Goal: Task Accomplishment & Management: Use online tool/utility

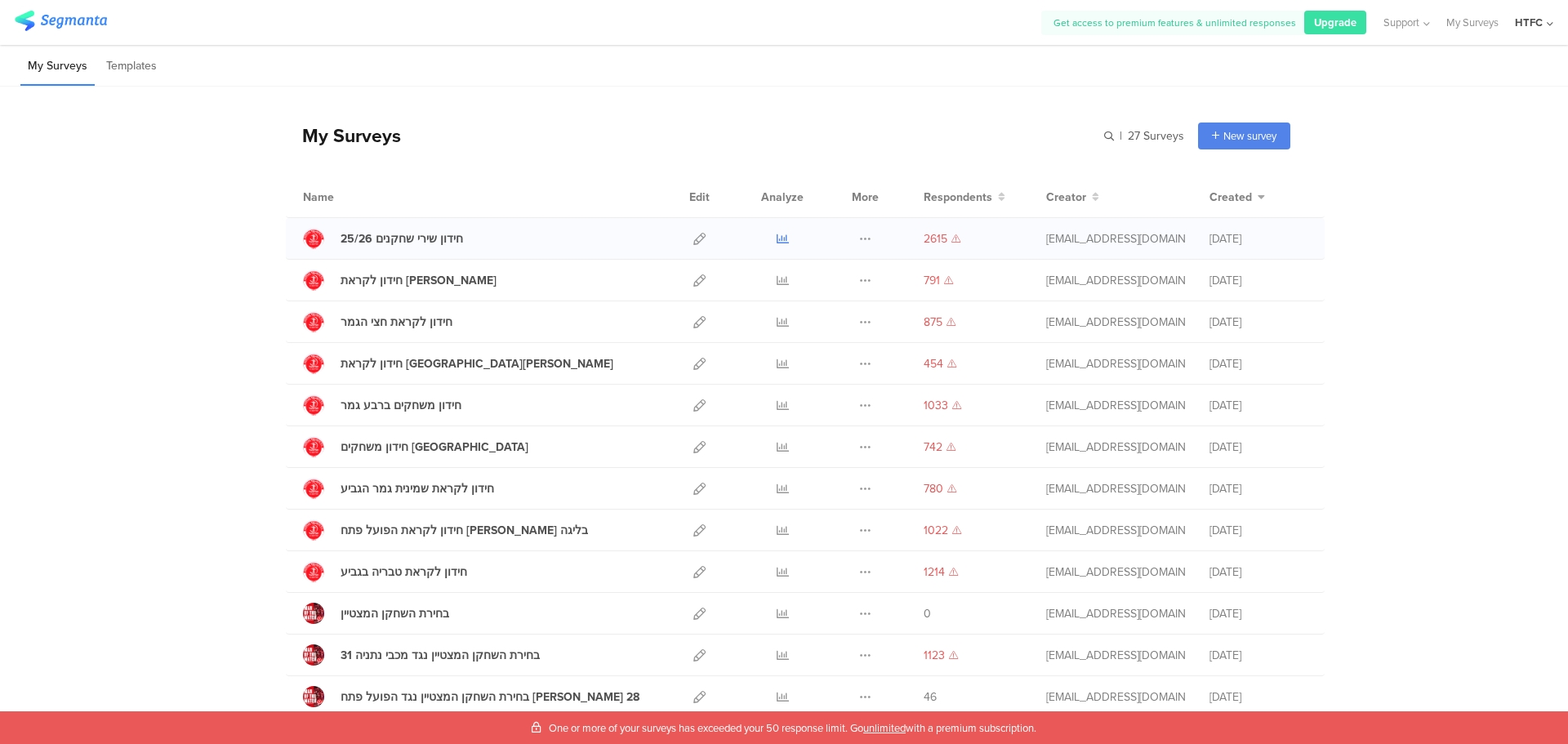
click at [777, 238] on icon at bounding box center [782, 238] width 12 height 12
click at [860, 246] on button at bounding box center [865, 238] width 12 height 41
click at [830, 280] on button "Duplicate" at bounding box center [833, 280] width 90 height 30
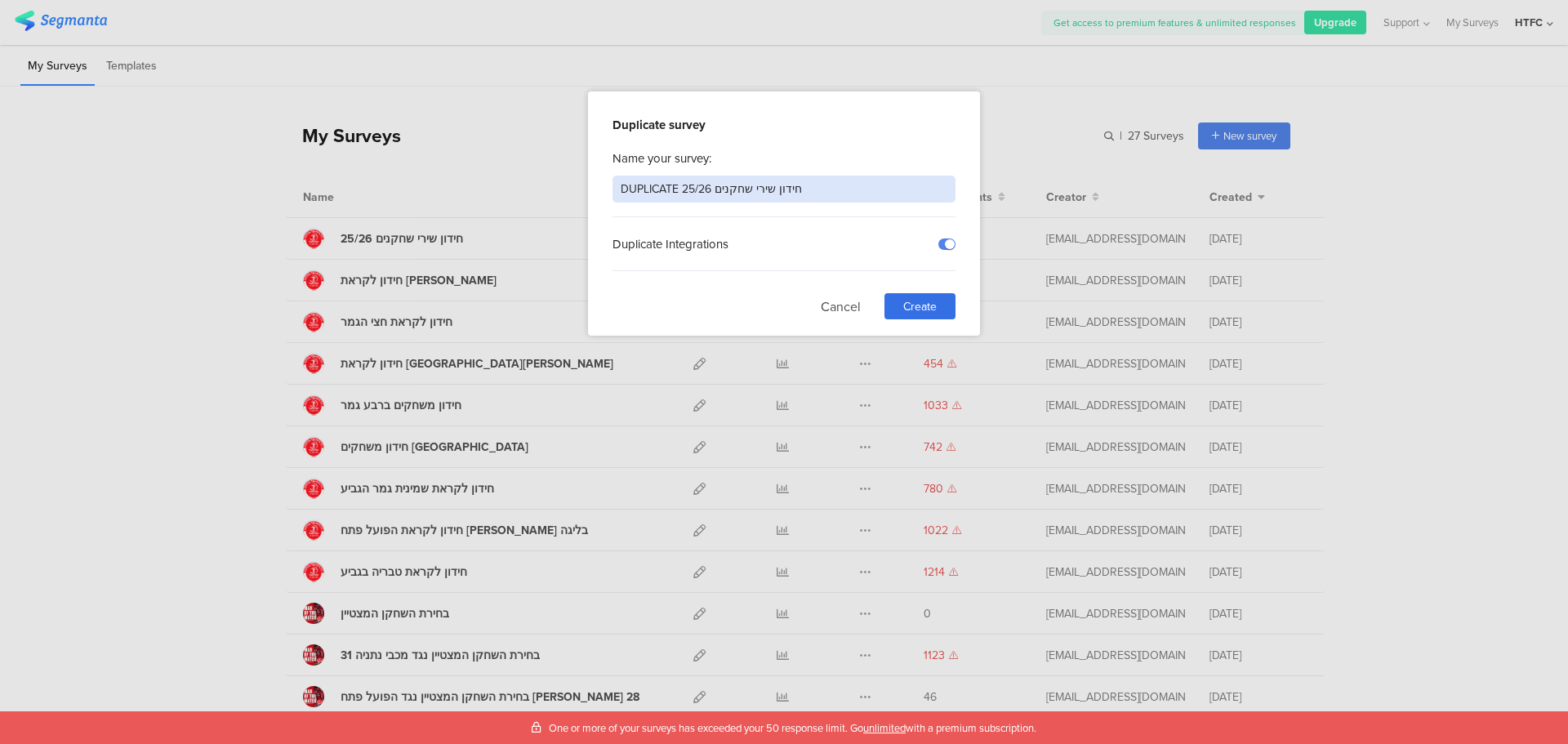
click at [839, 194] on input "DUPLICATE חידון שירי שחקנים 25/26" at bounding box center [784, 188] width 343 height 27
type input "חידון לקראת בית"ר בית"
click at [917, 303] on span "Create" at bounding box center [920, 306] width 33 height 17
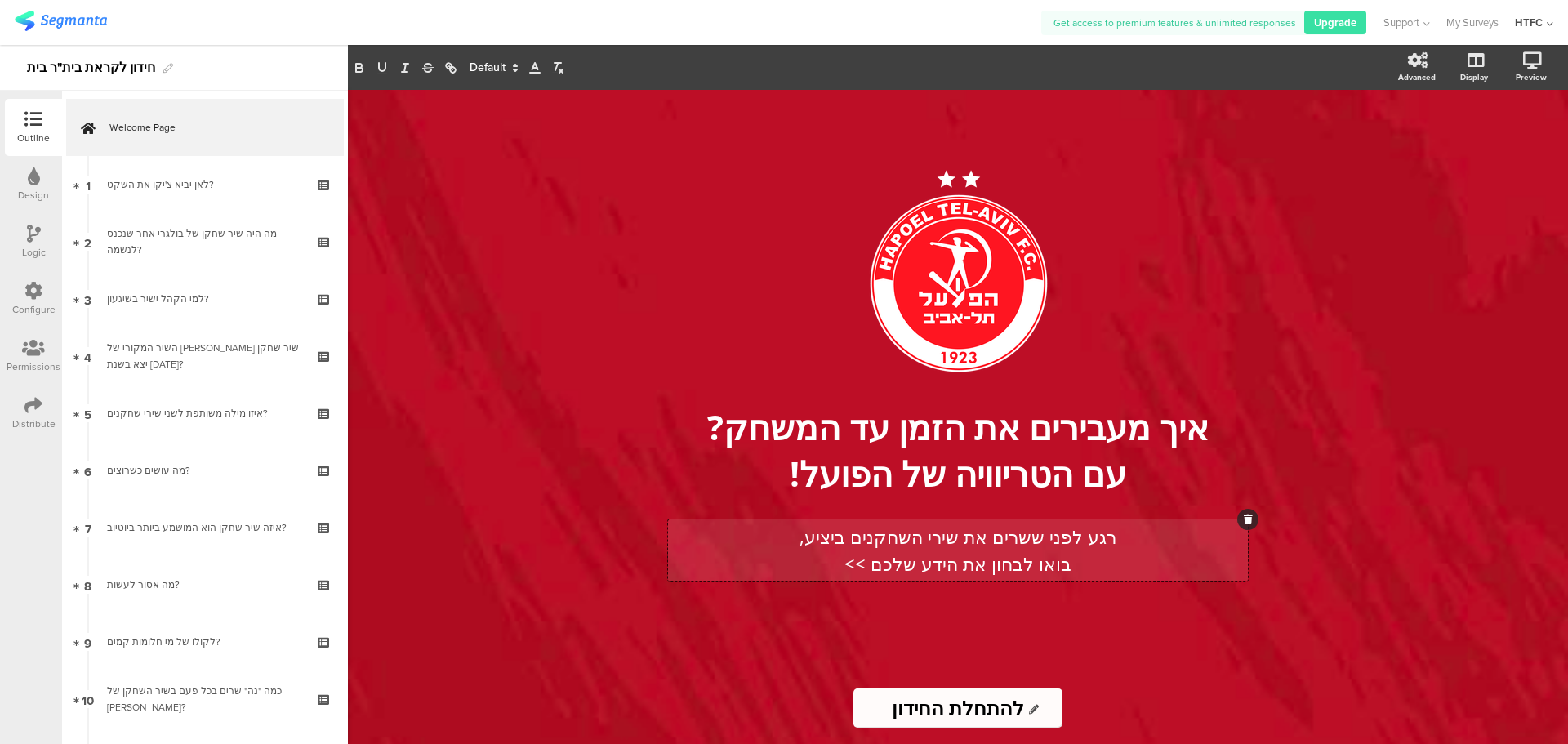
click at [816, 539] on div "רגע לפני ששרים את שירי השחקנים ביציע, בואו לבחון את הידע שלכם >> רגע לפני ששרים…" at bounding box center [958, 550] width 580 height 62
drag, startPoint x: 813, startPoint y: 539, endPoint x: 1034, endPoint y: 537, distance: 221.0
click at [1034, 537] on p "רגע לפני ששרים את שירי השחקנים ביציע," at bounding box center [958, 536] width 572 height 27
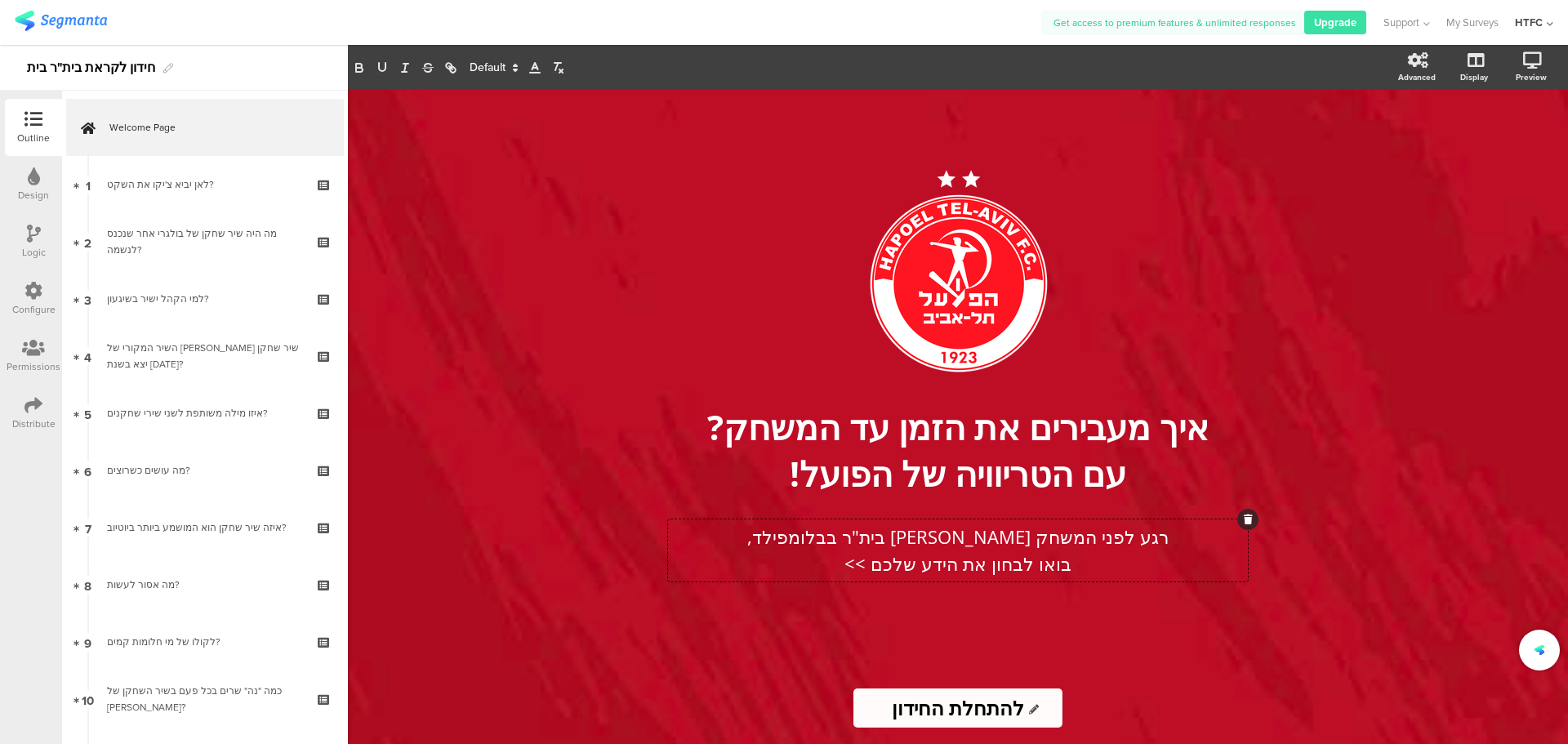
click at [795, 652] on div "/ איך מעבירים את הזמן עד המשחק? עם הטריוויה של הפועל! איך מעבירים את הזמן עד המ…" at bounding box center [958, 381] width 653 height 583
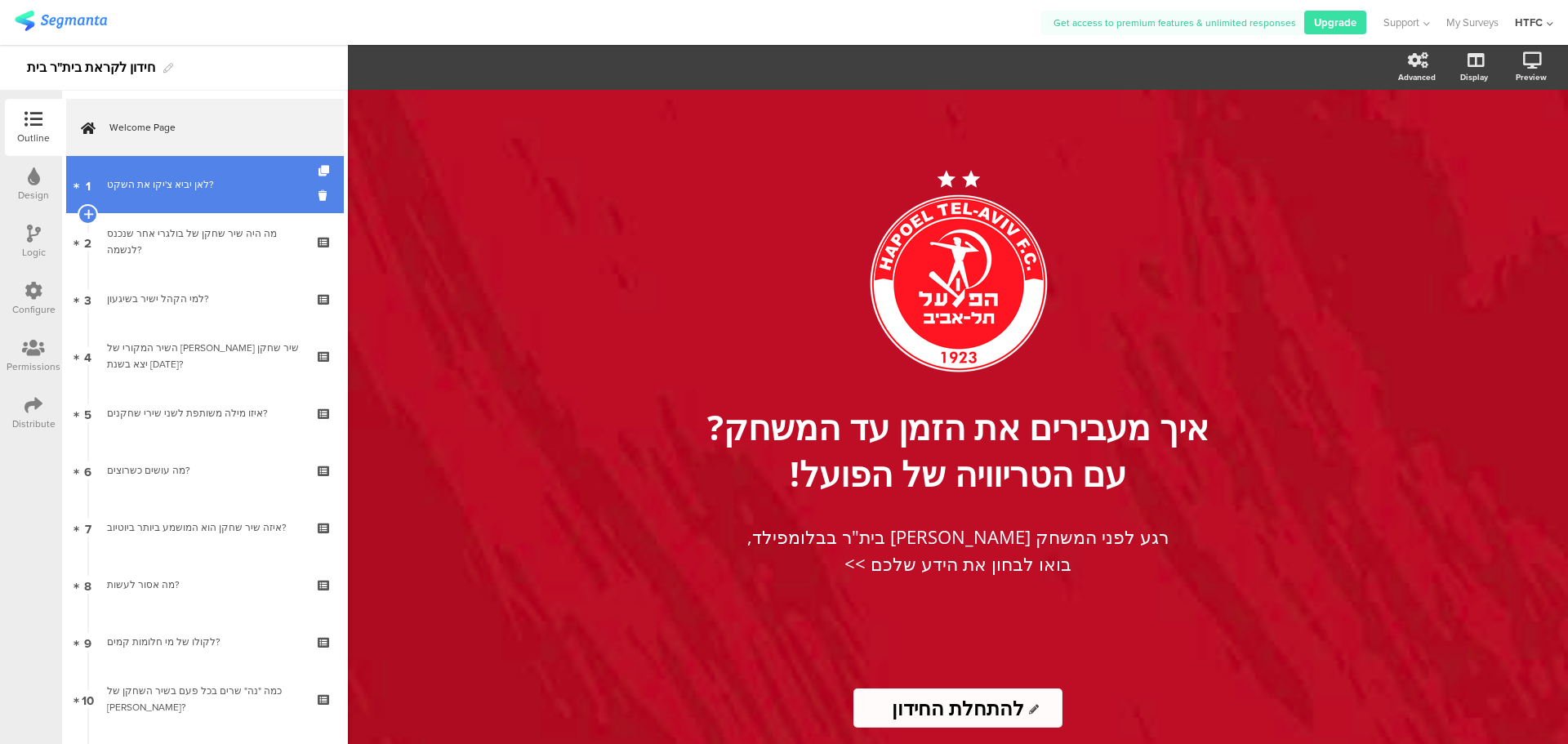
click at [204, 200] on link "1 לאן יביא צ'יקו את השקט?" at bounding box center [204, 185] width 277 height 58
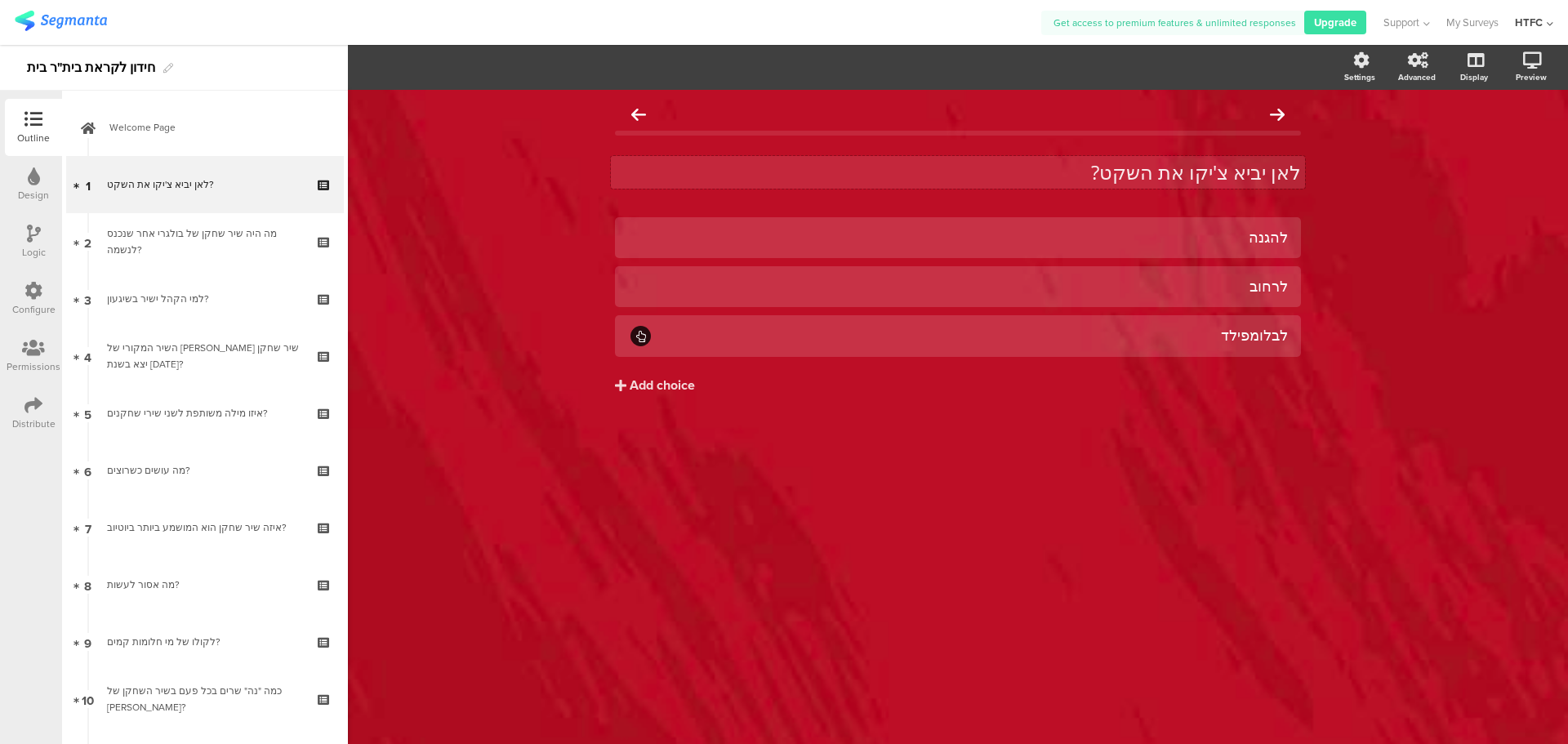
click at [1073, 171] on div "לאן יביא צ'יקו את השקט? לאן יביא צ'יקו את השקט?" at bounding box center [958, 172] width 694 height 32
click at [1073, 171] on p "לאן יביא צ'יקו את השקט?" at bounding box center [958, 173] width 686 height 24
click at [953, 249] on div "להגנה" at bounding box center [958, 237] width 660 height 27
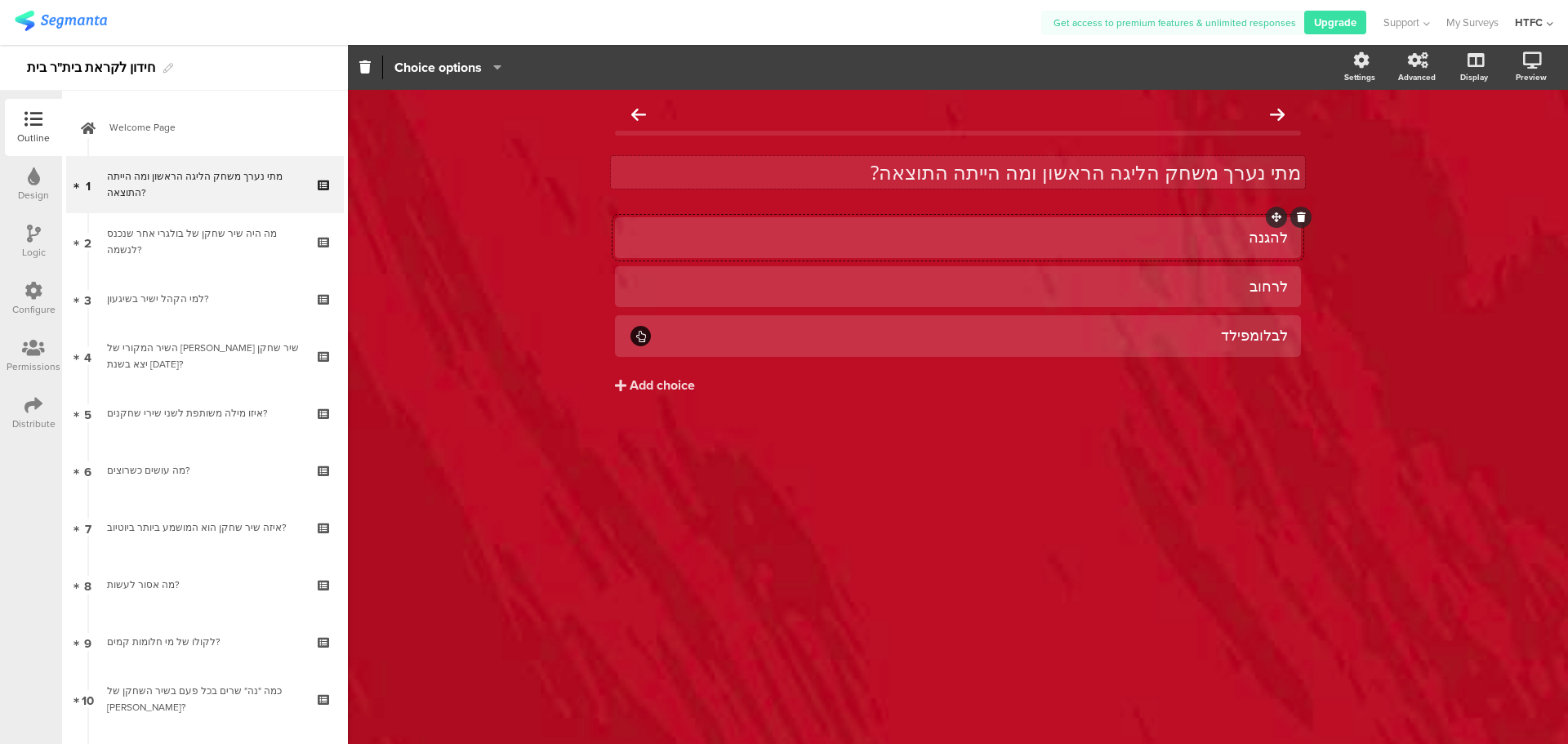
click at [1085, 237] on div "להגנה" at bounding box center [958, 237] width 660 height 19
paste div
drag, startPoint x: 1268, startPoint y: 239, endPoint x: 1315, endPoint y: 240, distance: 47.0
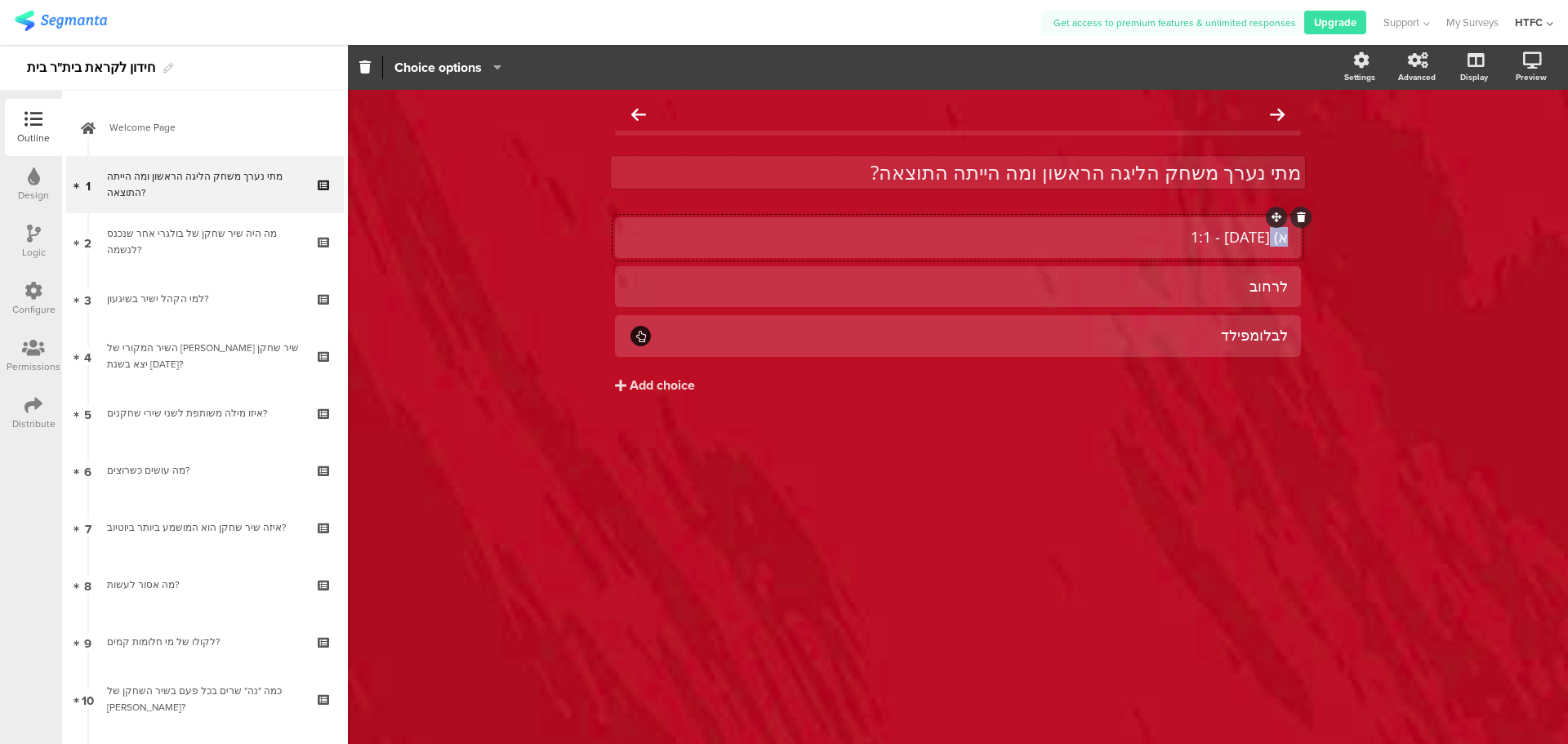
click at [1315, 240] on div "מתי נערך משחק הליגה הראשון ומה הייתה התוצאה? מתי נערך משחק הליגה הראשון ומה היי…" at bounding box center [958, 280] width 719 height 381
click at [1126, 302] on div at bounding box center [958, 287] width 686 height 41
click at [1131, 290] on div "לרחוב" at bounding box center [958, 286] width 660 height 19
click at [1204, 276] on div "לרחוב" at bounding box center [958, 286] width 660 height 19
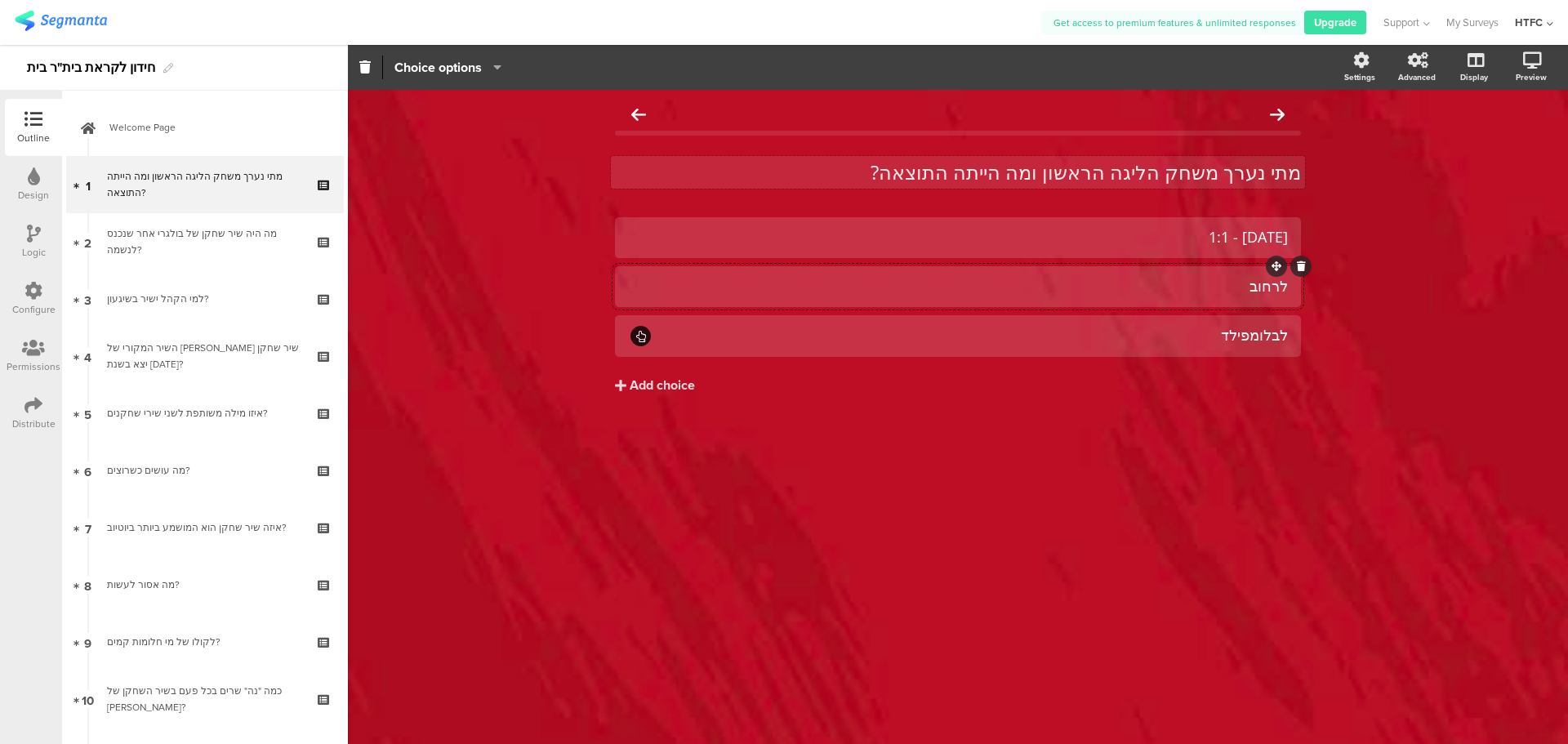
click at [1204, 276] on div "לרחוב" at bounding box center [958, 286] width 660 height 19
paste div
drag, startPoint x: 1274, startPoint y: 289, endPoint x: 1334, endPoint y: 291, distance: 60.0
click at [1334, 291] on div "מתי נערך משחק הליגה הראשון ומה הייתה התוצאה? מתי נערך משחק הליגה הראשון ומה היי…" at bounding box center [958, 417] width 1220 height 654
click at [1150, 332] on div "לבלומפילד" at bounding box center [970, 335] width 635 height 19
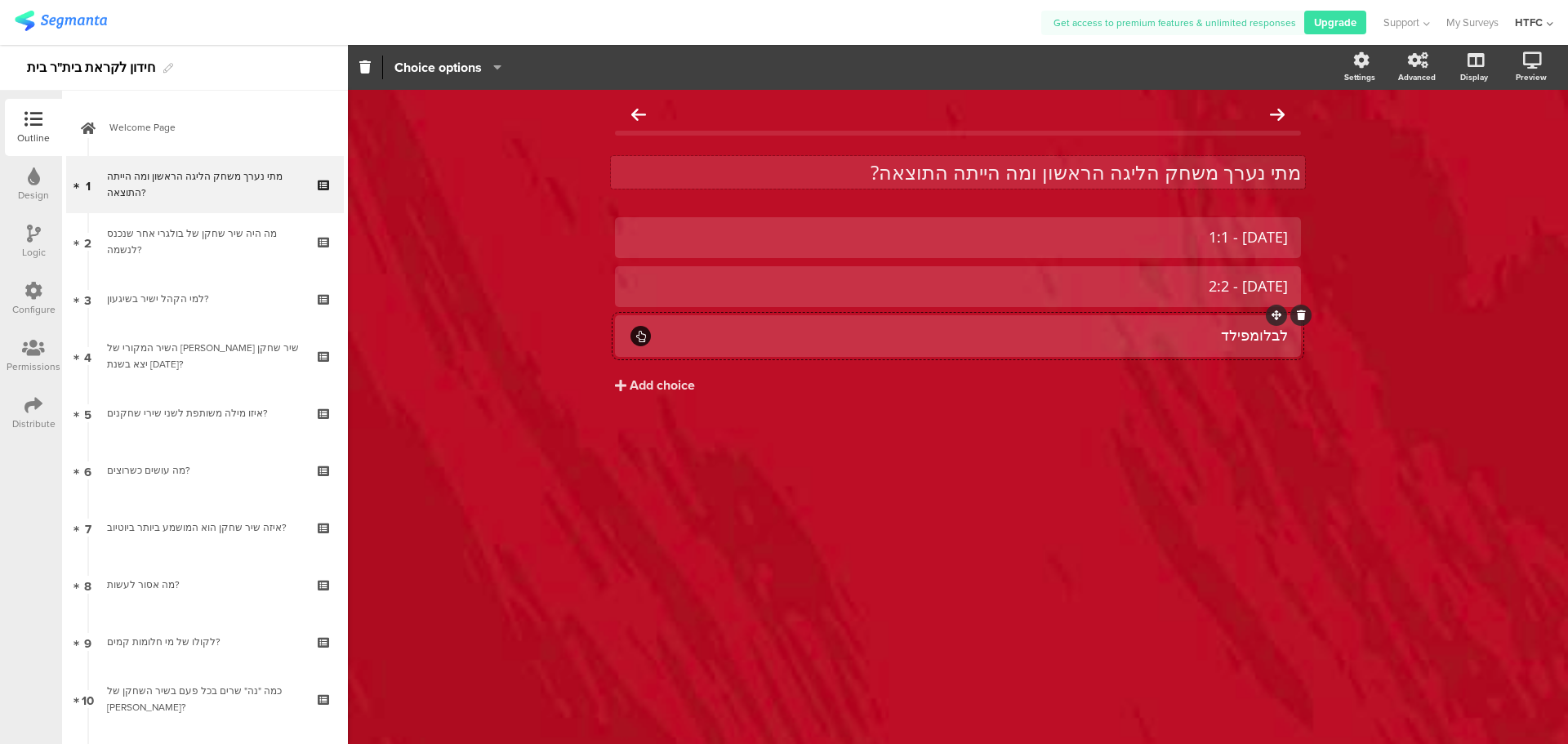
click at [1150, 332] on div "לבלומפילד" at bounding box center [970, 335] width 635 height 19
drag, startPoint x: 1279, startPoint y: 332, endPoint x: 1291, endPoint y: 335, distance: 12.4
click at [1291, 331] on div ") 25/3/1966 - 0:0" at bounding box center [958, 336] width 686 height 42
click at [1137, 342] on div "25/3/1966 - 0:0" at bounding box center [970, 335] width 635 height 19
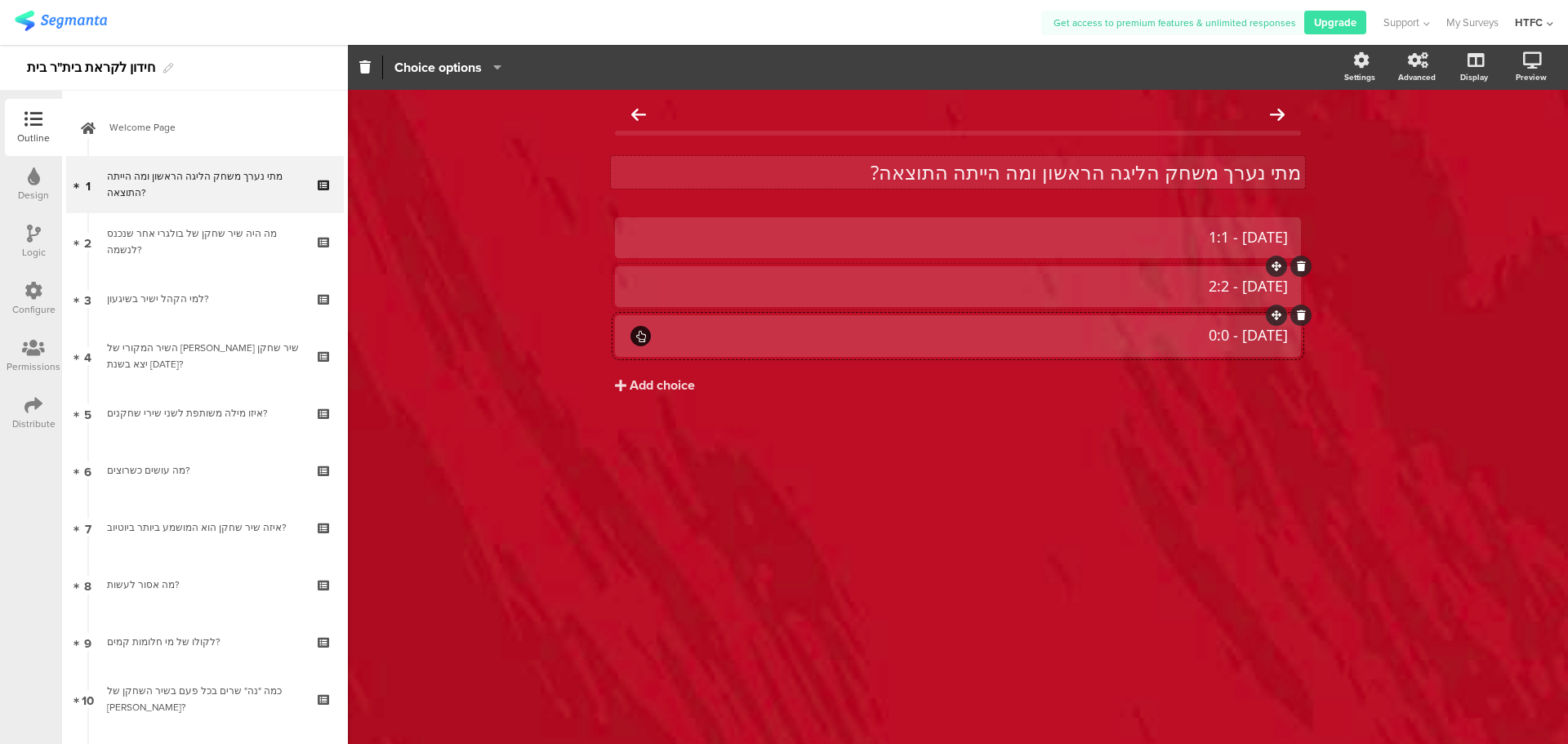
click at [1015, 284] on div "5/3/1955 - 2:2" at bounding box center [958, 286] width 660 height 19
click at [941, 422] on div "18/6/1955 - 1:1 5/3/1955 - 2:2 25/3/1966 - 0:0 Add choice" at bounding box center [958, 340] width 686 height 246
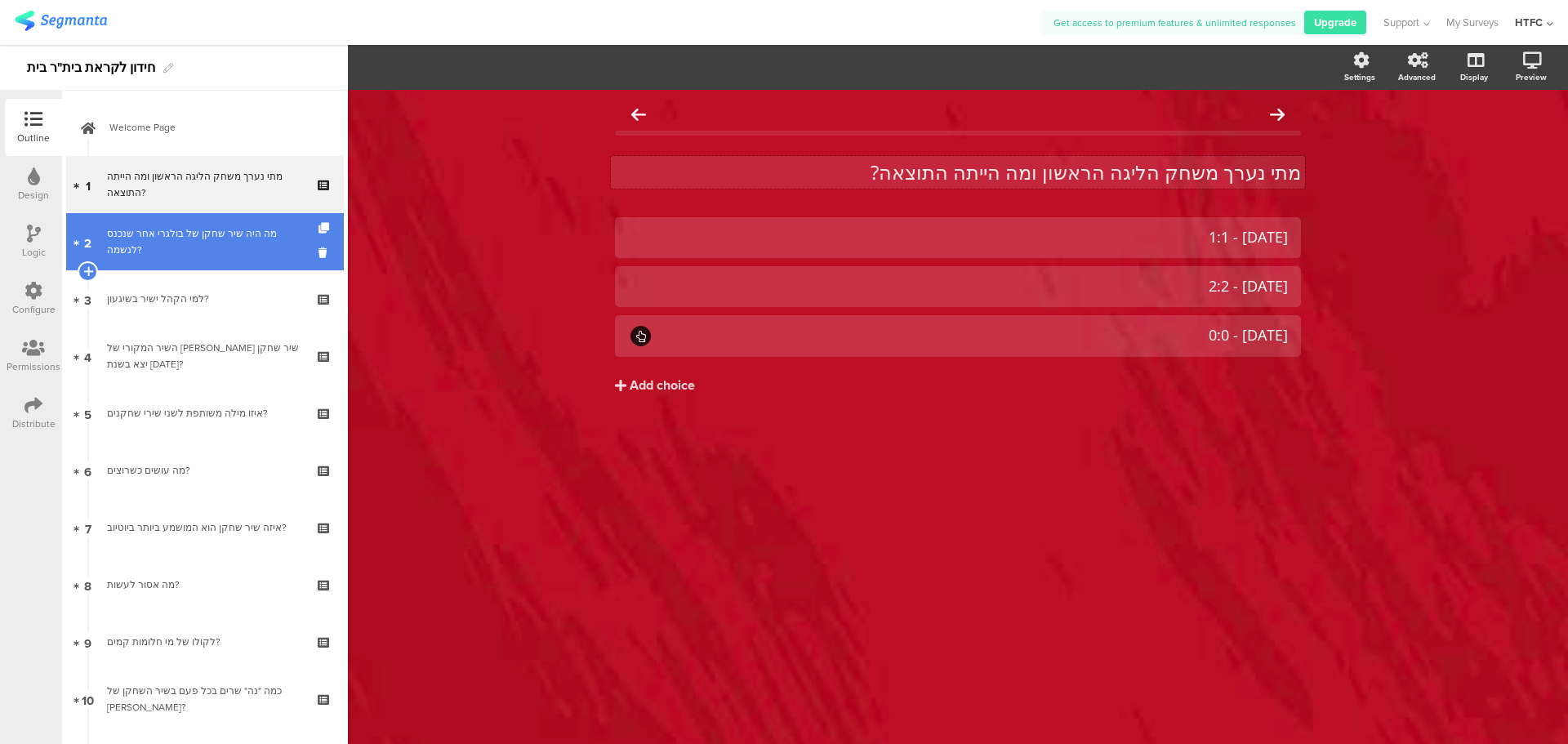
click at [194, 250] on div "מה היה שיר שחקן של בולגרי אחר שנכנס לנשמה?" at bounding box center [204, 241] width 195 height 32
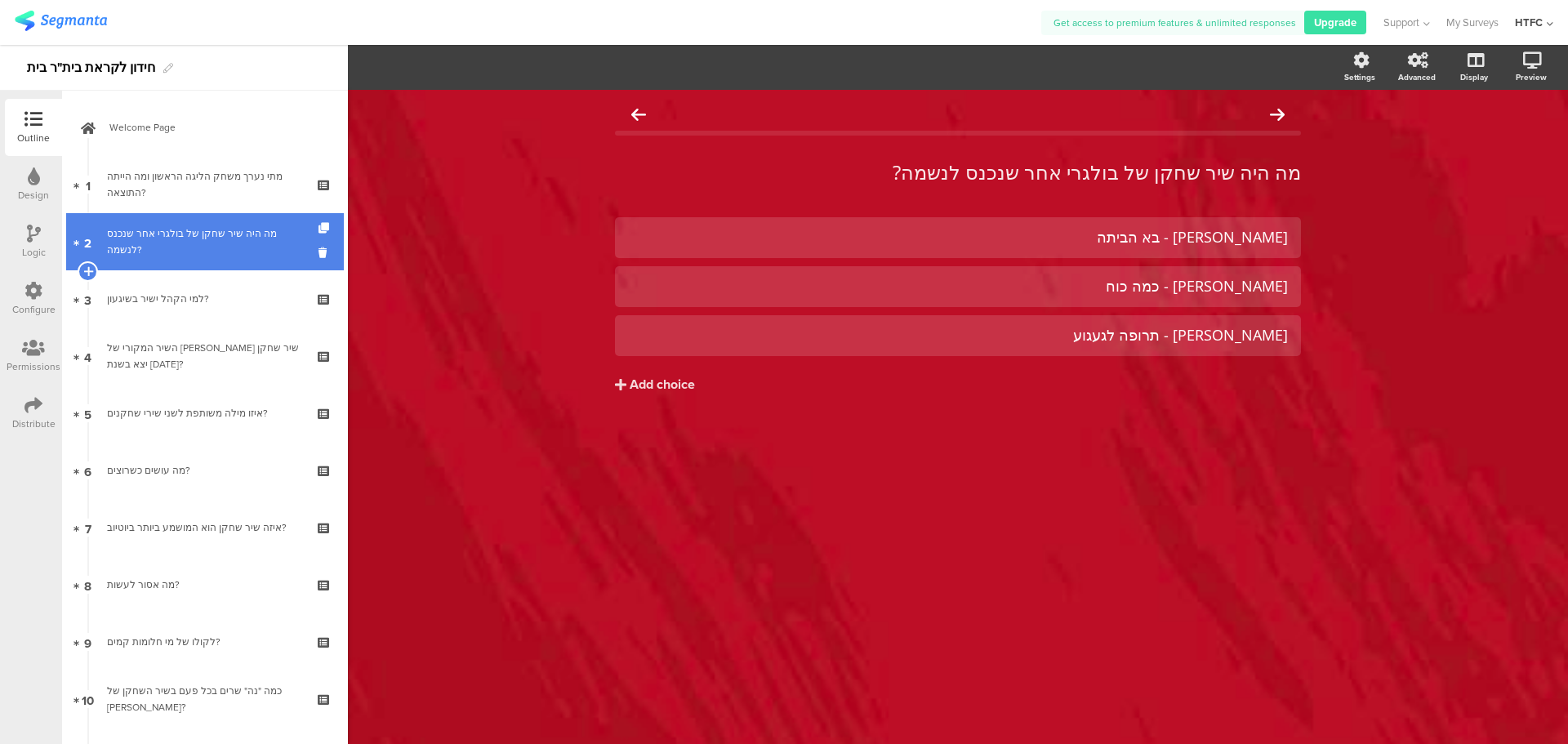
click at [205, 236] on div "מה היה שיר שחקן של בולגרי אחר שנכנס לנשמה?" at bounding box center [204, 241] width 195 height 32
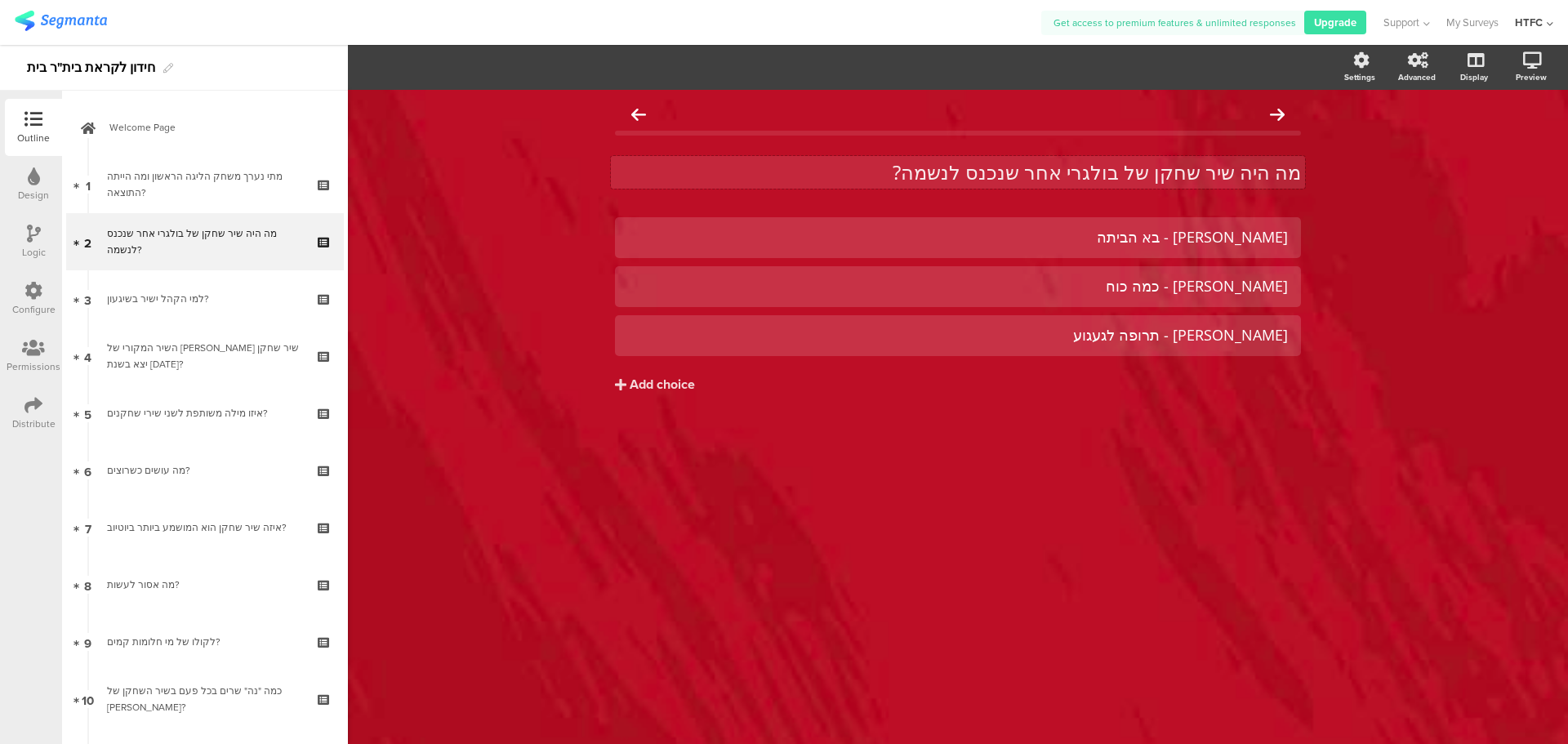
click at [911, 180] on p "מה היה שיר שחקן של בולגרי אחר שנכנס לנשמה?" at bounding box center [958, 173] width 686 height 24
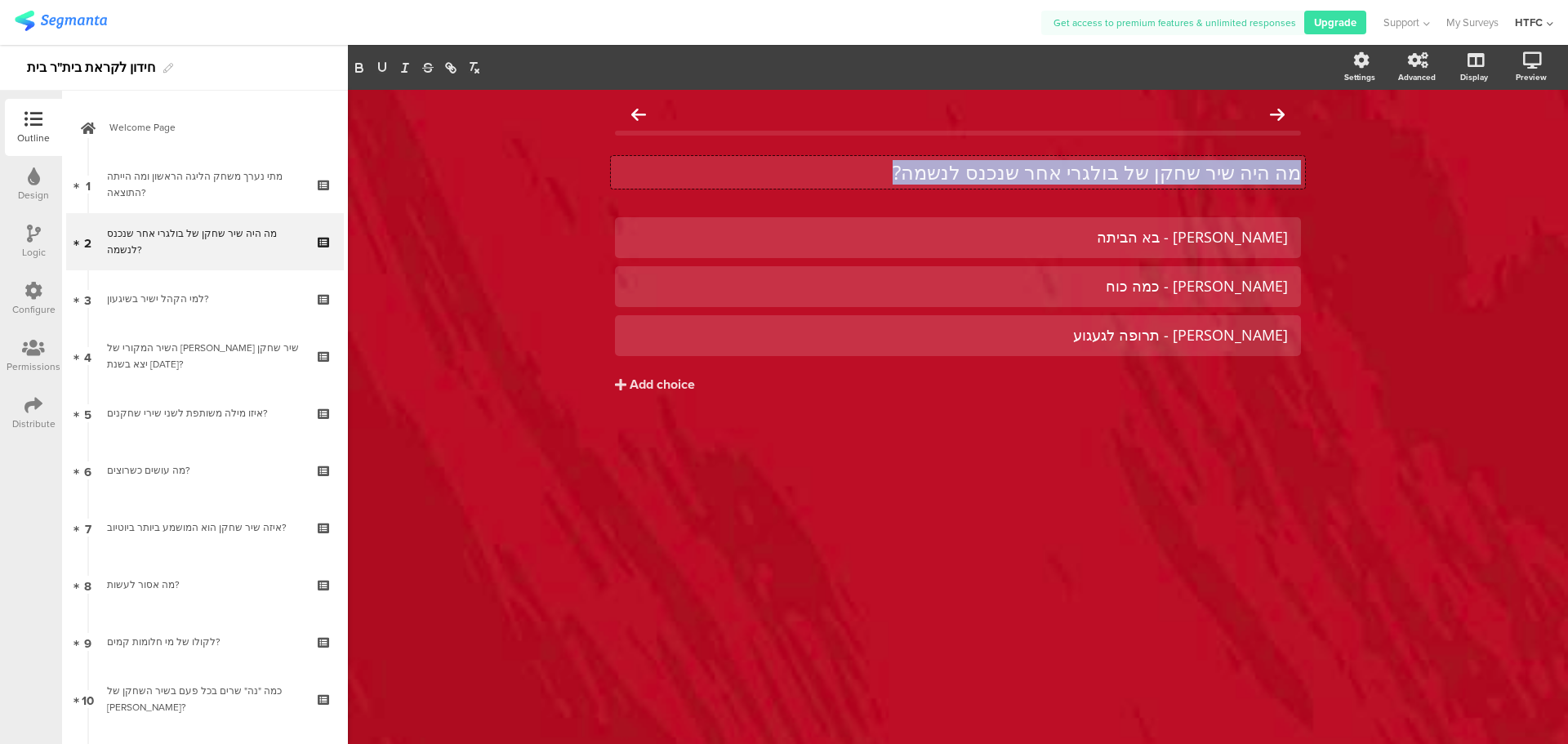
click at [911, 180] on p "מה היה שיר שחקן של בולגרי אחר שנכנס לנשמה?" at bounding box center [958, 173] width 686 height 24
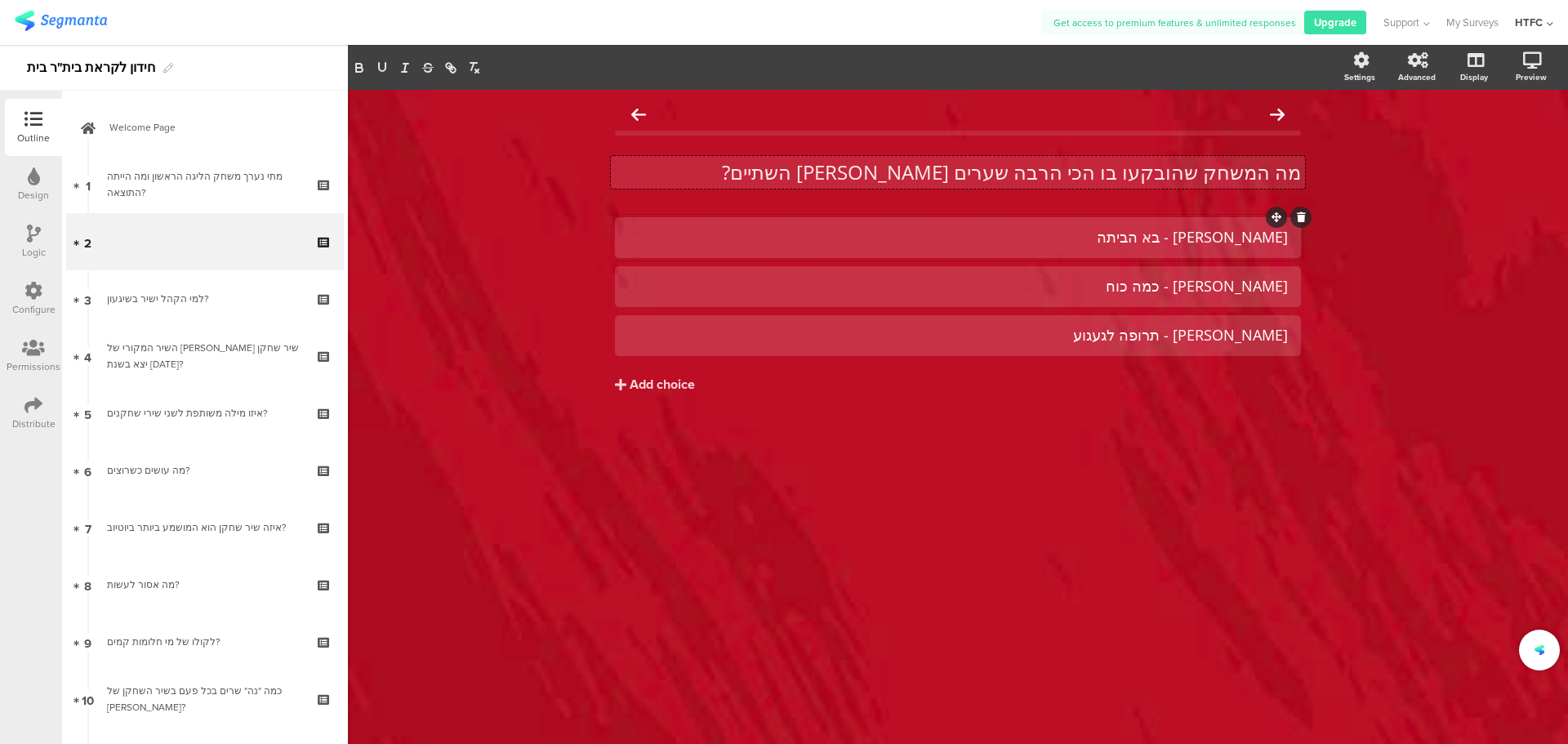
click at [1065, 236] on div "עידן יניב - בא הביתה" at bounding box center [958, 237] width 660 height 19
click at [1143, 237] on div "עידן יניב - בא הביתה" at bounding box center [958, 237] width 660 height 19
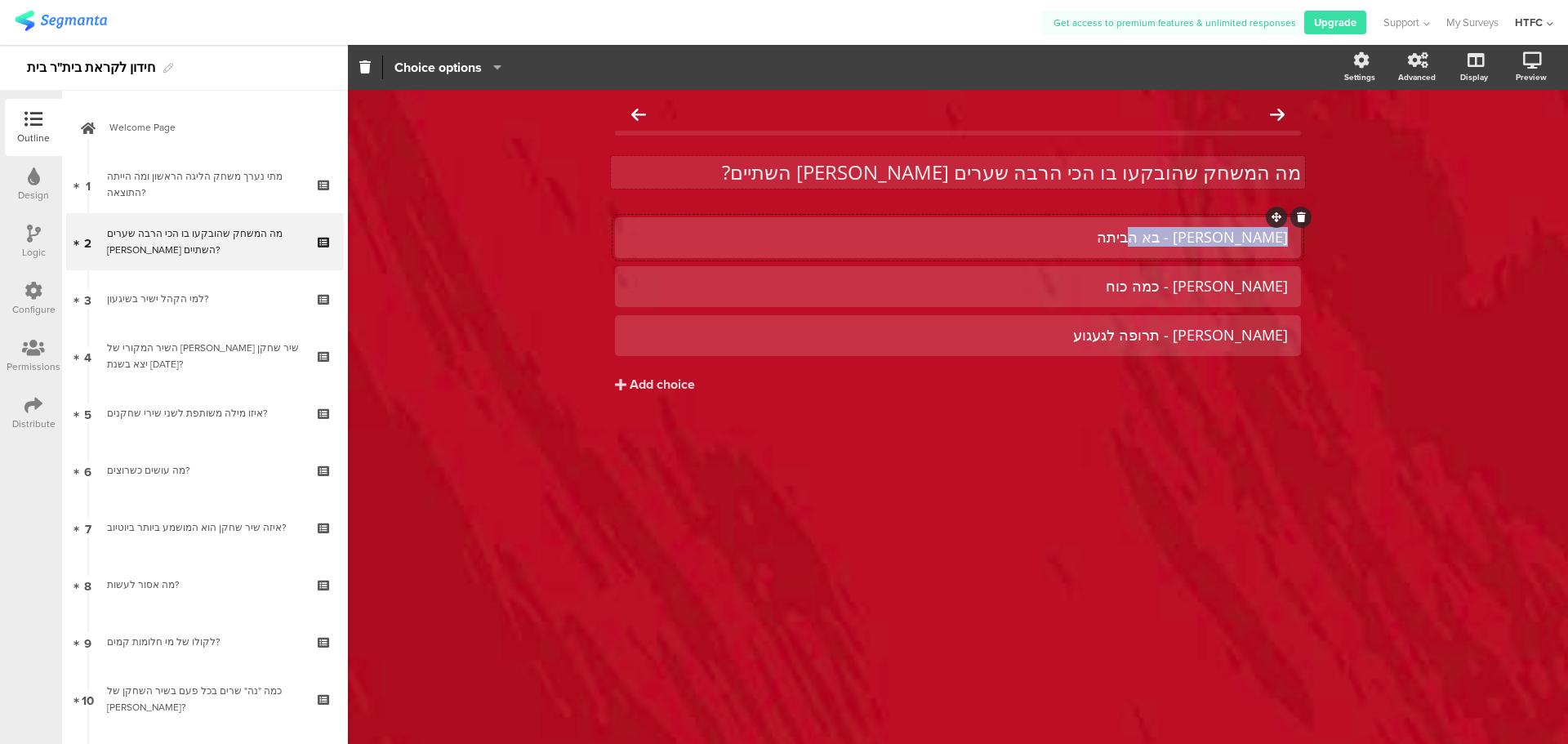
click at [1143, 237] on div "עידן יניב - בא הביתה" at bounding box center [958, 237] width 660 height 19
paste div
click at [1137, 280] on div "עידן יניב - כמה כוח" at bounding box center [958, 286] width 660 height 19
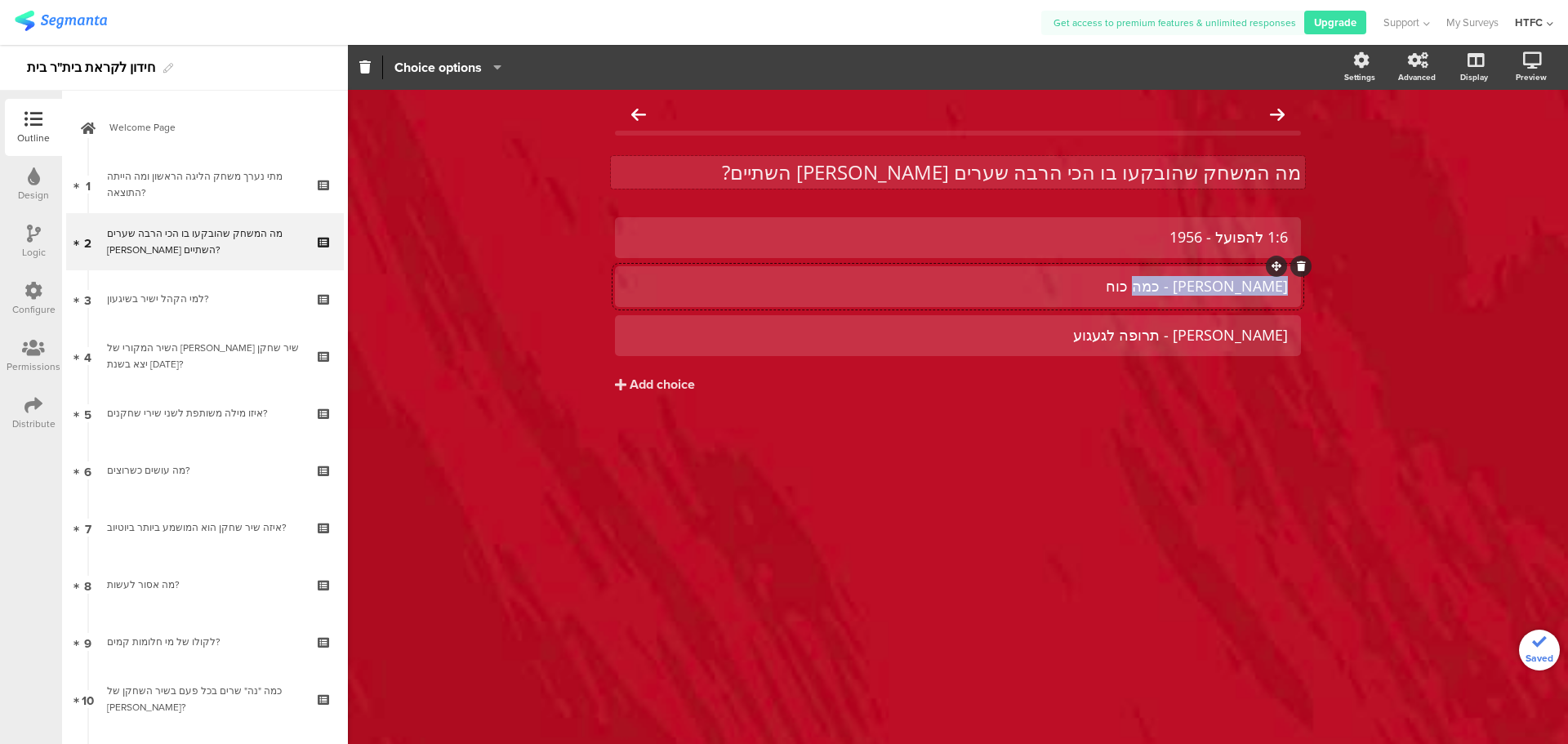
click at [1137, 280] on div "עידן יניב - כמה כוח" at bounding box center [958, 286] width 660 height 19
click at [1143, 290] on div "עידן יניב - כמה כוח" at bounding box center [958, 286] width 660 height 19
paste div
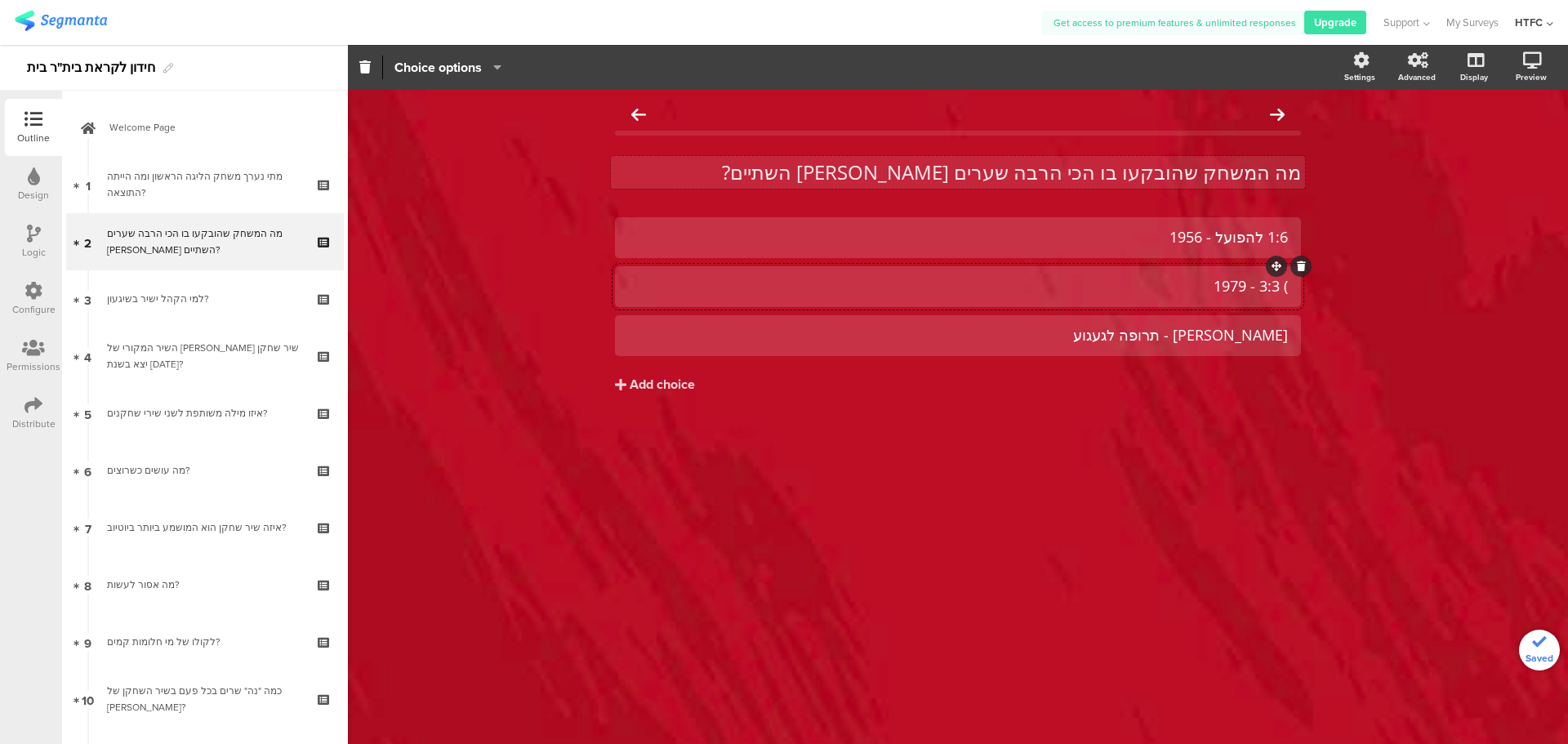
click at [1283, 286] on div ") 3:3 - 1979" at bounding box center [958, 286] width 660 height 19
drag, startPoint x: 1280, startPoint y: 289, endPoint x: 1382, endPoint y: 304, distance: 103.1
click at [1382, 304] on div "מה המשחק שהובקעו בו הכי הרבה שערים בין השתיים? מה המשחק שהובקעו בו הכי הרבה שער…" at bounding box center [958, 417] width 1220 height 654
click at [1058, 341] on div "עידן יניב - תרופה לגעגוע" at bounding box center [958, 335] width 660 height 19
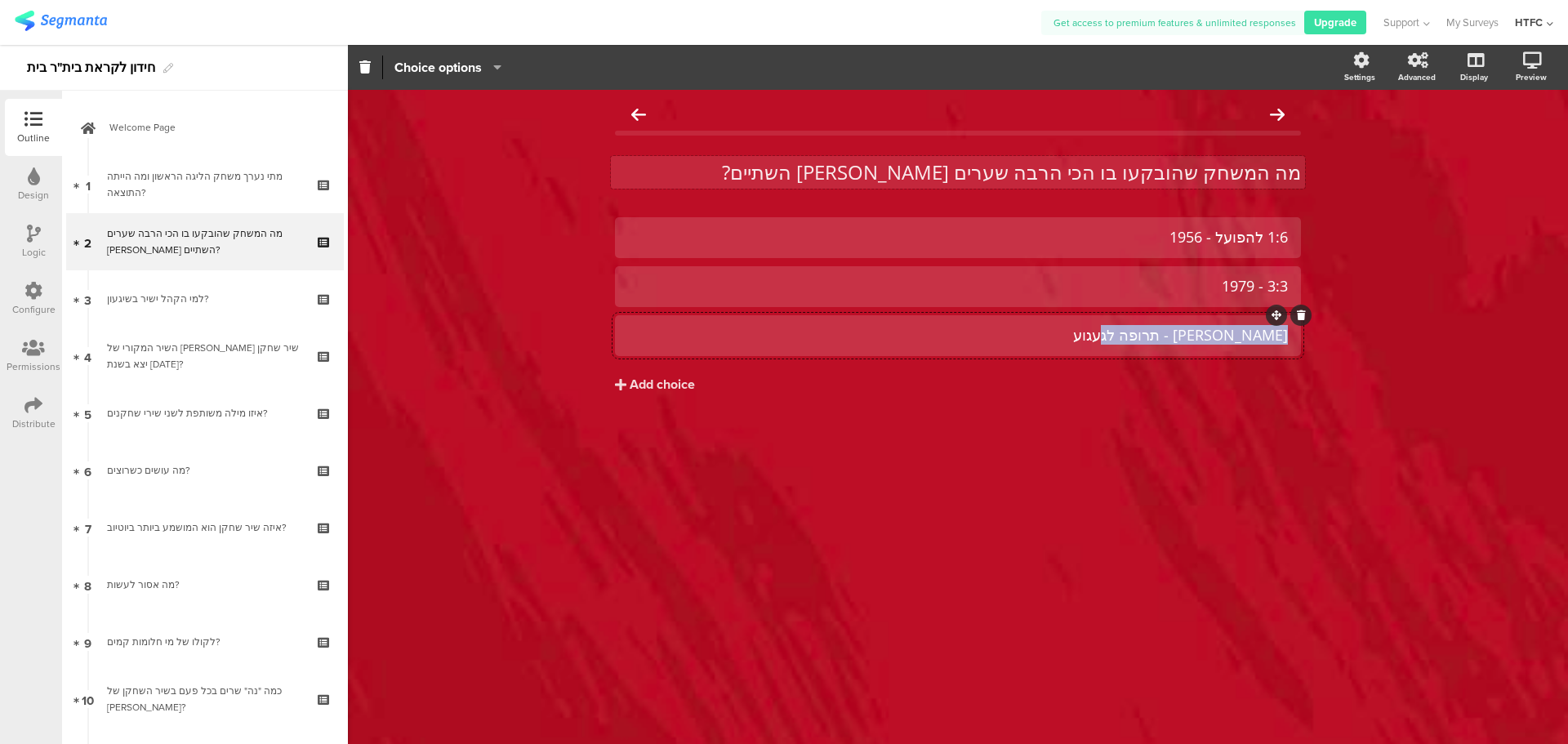
click at [1058, 341] on div "עידן יניב - תרופה לגעגוע" at bounding box center [958, 335] width 660 height 19
drag, startPoint x: 1007, startPoint y: 344, endPoint x: 1321, endPoint y: 178, distance: 355.2
click at [1320, 172] on div "מה המשחק שהובקעו בו הכי הרבה שערים בין השתיים? מה המשחק שהובקעו בו הכי הרבה שער…" at bounding box center [958, 417] width 1220 height 654
click at [1062, 283] on div "3:3 - 1979" at bounding box center [958, 286] width 660 height 19
click at [1038, 336] on div "3:4 להפועל - 2010 - תשובה נכונה" at bounding box center [958, 335] width 660 height 19
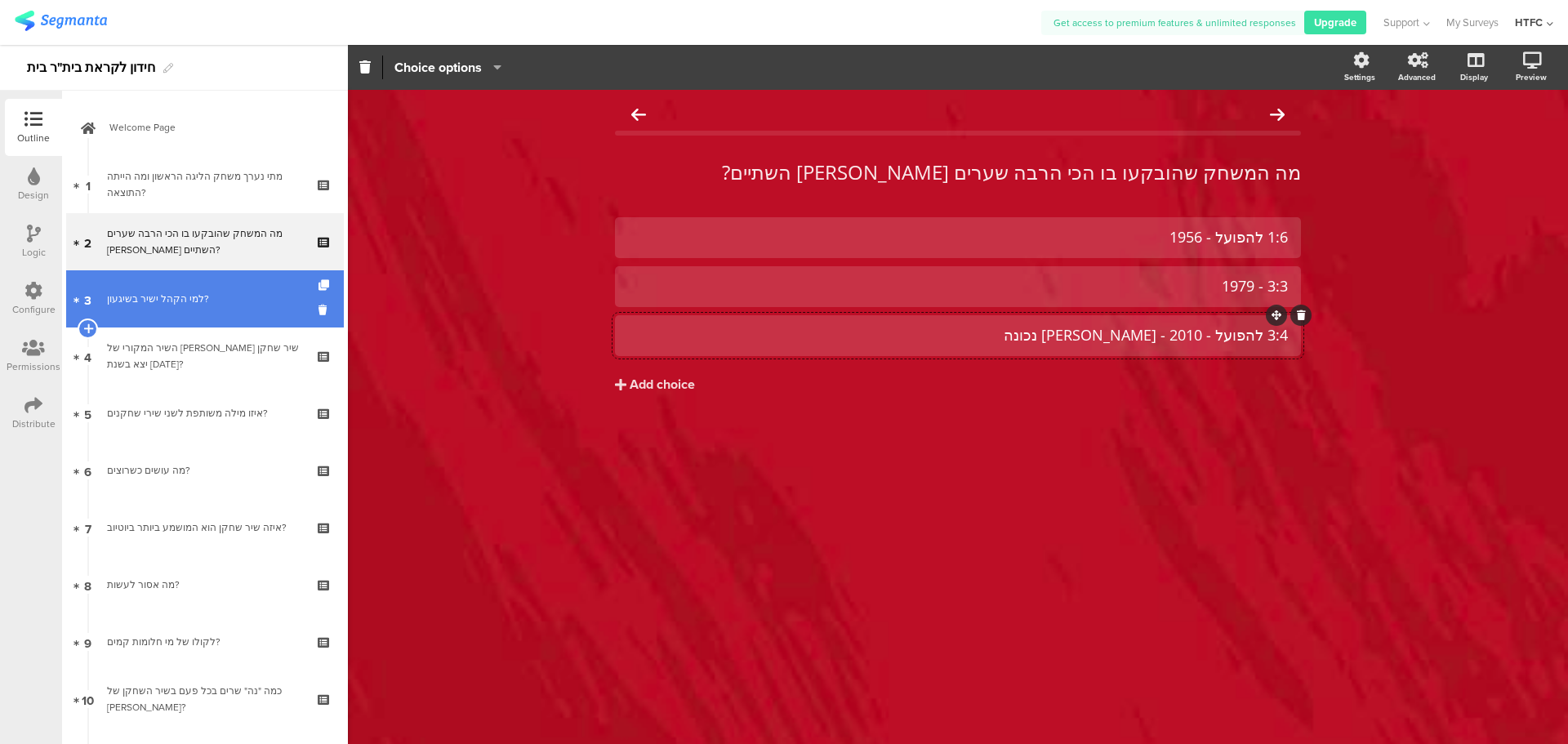
click at [140, 304] on div "למי הקהל ישיר בשיגעון?" at bounding box center [204, 299] width 195 height 17
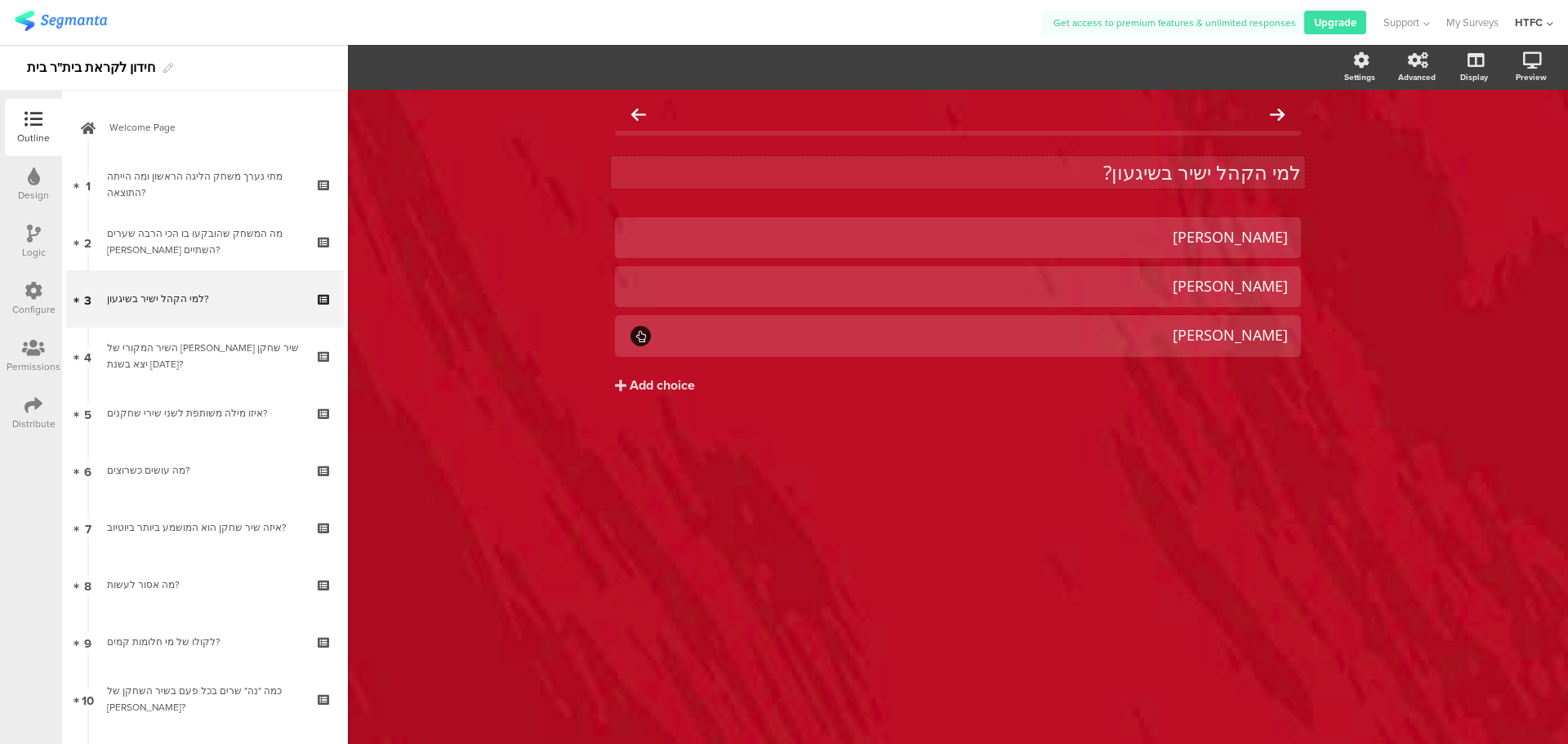
click at [1032, 163] on div "למי הקהל ישיר בשיגעון? למי הקהל ישיר בשיגעון?" at bounding box center [958, 172] width 694 height 32
click at [1032, 163] on p "למי הקהל ישיר בשיגעון?" at bounding box center [958, 173] width 686 height 24
click at [1164, 230] on div "רועי אלקוקין" at bounding box center [958, 237] width 660 height 19
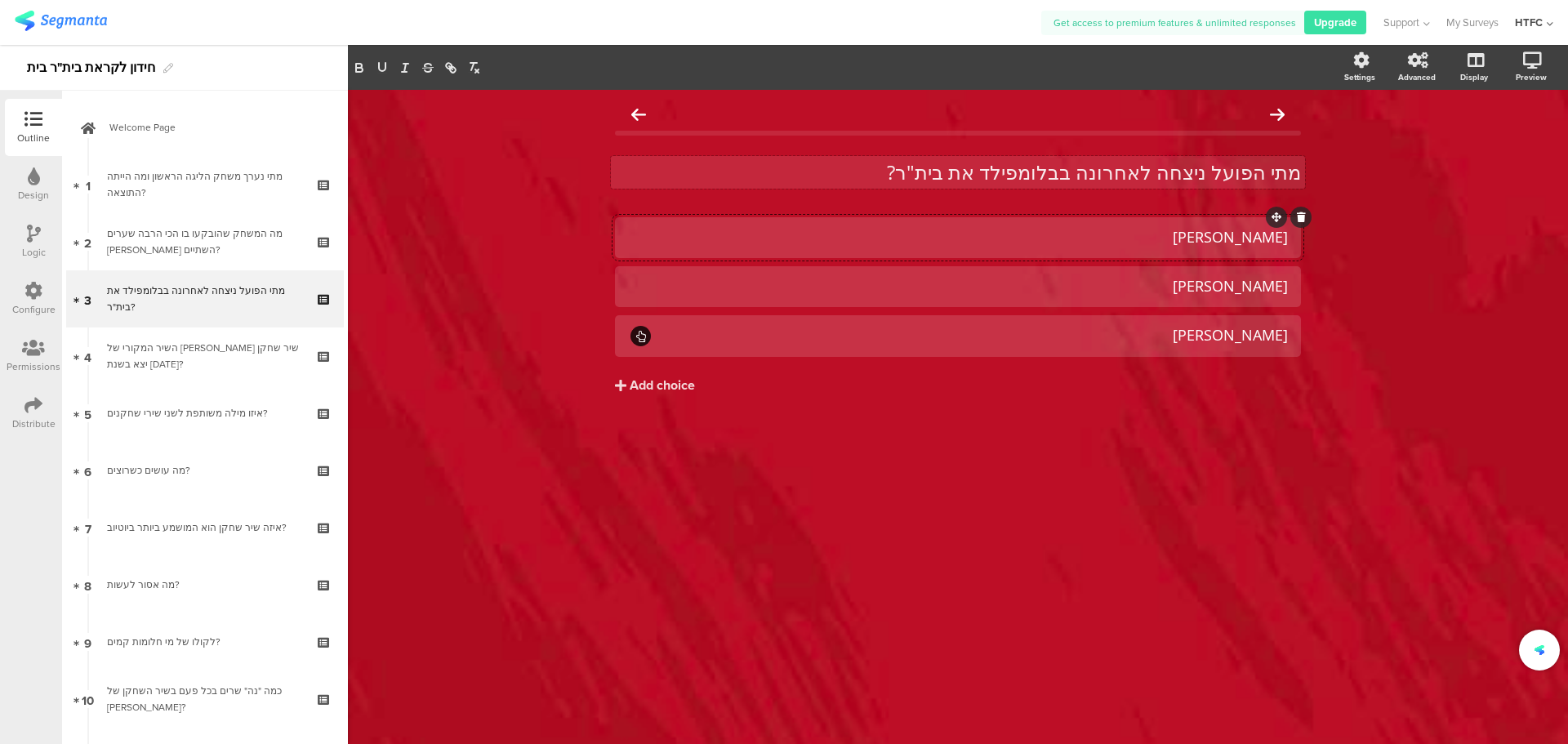
click at [1164, 230] on div "רועי אלקוקין" at bounding box center [958, 237] width 660 height 19
drag, startPoint x: 1279, startPoint y: 239, endPoint x: 1268, endPoint y: 250, distance: 15.6
click at [1297, 244] on div ") 22/1/2024" at bounding box center [958, 237] width 686 height 41
click at [1147, 282] on div "אנאס מחמיד" at bounding box center [958, 286] width 660 height 19
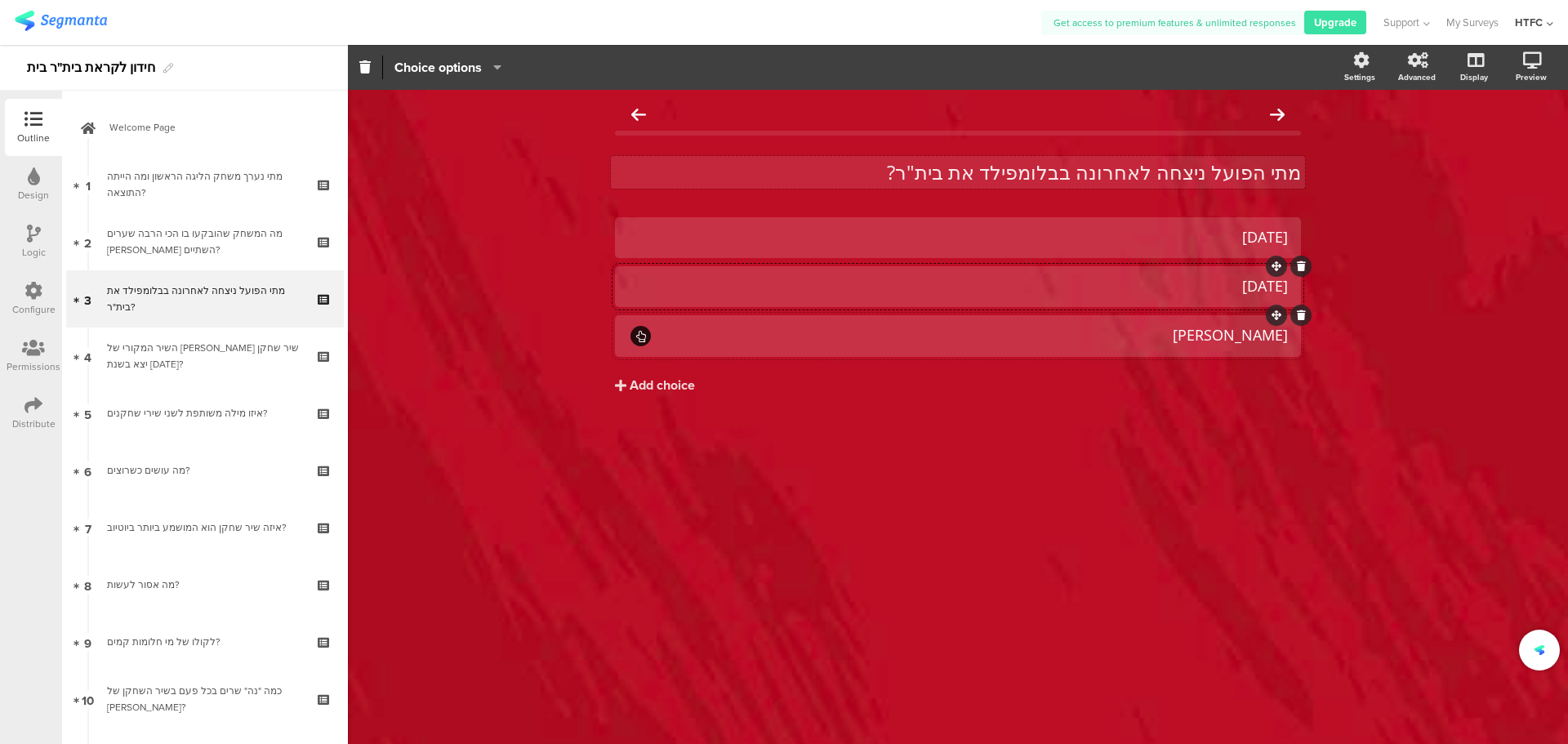
click at [1163, 335] on div "דורון ליידנר" at bounding box center [970, 335] width 635 height 19
click at [1009, 382] on button "Add choice" at bounding box center [958, 386] width 686 height 41
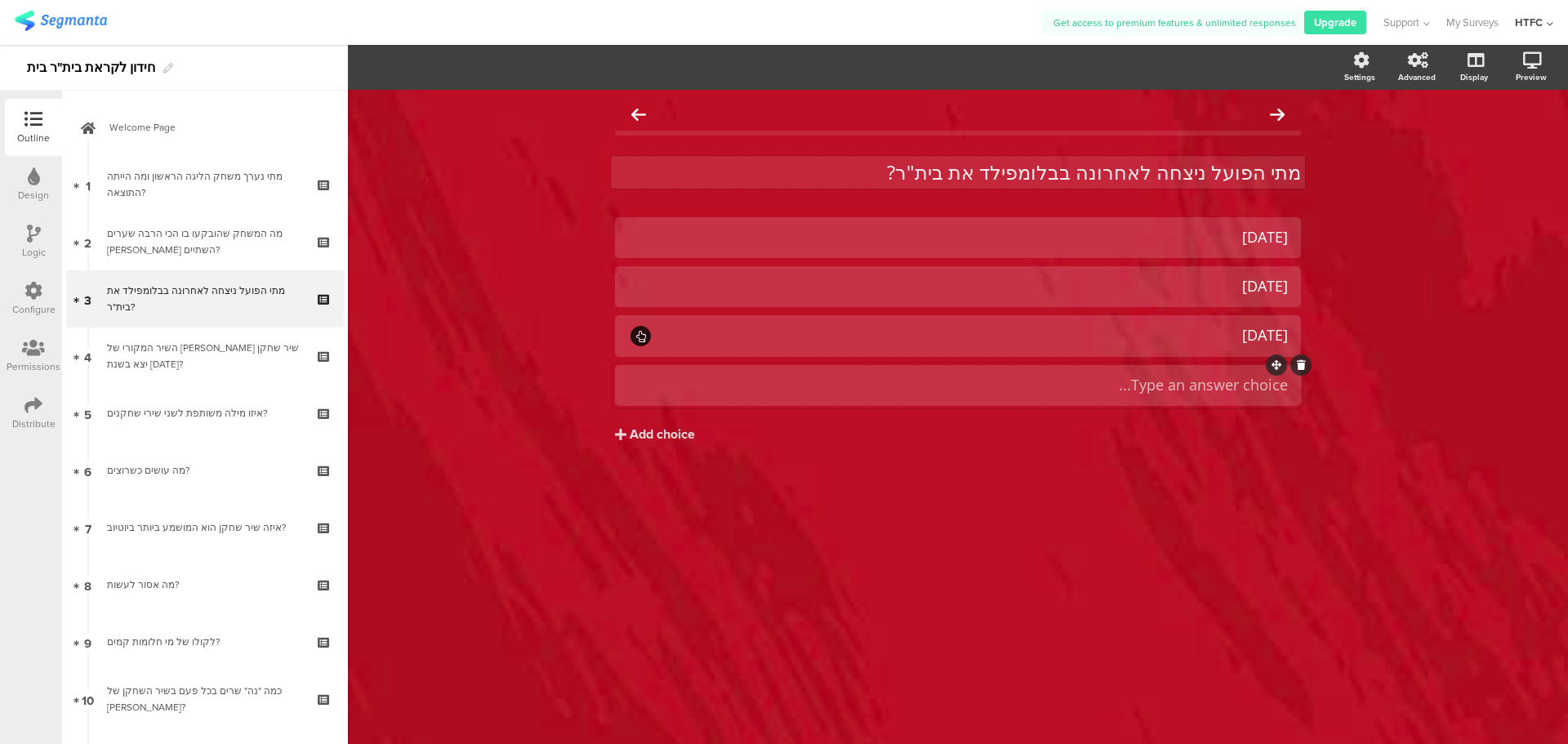
click at [1300, 369] on div at bounding box center [1301, 365] width 21 height 21
click at [1298, 368] on icon at bounding box center [1302, 365] width 9 height 10
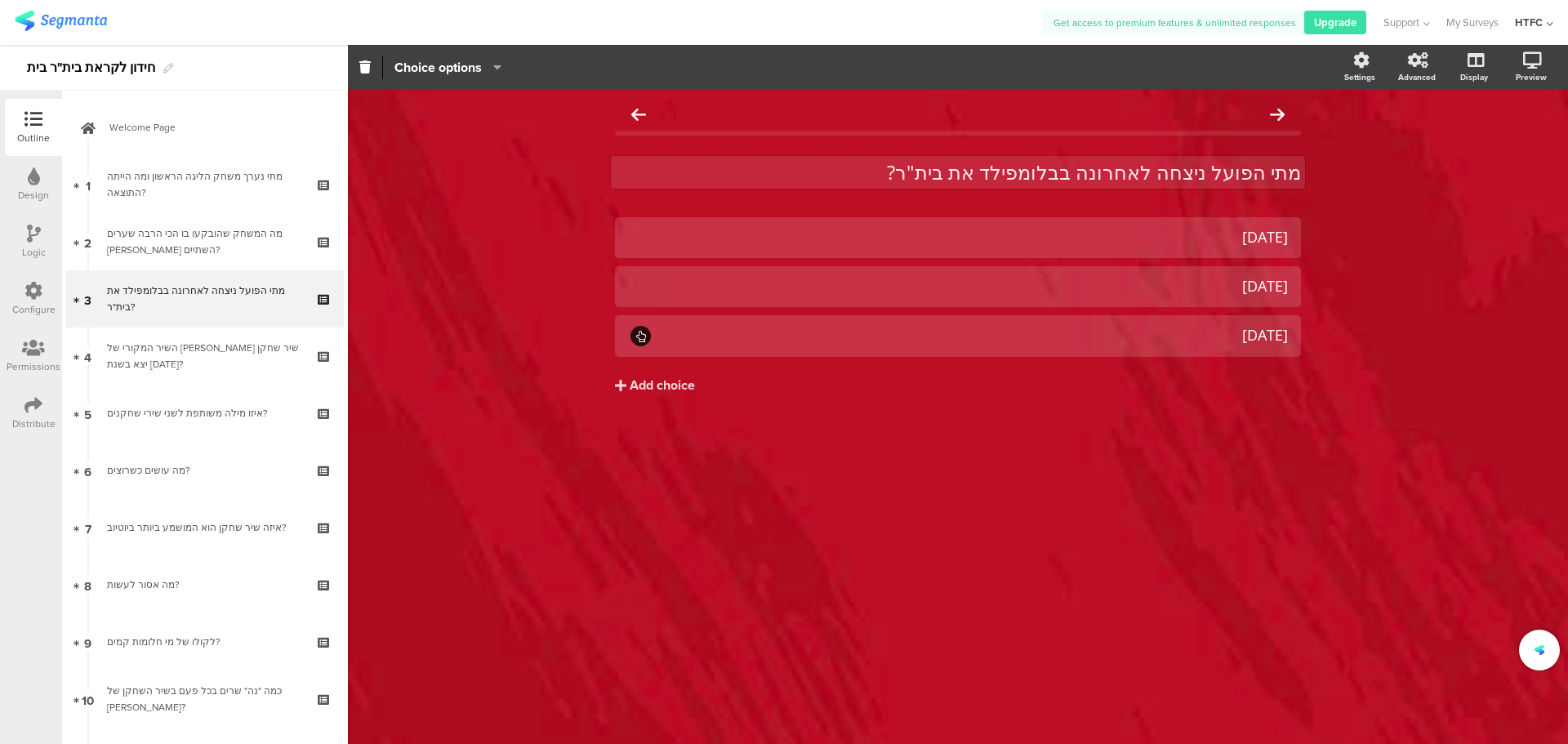
click at [1300, 362] on div "22/1/2024 18/10/2021 9/11/2022 Add choice" at bounding box center [958, 311] width 686 height 188
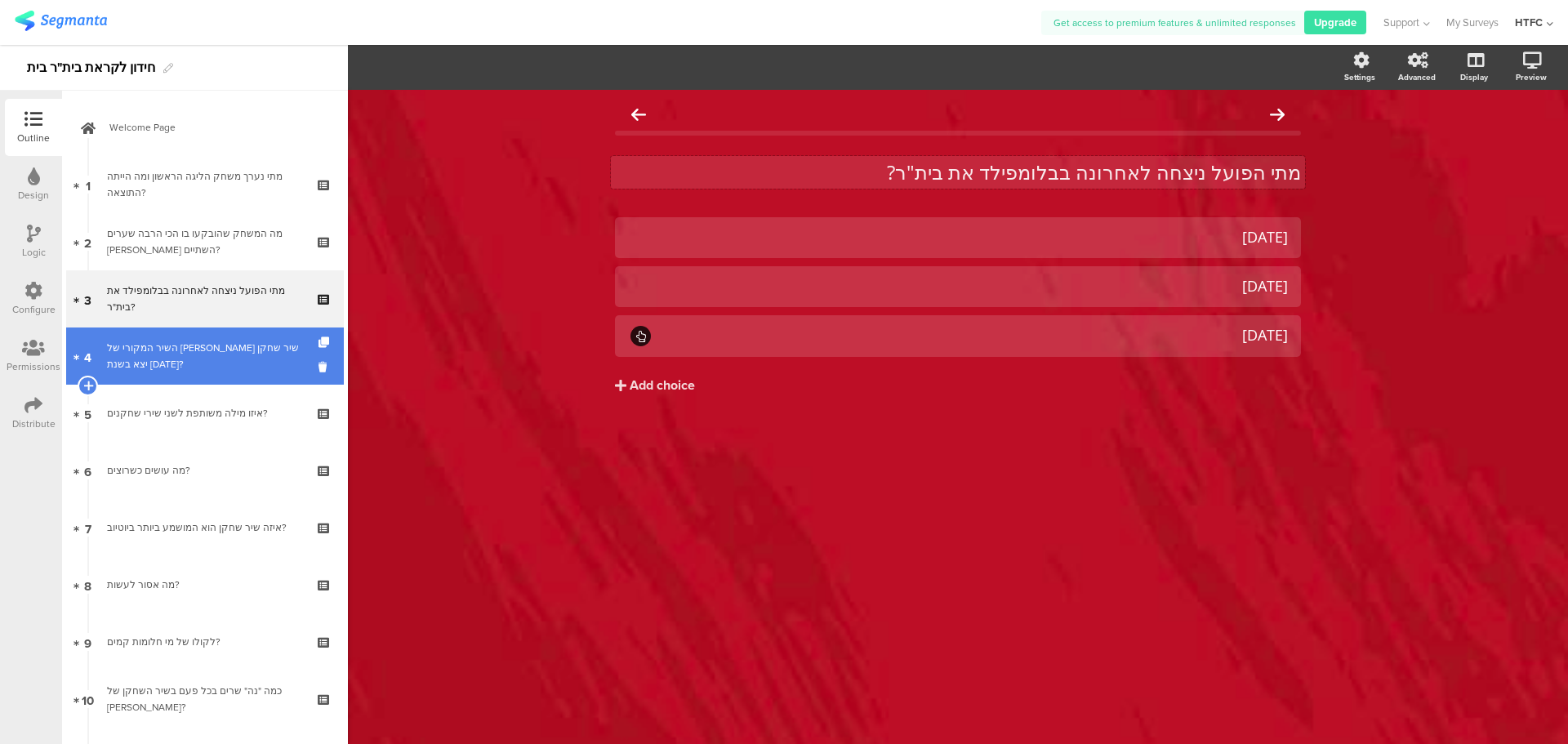
click at [171, 366] on div "השיר המקורי של איזה שיר שחקן יצא בשנת 2006?" at bounding box center [204, 355] width 195 height 32
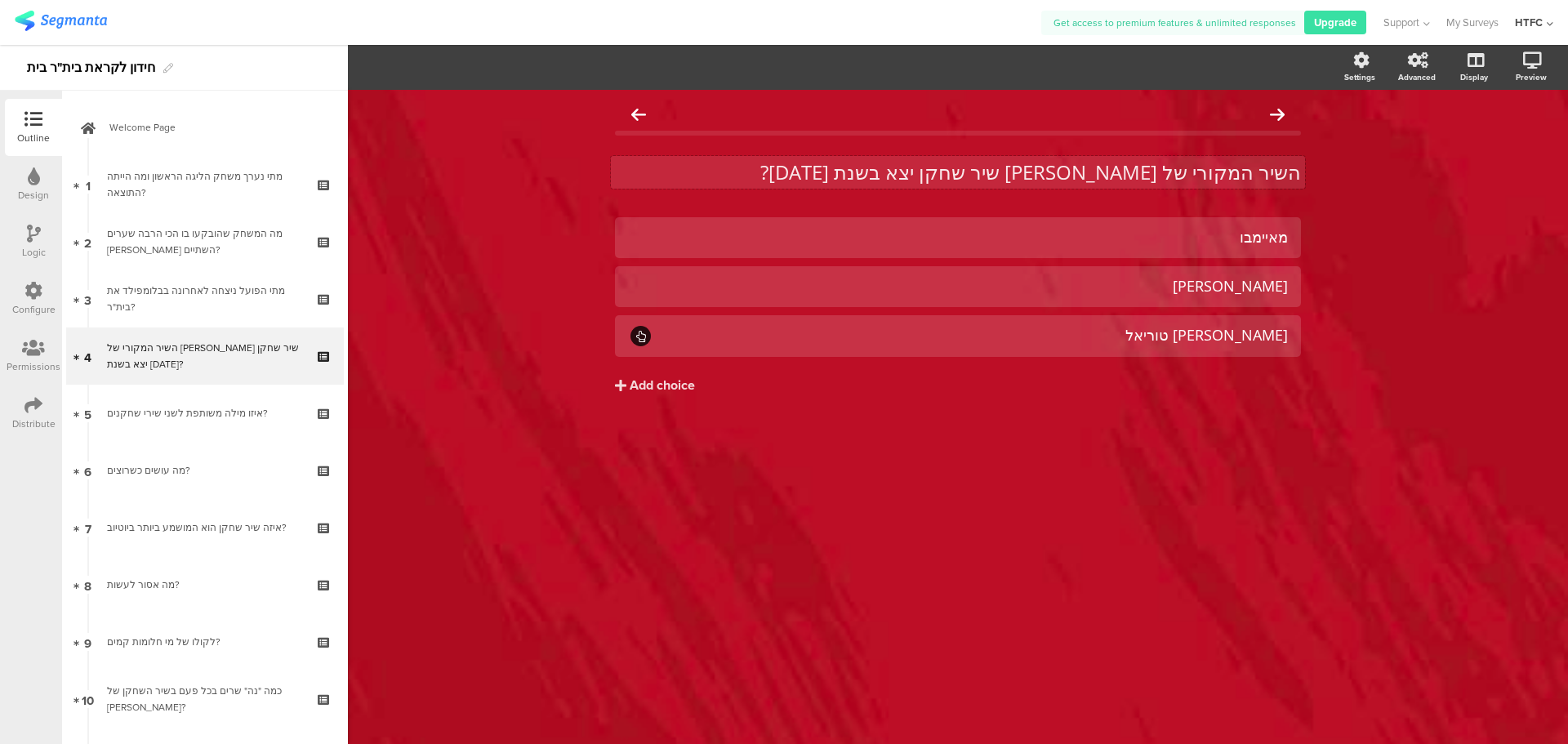
click at [1011, 181] on p "השיר המקורי של איזה שיר שחקן יצא בשנת 2006?" at bounding box center [958, 173] width 686 height 24
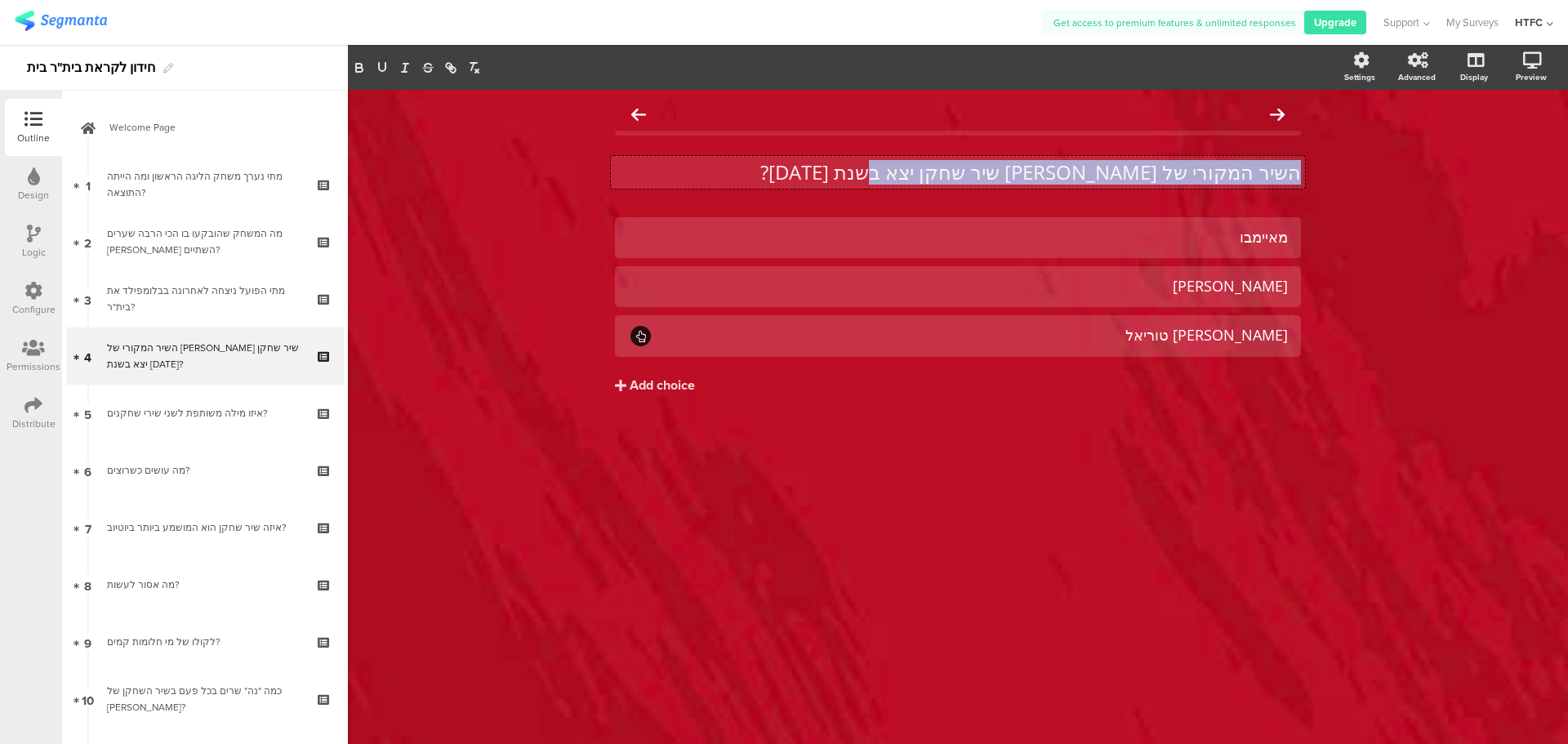
click at [1011, 181] on p "השיר המקורי של איזה שיר שחקן יצא בשנת 2006?" at bounding box center [958, 173] width 686 height 24
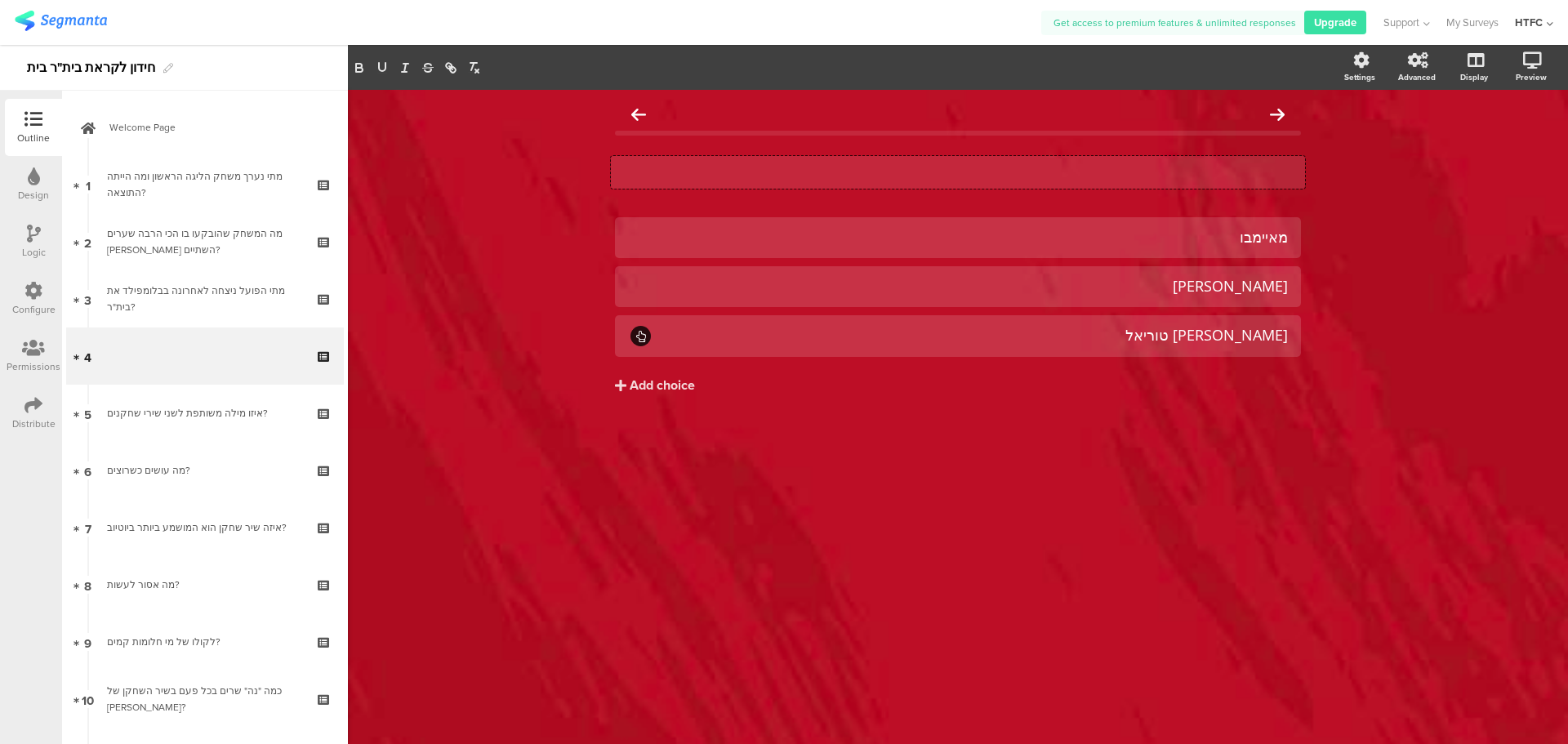
paste div
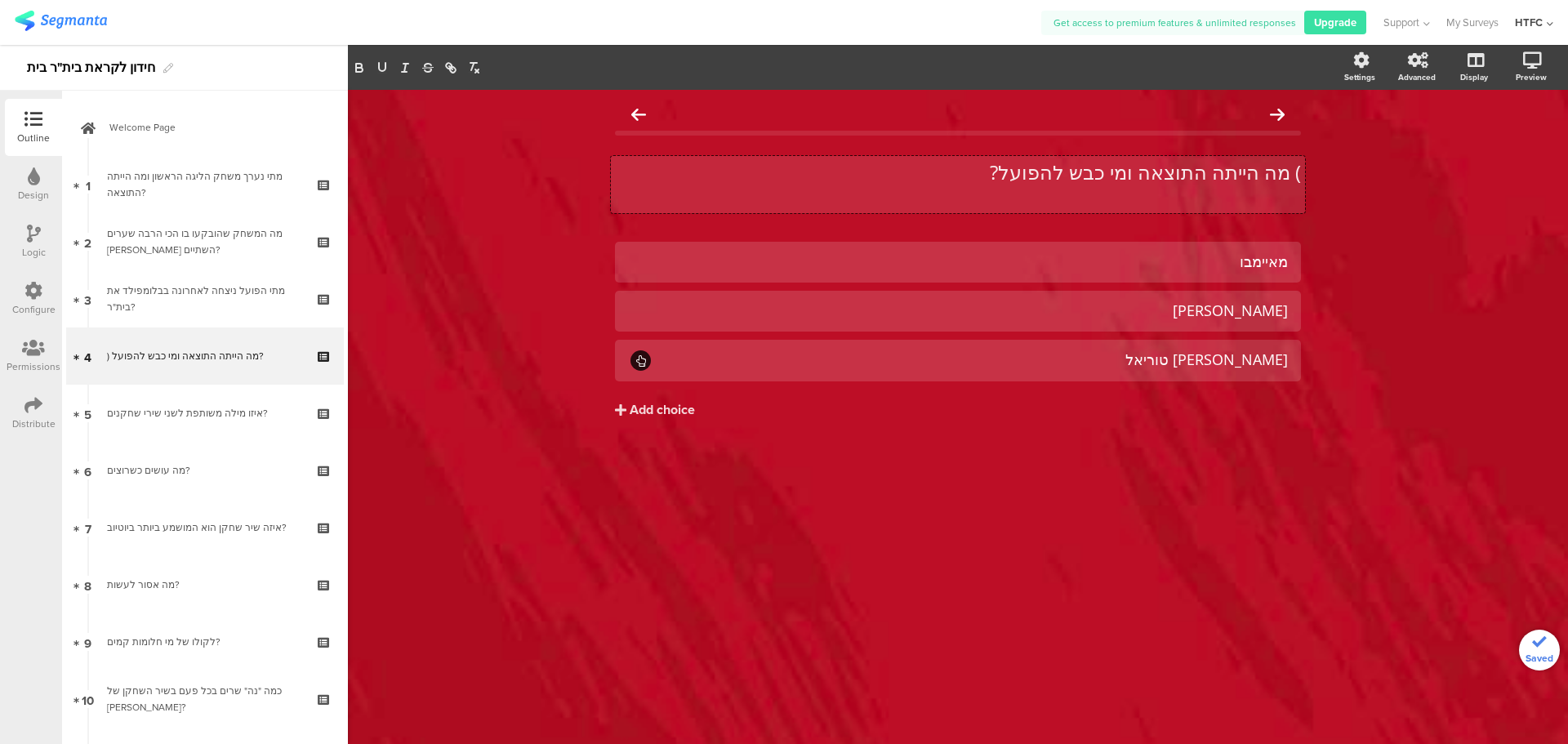
click at [1287, 171] on p ") מה הייתה התוצאה ומי כבש להפועל?" at bounding box center [958, 173] width 686 height 24
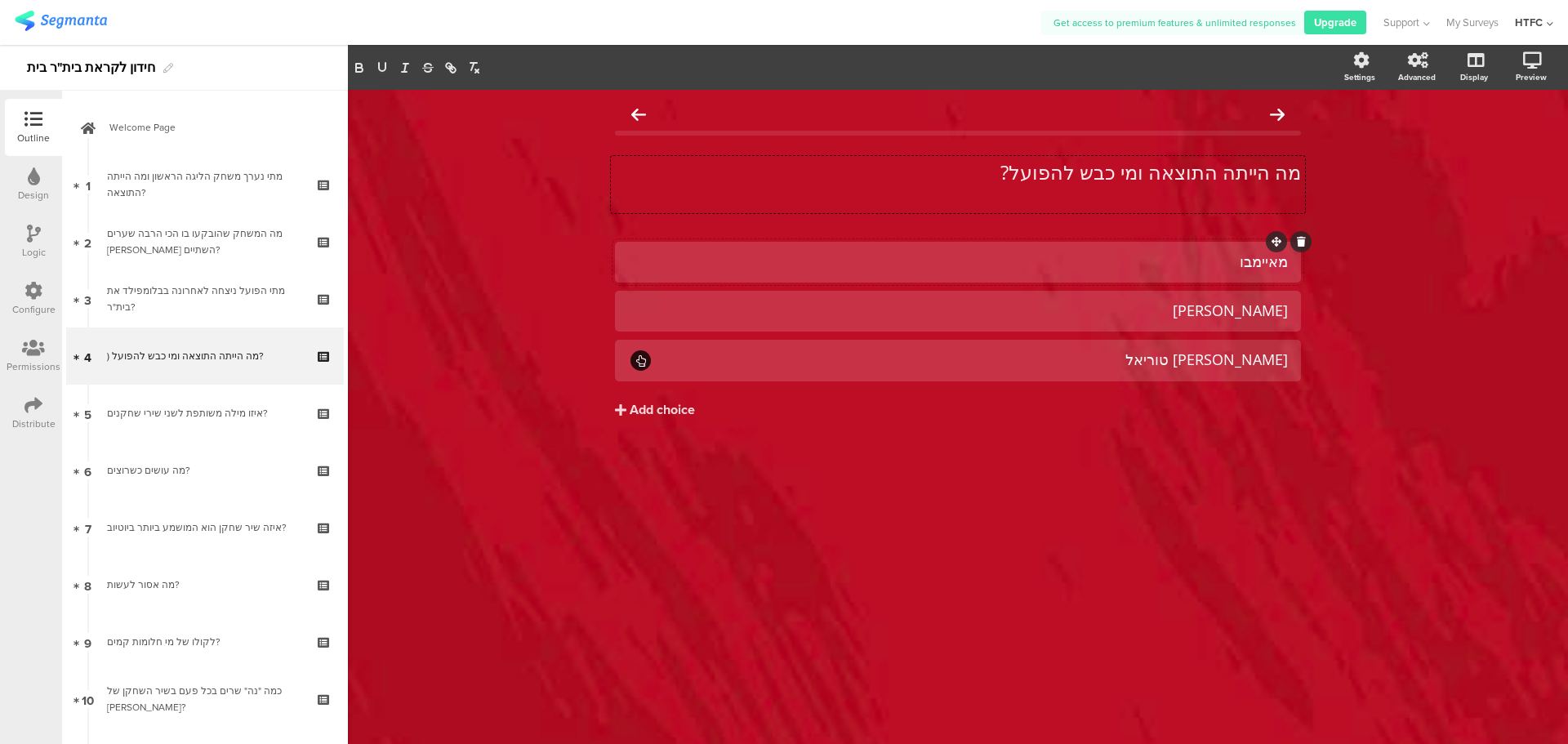
click at [1177, 262] on div "מאיימבו" at bounding box center [958, 262] width 660 height 19
click at [1198, 314] on div "אסף צור" at bounding box center [958, 311] width 660 height 19
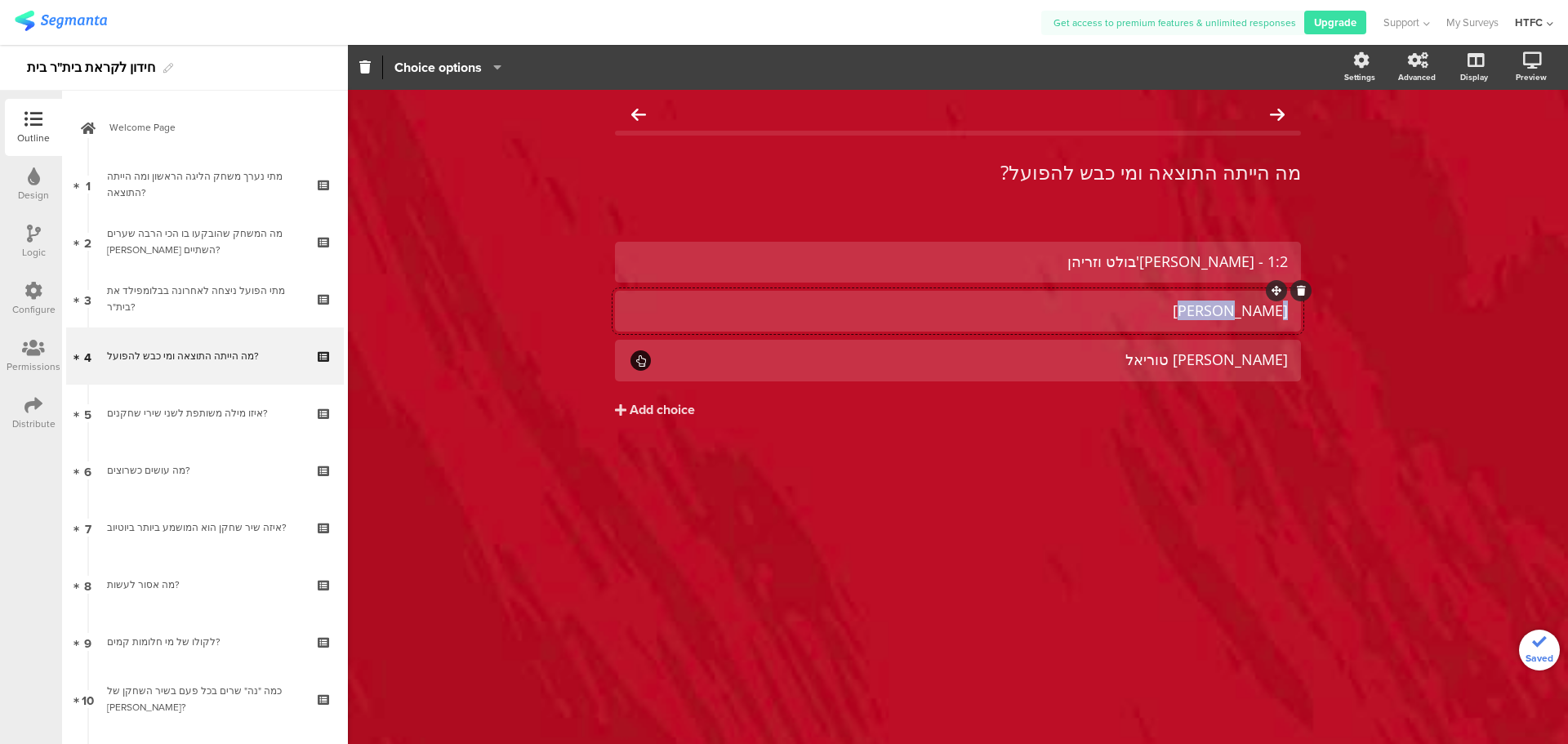
click at [1198, 314] on div "אסף צור" at bounding box center [958, 311] width 660 height 19
click at [1156, 360] on div "סתיו טוריאל" at bounding box center [970, 360] width 635 height 19
click at [1126, 315] on div "0:2 - איליץ' ואוז'בולט" at bounding box center [958, 311] width 660 height 19
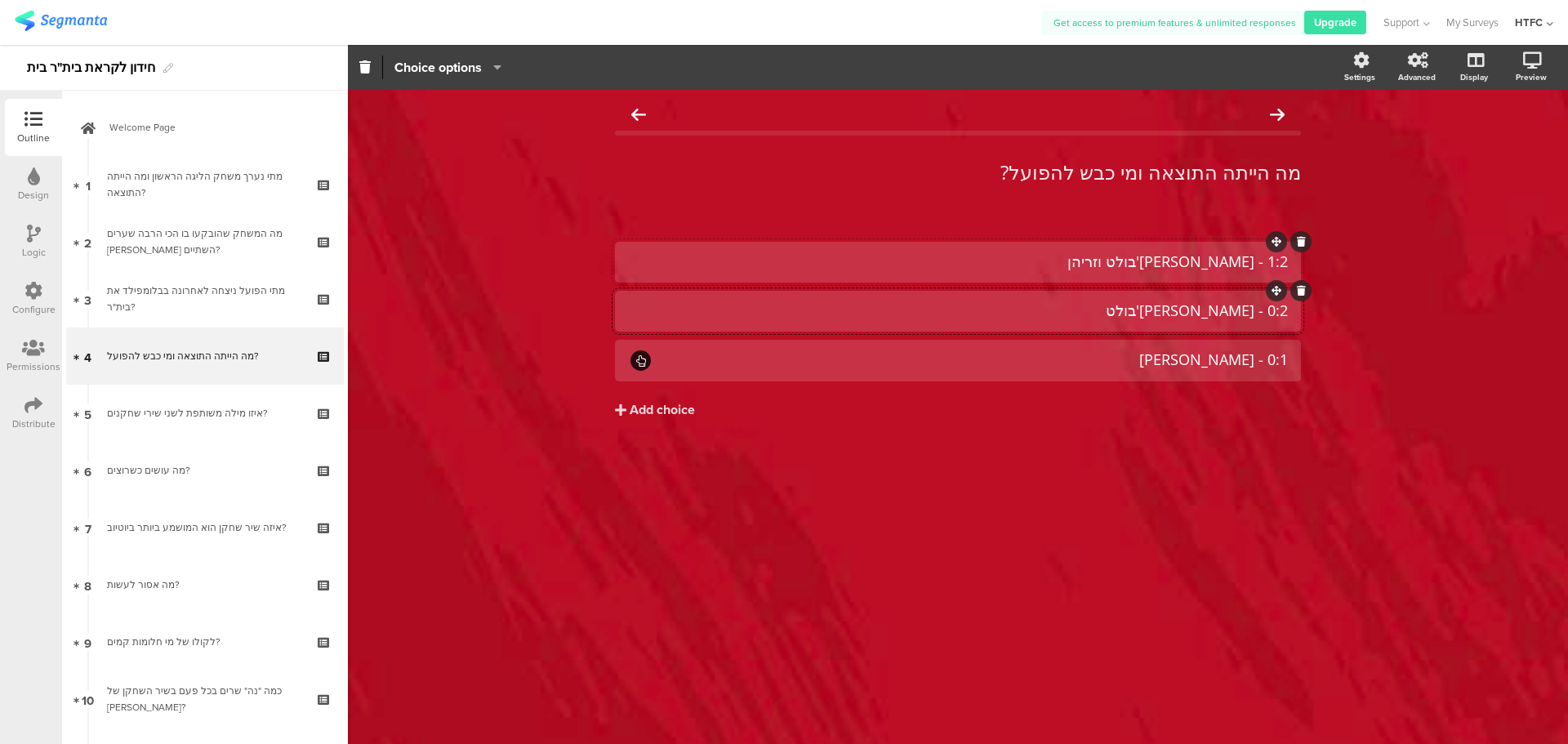
click at [1114, 274] on div "1:2 - אוז'בולט וזריהן" at bounding box center [958, 262] width 660 height 27
click at [1129, 361] on div "0:1 - דן איינבינדר" at bounding box center [970, 360] width 635 height 19
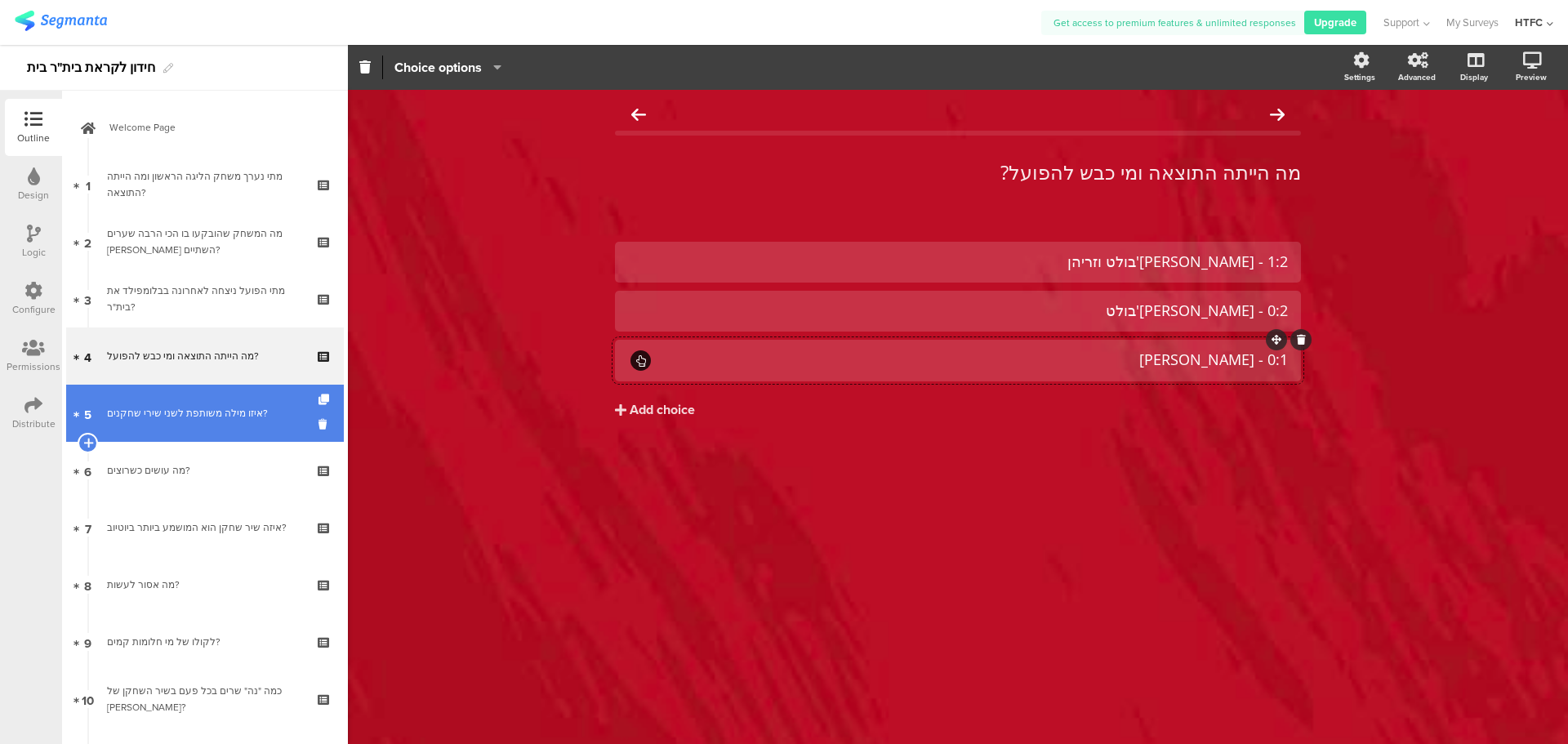
click at [196, 418] on div "איזו מילה משותפת לשני שירי שחקנים?" at bounding box center [204, 414] width 195 height 17
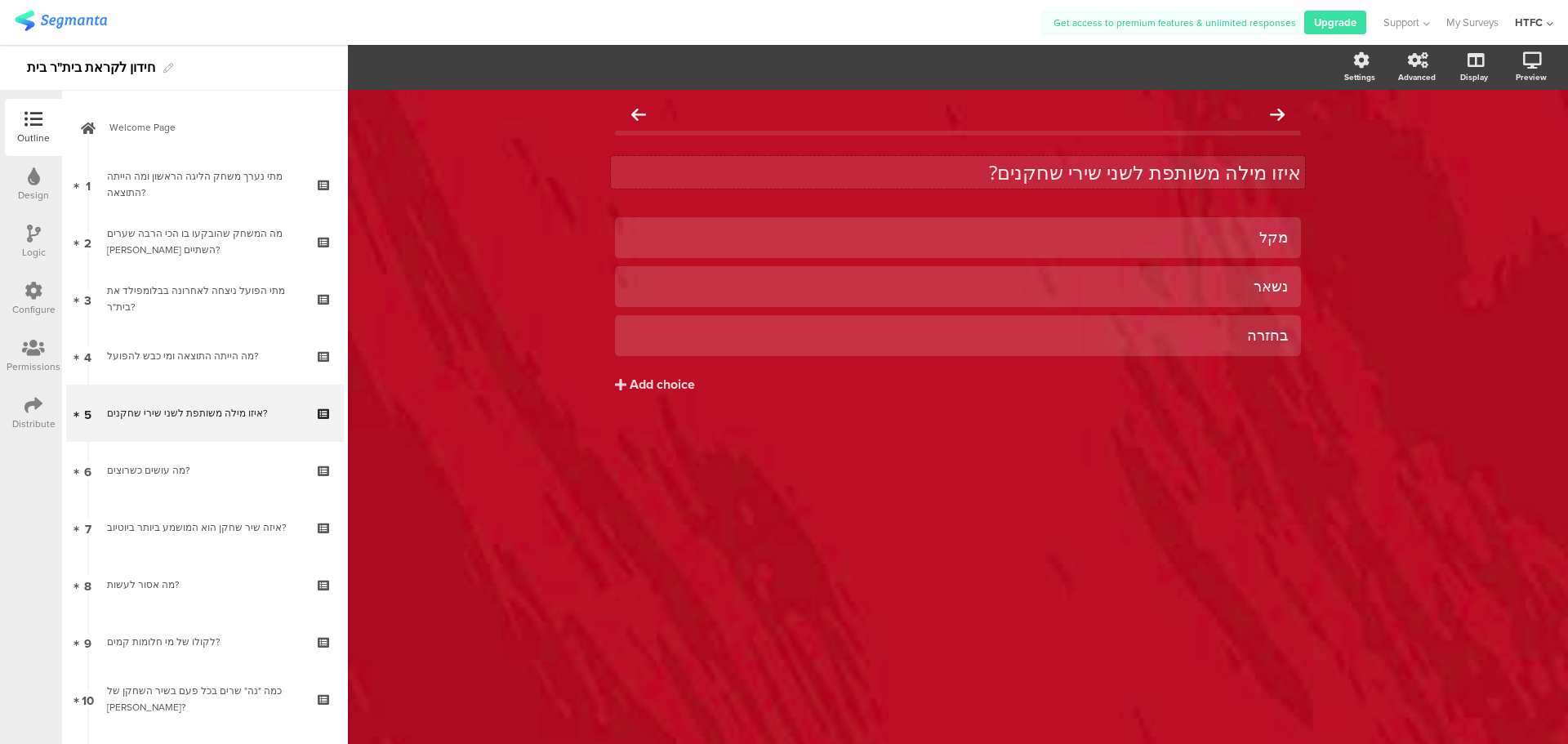
click at [1127, 157] on div "איזו מילה משותפת לשני שירי שחקנים? איזו מילה משותפת לשני שירי שחקנים?" at bounding box center [958, 172] width 694 height 32
click at [1127, 157] on div "איזו מילה משותפת לשני שירי שחקנים? איזו מילה משותפת לשני שירי שחקנים? איזו מילה…" at bounding box center [958, 172] width 694 height 32
click at [1115, 176] on p "איזו מילה משותפת לשני שירי שחקנים?" at bounding box center [958, 173] width 686 height 24
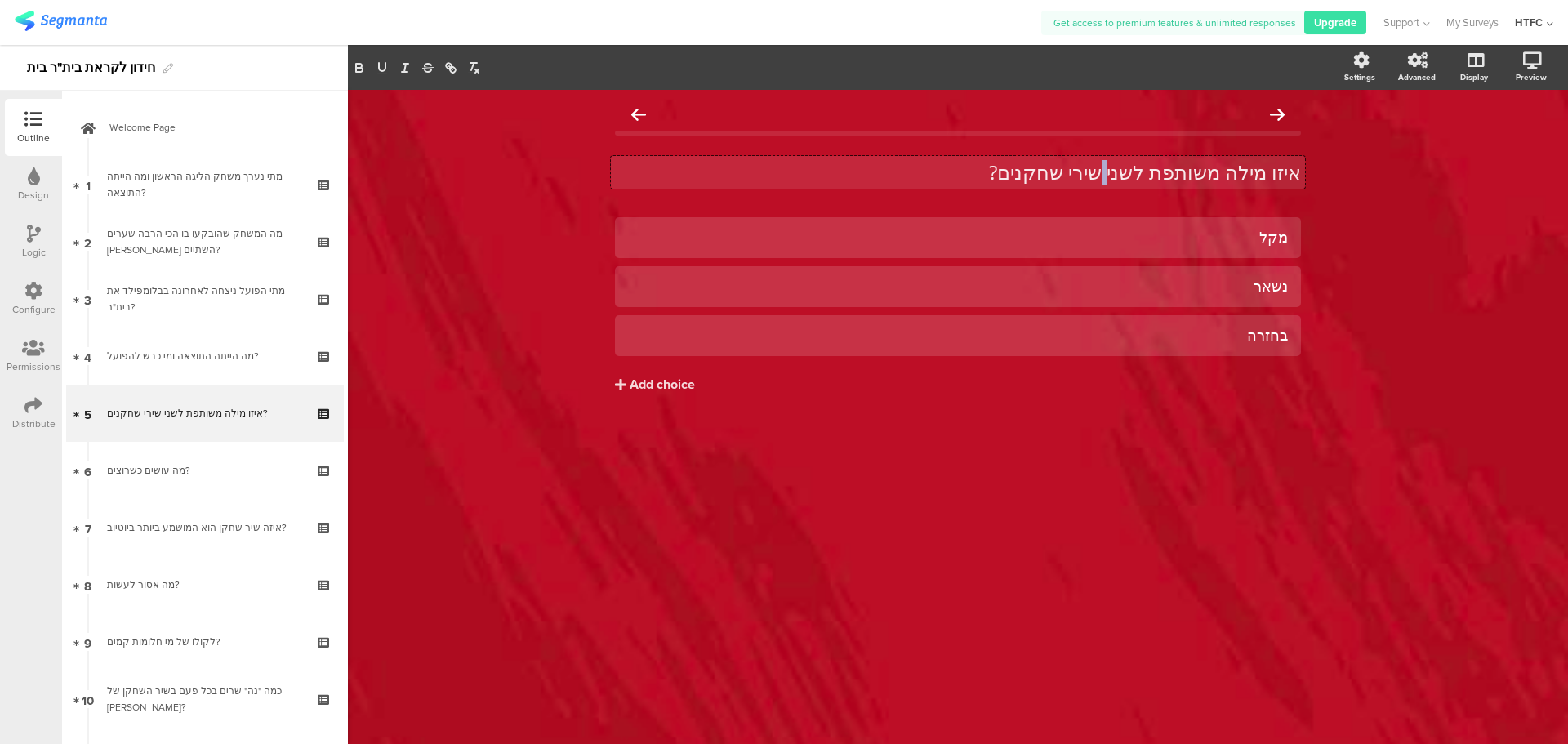
click at [1115, 176] on p "איזו מילה משותפת לשני שירי שחקנים?" at bounding box center [958, 173] width 686 height 24
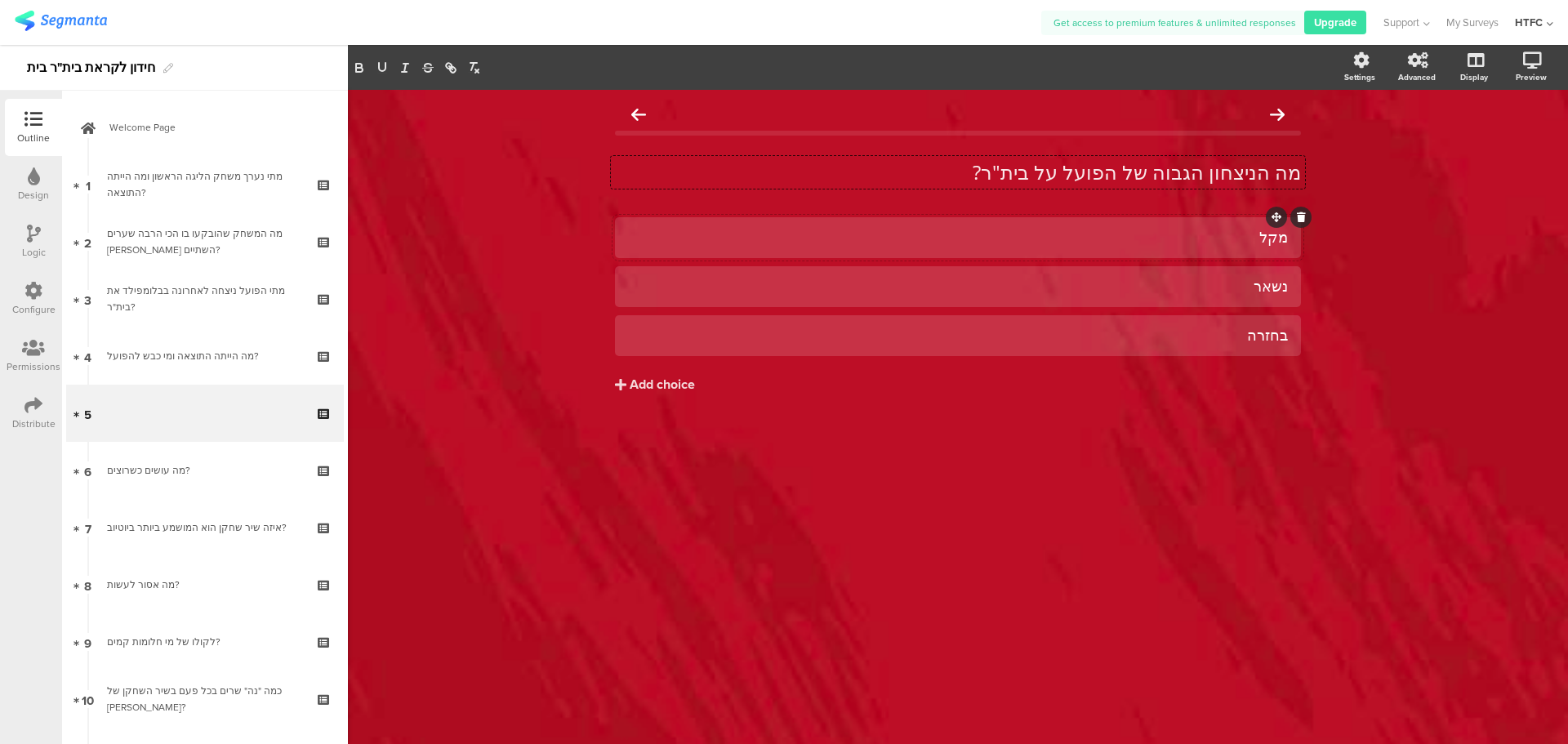
click at [1172, 247] on div "מקל" at bounding box center [958, 237] width 660 height 19
click at [1175, 238] on div "מקל" at bounding box center [958, 237] width 660 height 19
paste div
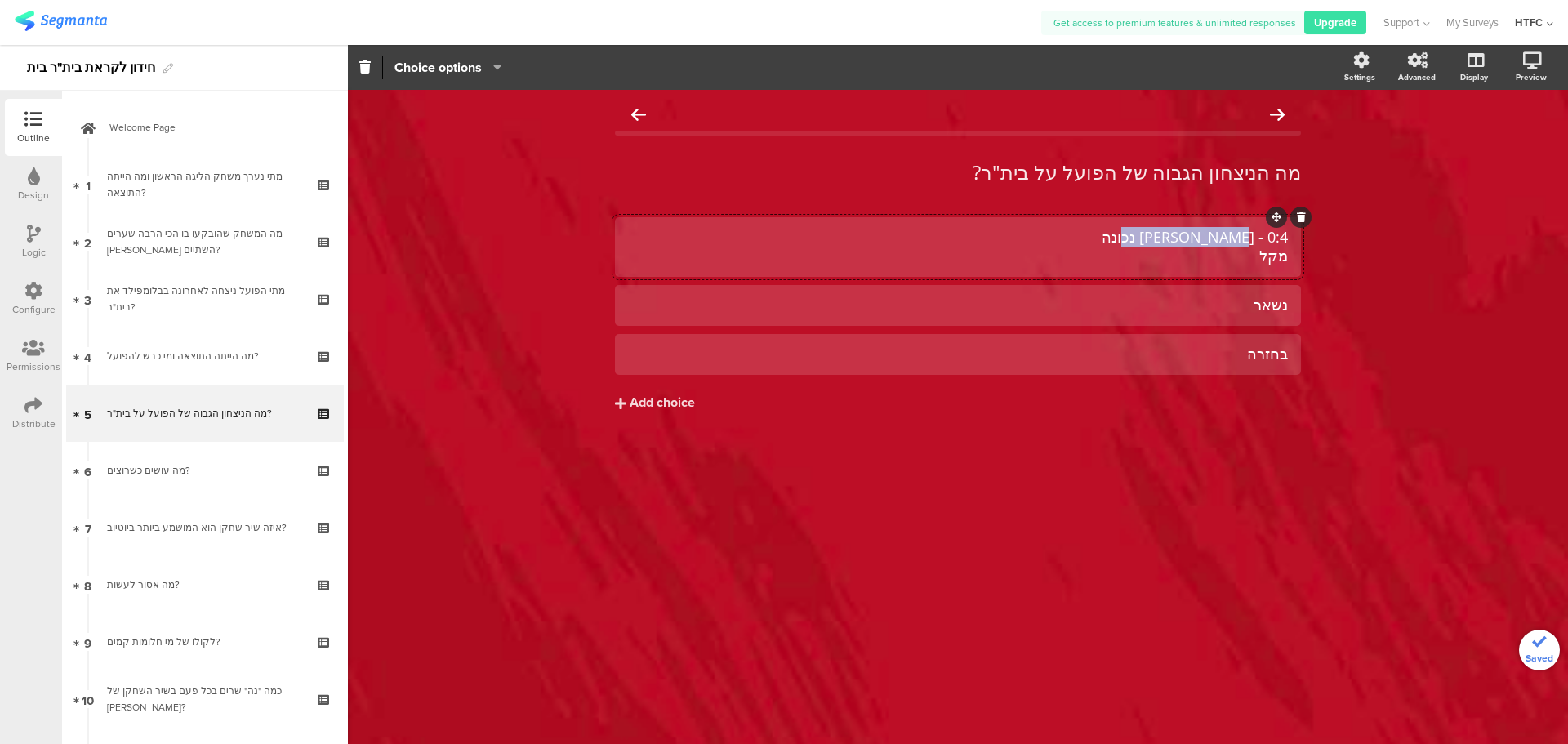
drag, startPoint x: 1221, startPoint y: 250, endPoint x: 1247, endPoint y: 240, distance: 27.9
click at [1247, 240] on div "0:4 - תשובה נכונה מקל" at bounding box center [958, 247] width 660 height 38
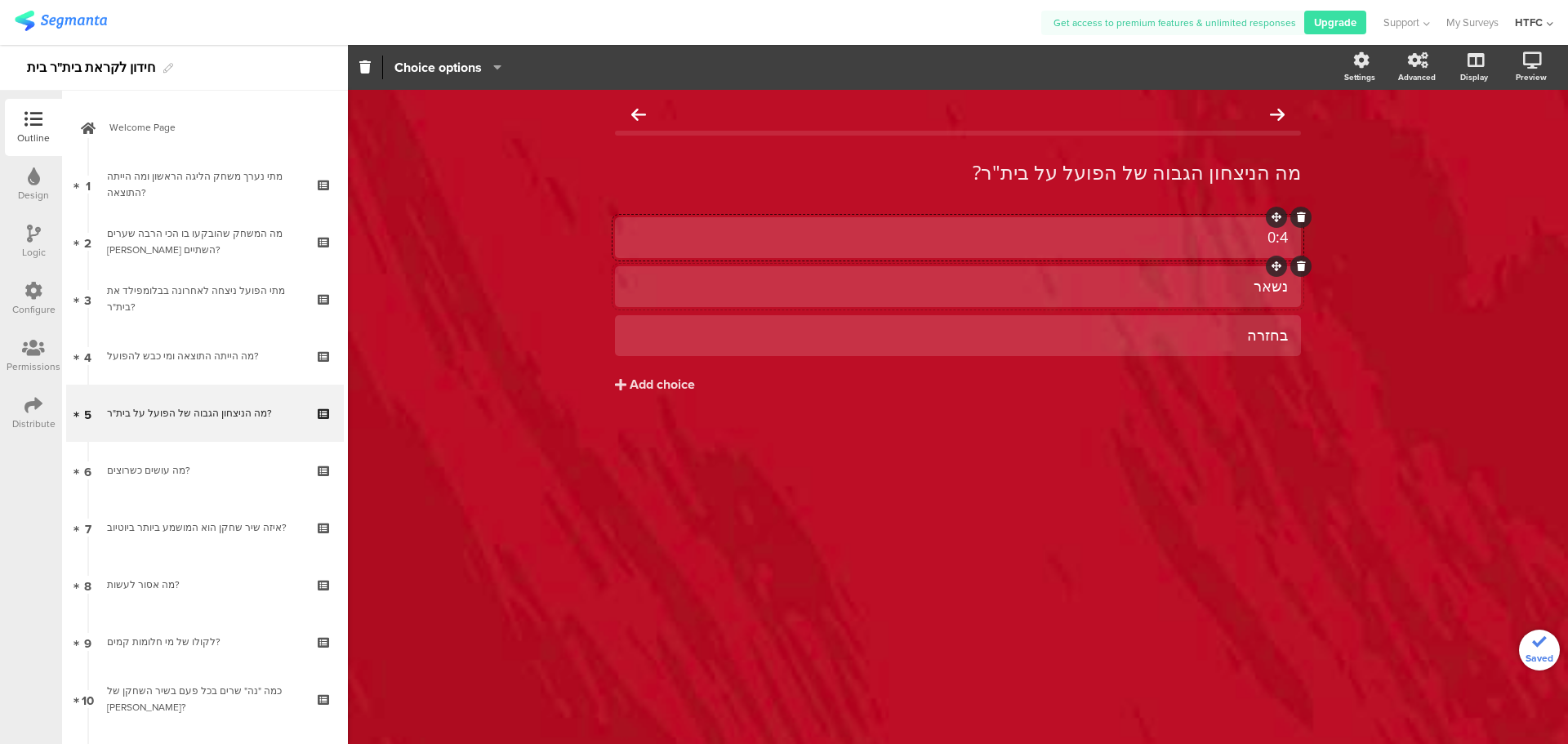
click at [1227, 286] on div "נשאר" at bounding box center [958, 286] width 660 height 19
click at [1222, 289] on div "נשאר" at bounding box center [958, 286] width 660 height 19
click at [1181, 329] on div "בחזרה" at bounding box center [958, 335] width 660 height 19
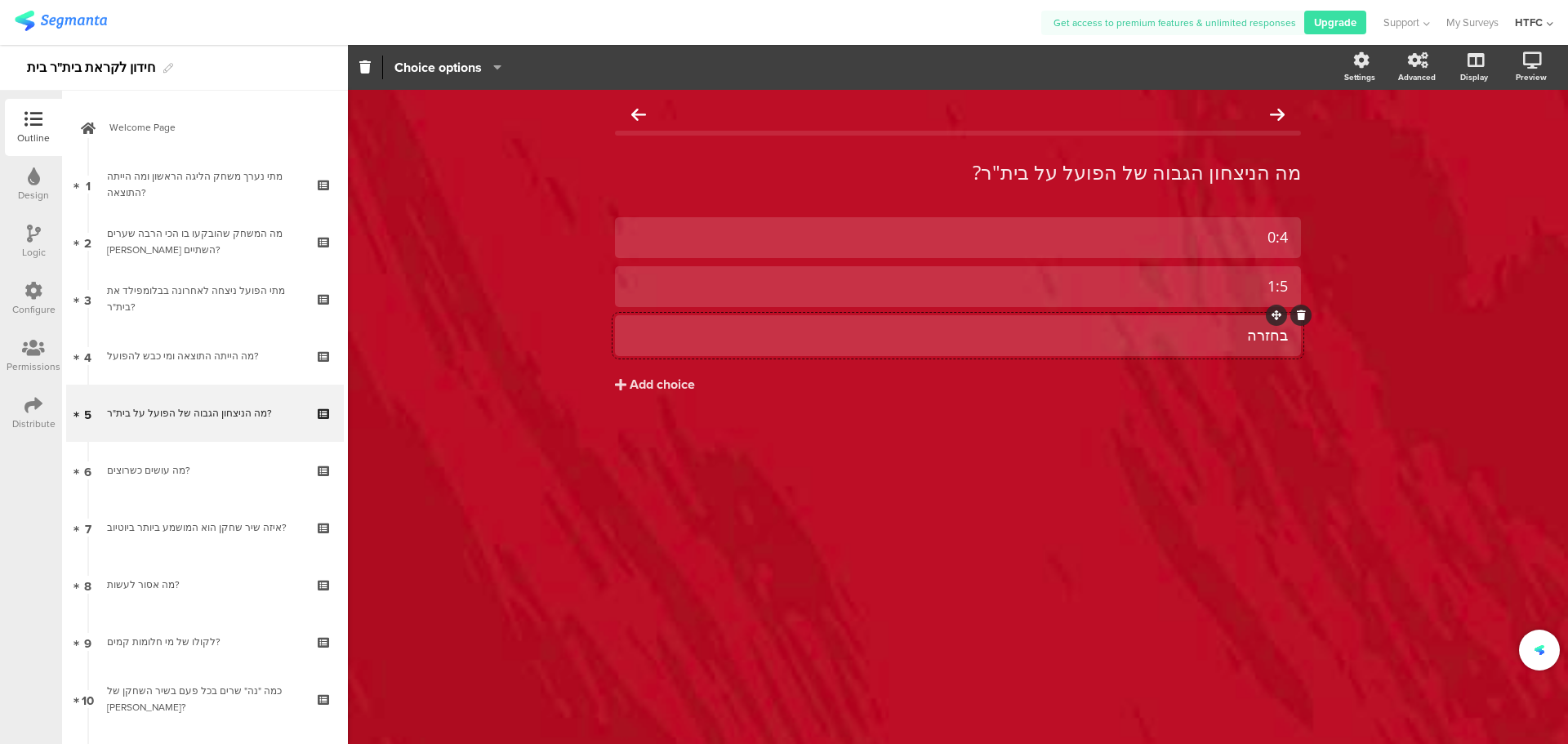
click at [1181, 329] on div "בחזרה" at bounding box center [958, 335] width 660 height 19
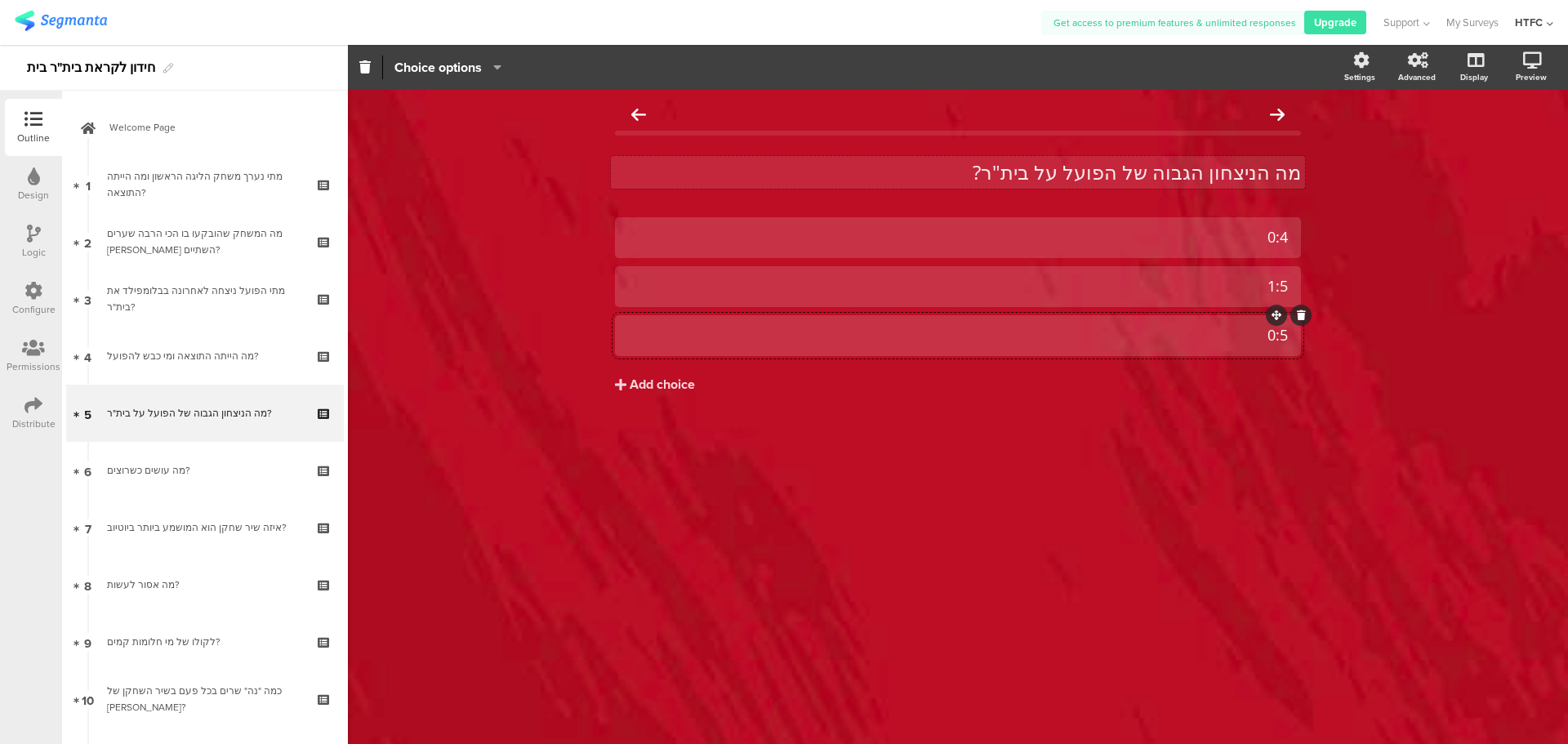
click at [1162, 165] on div "מה הניצחון הגבוה של הפועל על בית"ר? מה הניצחון הגבוה של הפועל על בית"ר?" at bounding box center [958, 172] width 694 height 32
click at [1170, 174] on p "מה הניצחון הגבוה של הפועל על בית"ר?" at bounding box center [958, 173] width 686 height 24
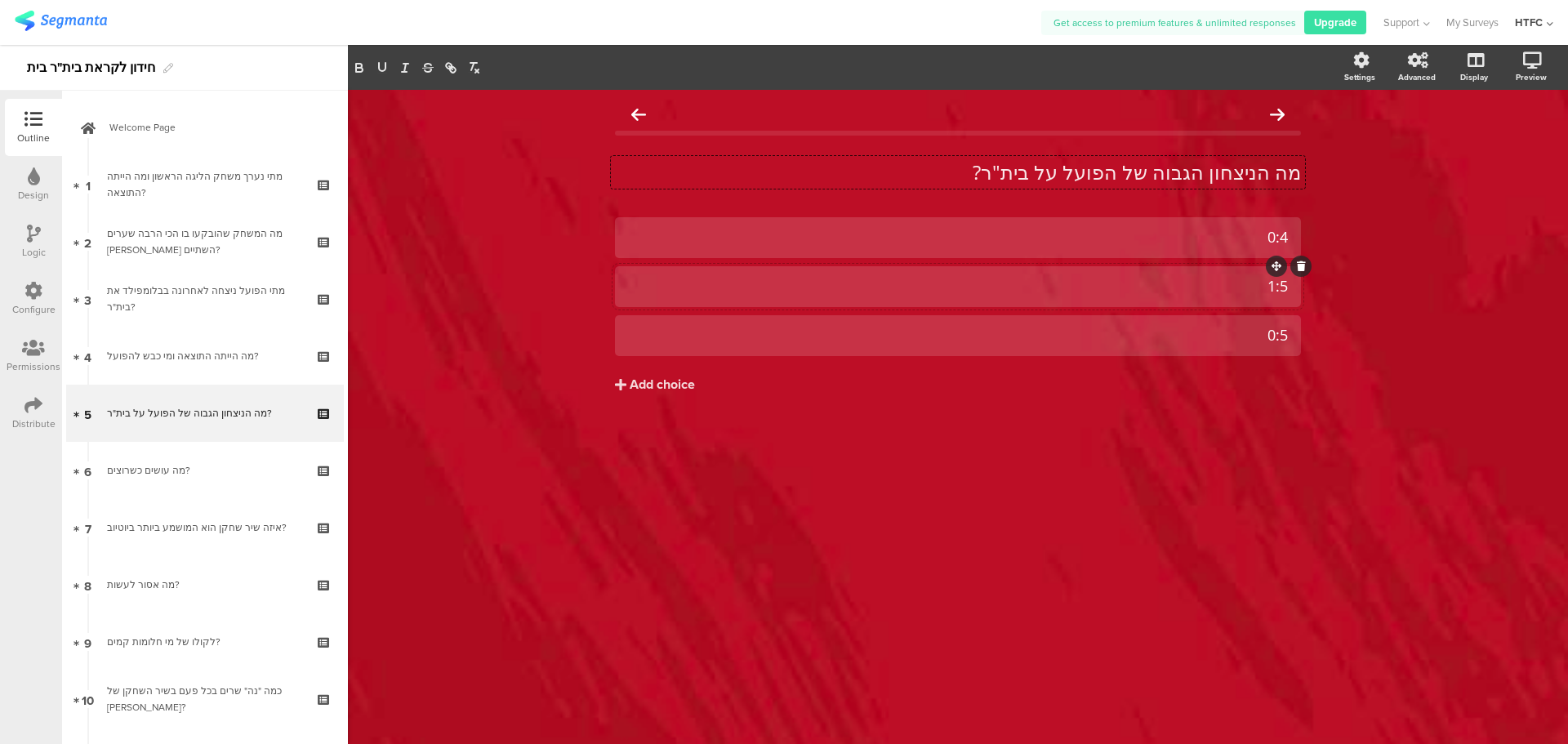
click at [1229, 290] on div "1:5" at bounding box center [958, 286] width 660 height 19
click at [1191, 340] on div "0:5" at bounding box center [958, 335] width 660 height 19
click at [1157, 421] on div "0:4 1:4 0:5 Add choice" at bounding box center [958, 340] width 686 height 245
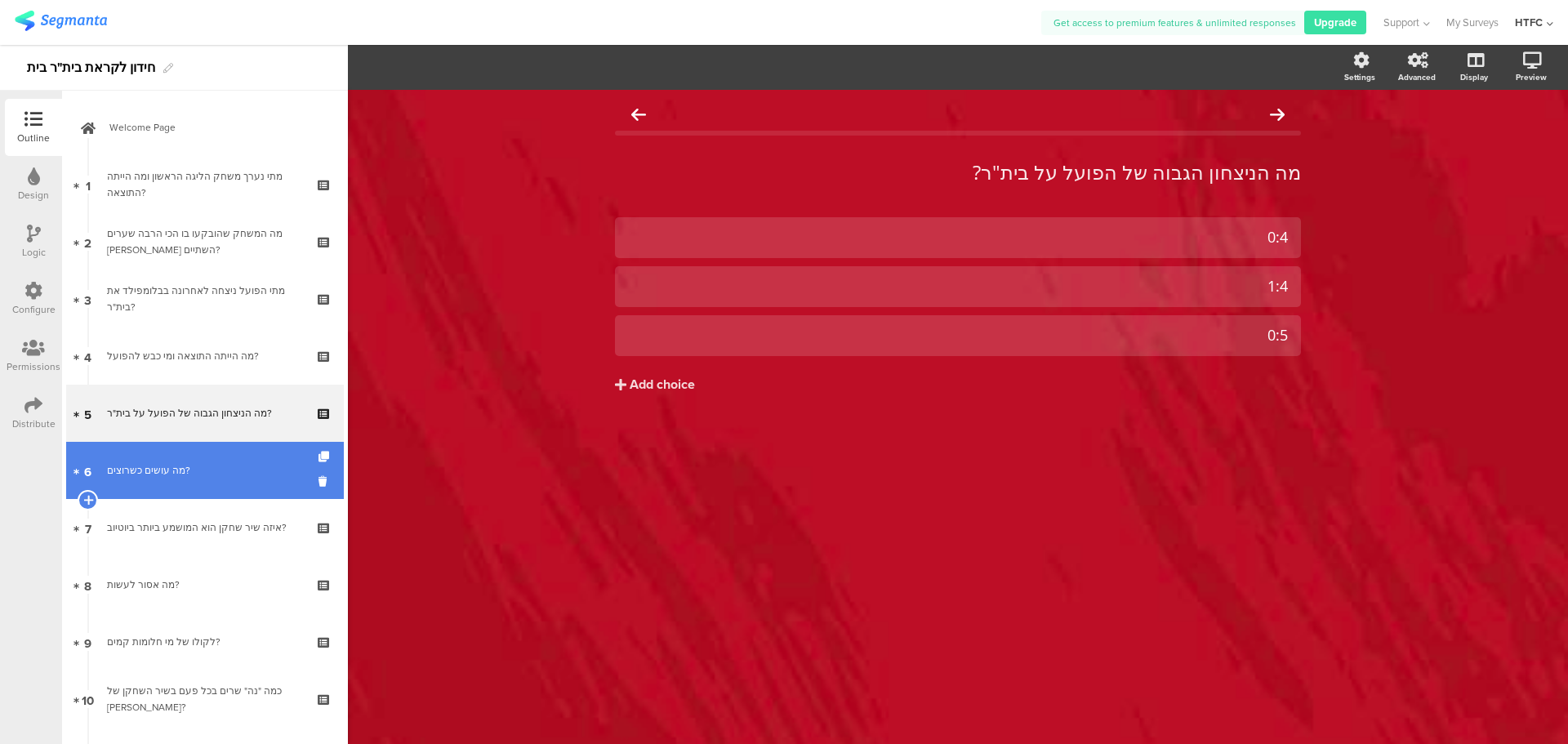
click at [187, 458] on link "6 מה עושים כשרוצים?" at bounding box center [204, 470] width 277 height 58
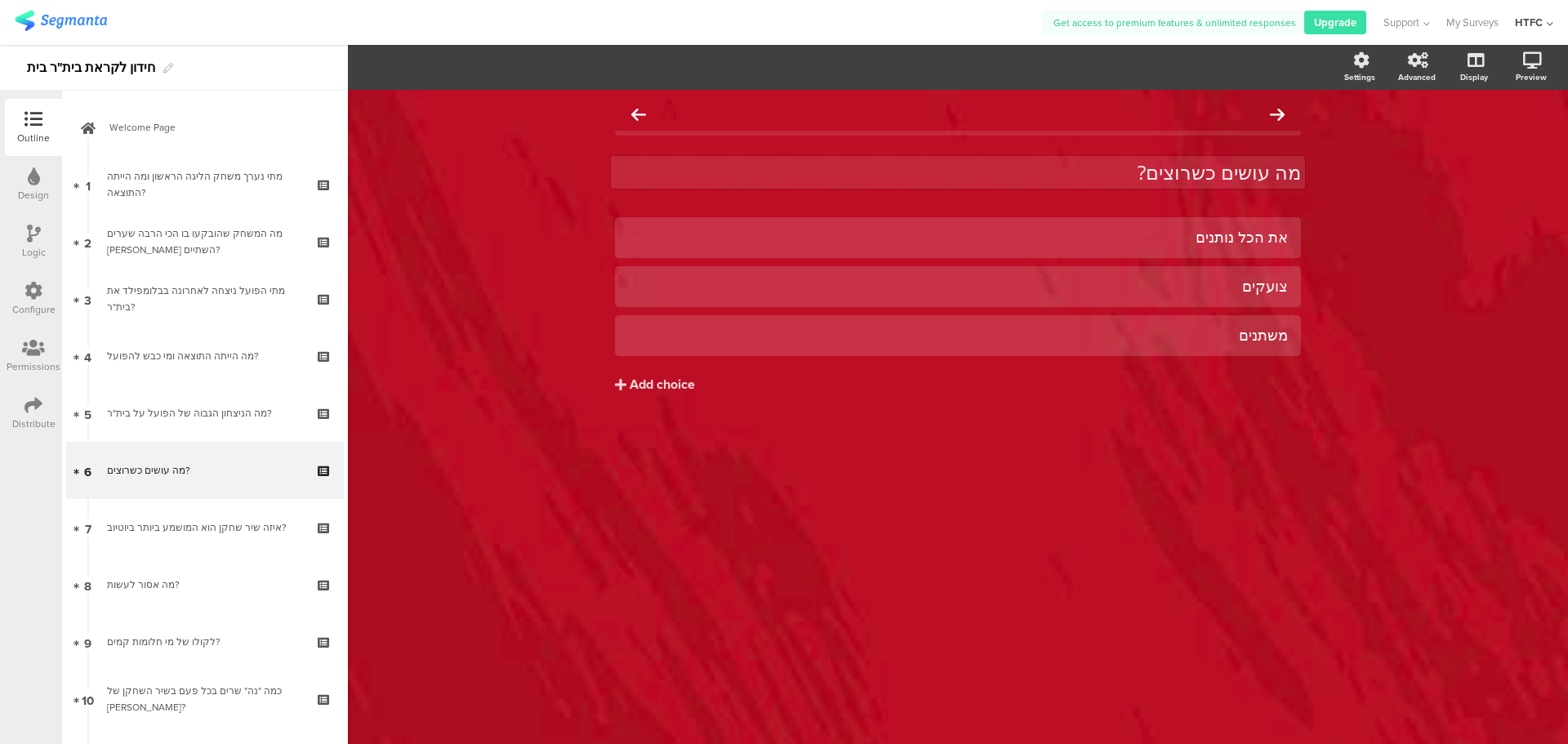
click at [1153, 168] on div "מה עושים כשרוצים? מה עושים כשרוצים?" at bounding box center [958, 172] width 694 height 32
click at [1153, 168] on p "מה עושים כשרוצים?" at bounding box center [958, 173] width 686 height 24
click at [1129, 248] on div "את הכל נותנים" at bounding box center [958, 237] width 660 height 27
click at [1128, 234] on div "את הכל נותנים" at bounding box center [958, 237] width 660 height 19
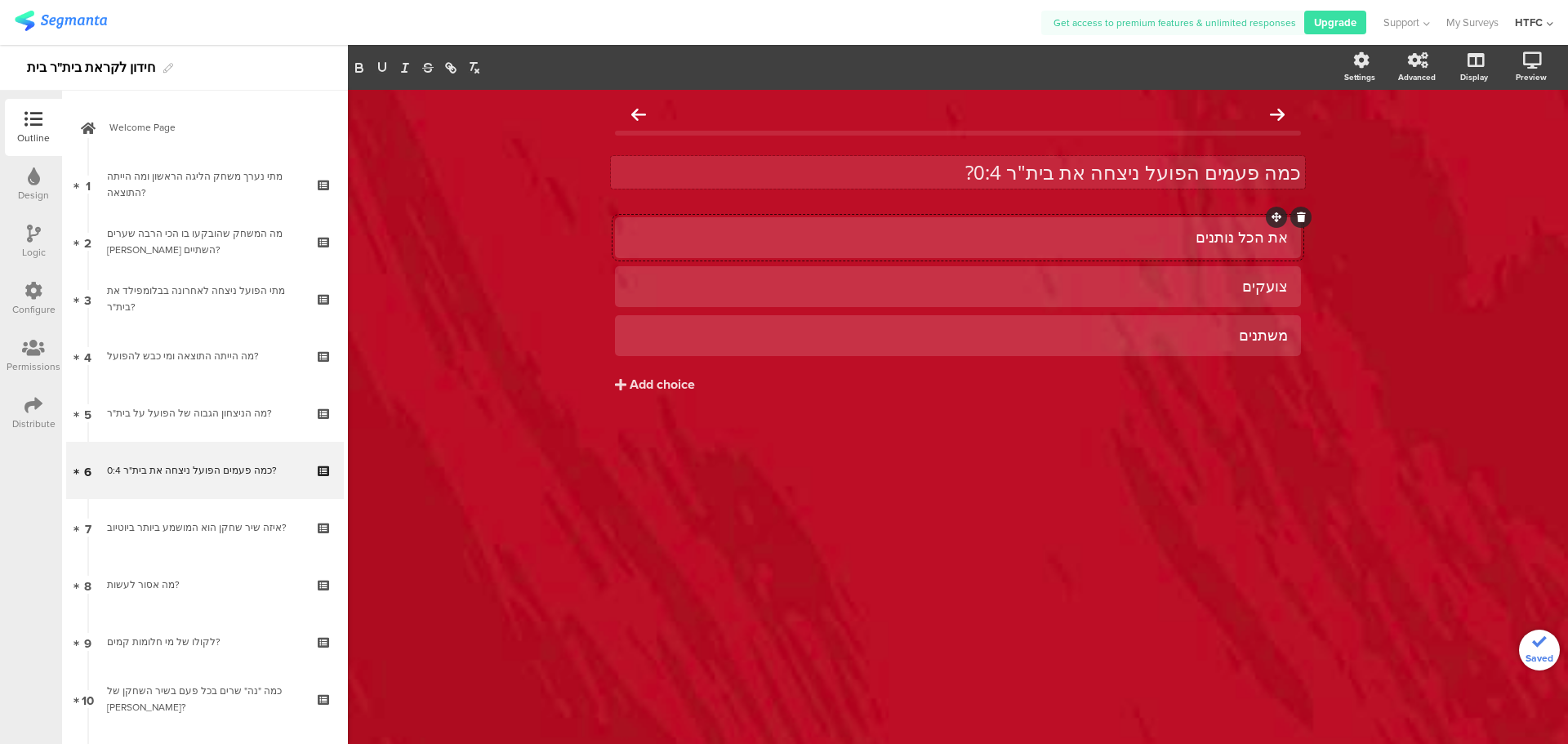
click at [1128, 234] on div "את הכל נותנים" at bounding box center [958, 237] width 660 height 19
click at [1150, 296] on div "צועקים" at bounding box center [958, 286] width 660 height 19
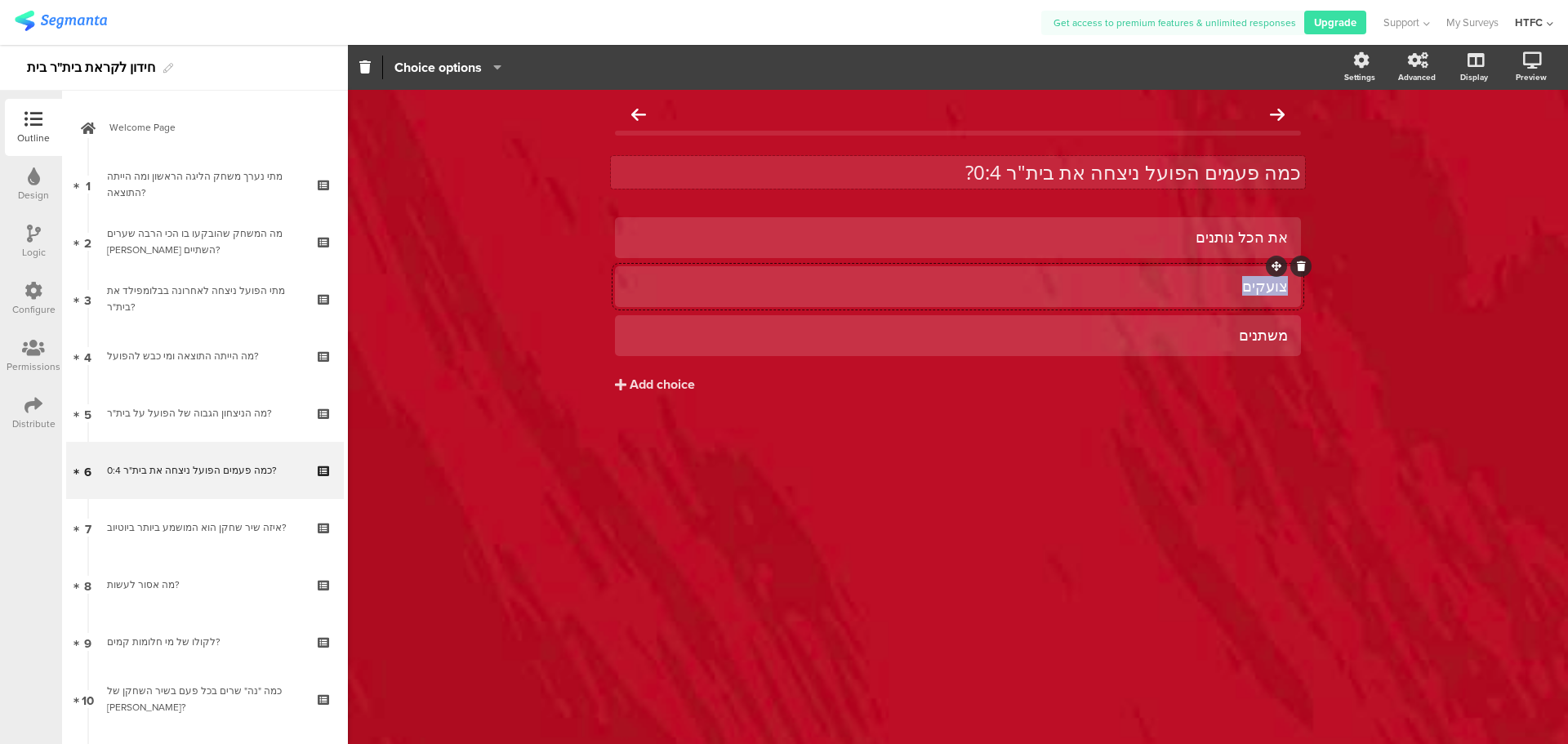
paste div
click at [1156, 336] on div "משתנים" at bounding box center [958, 335] width 660 height 19
click at [1137, 242] on div "את הכל נותנים" at bounding box center [958, 237] width 660 height 19
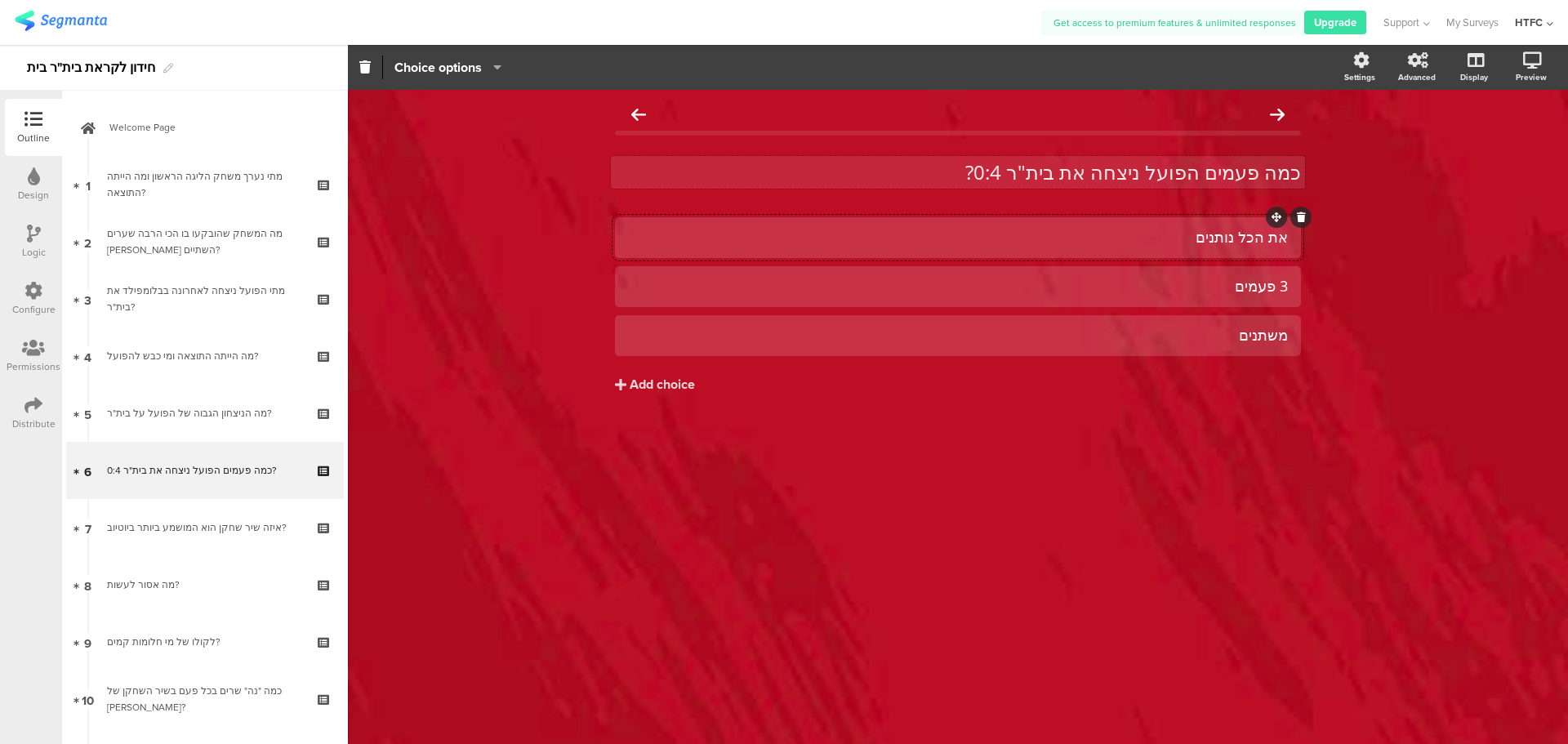
click at [1139, 235] on div "את הכל נותנים" at bounding box center [958, 237] width 660 height 19
paste div
click at [1165, 326] on div "משתנים" at bounding box center [958, 335] width 660 height 19
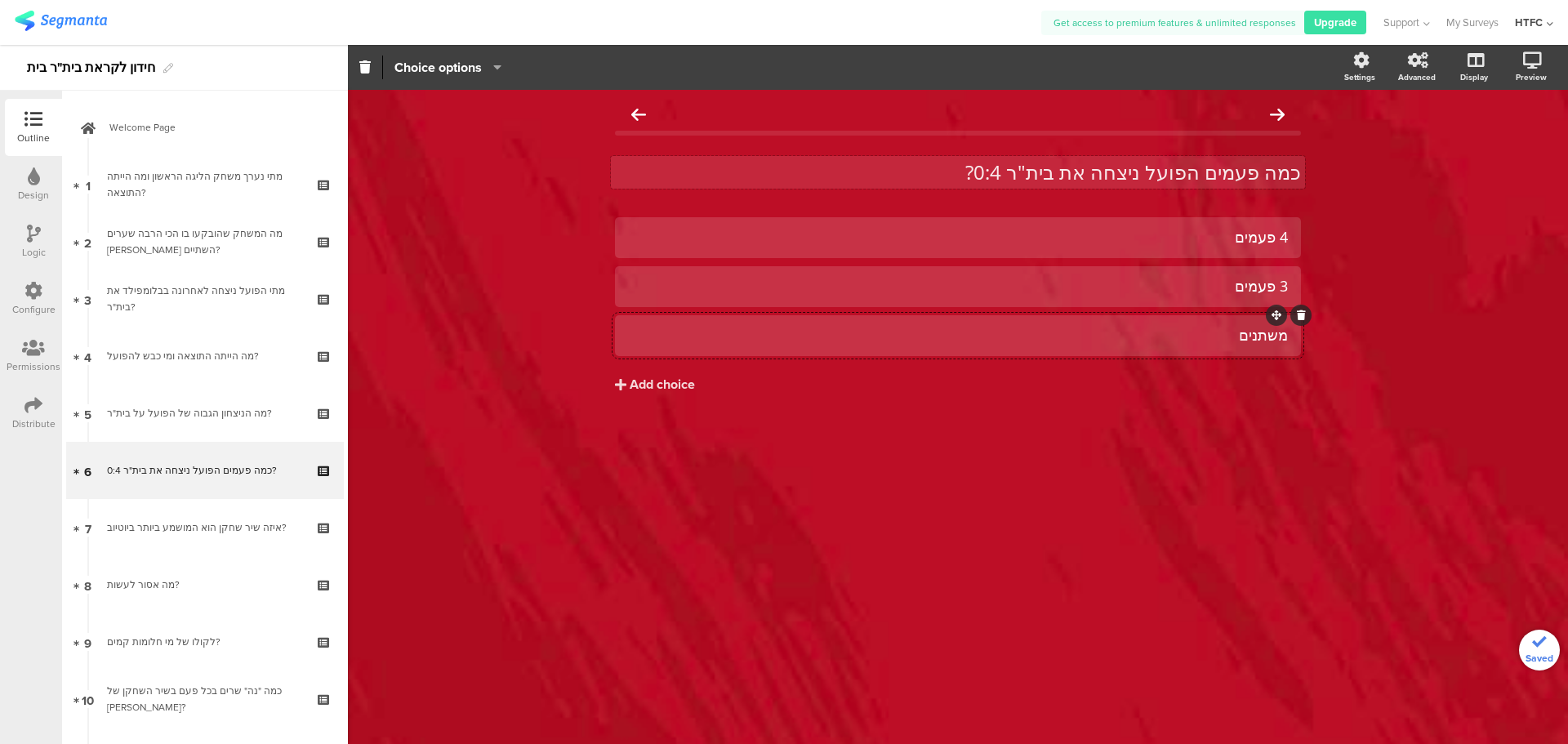
click at [1165, 326] on div "משתנים" at bounding box center [958, 335] width 660 height 19
click at [991, 456] on div "4 פעמים 3 פעמים פעמיים Add choice" at bounding box center [958, 340] width 686 height 245
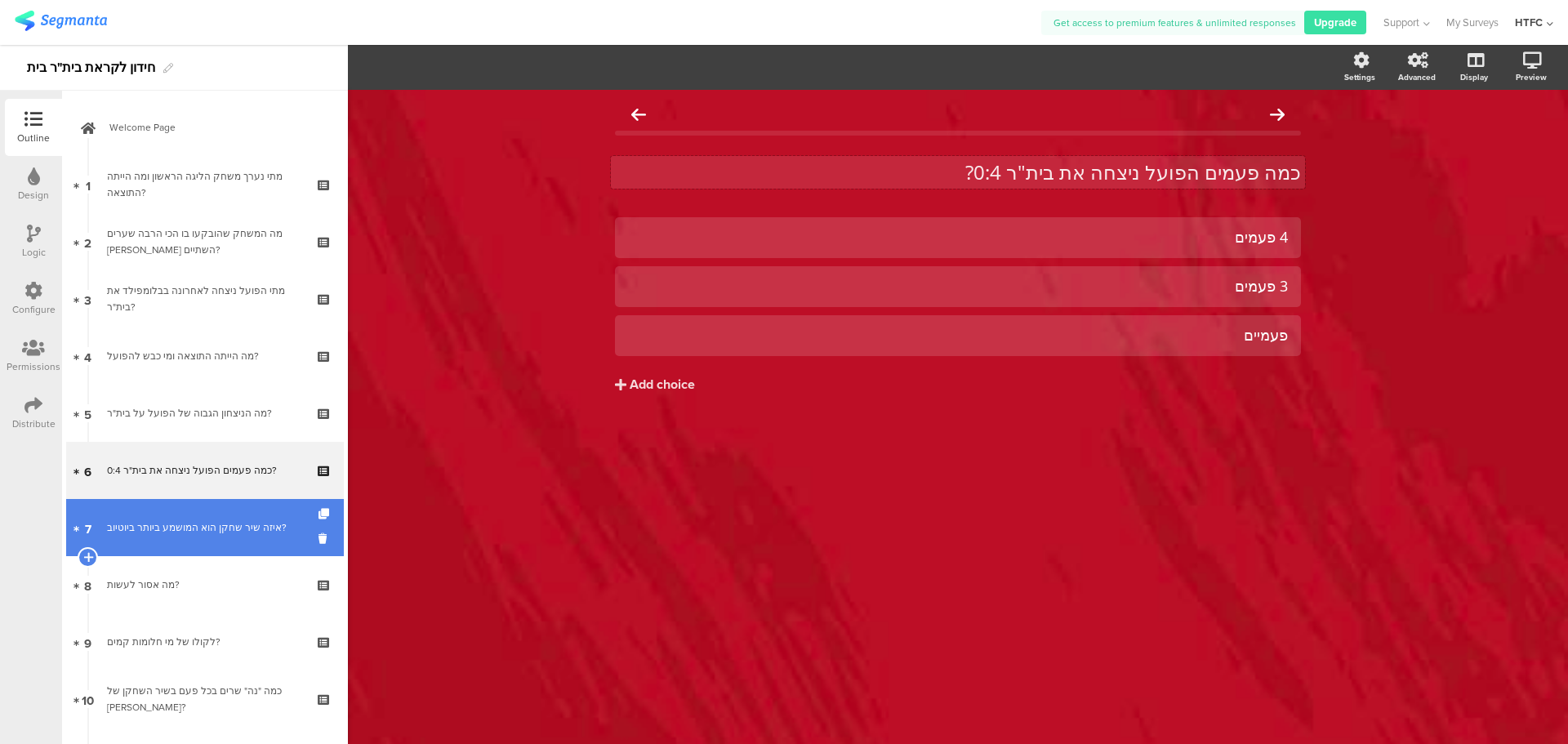
click at [205, 522] on div "איזה שיר שחקן הוא המושמע ביותר ביוטיוב?" at bounding box center [204, 528] width 195 height 17
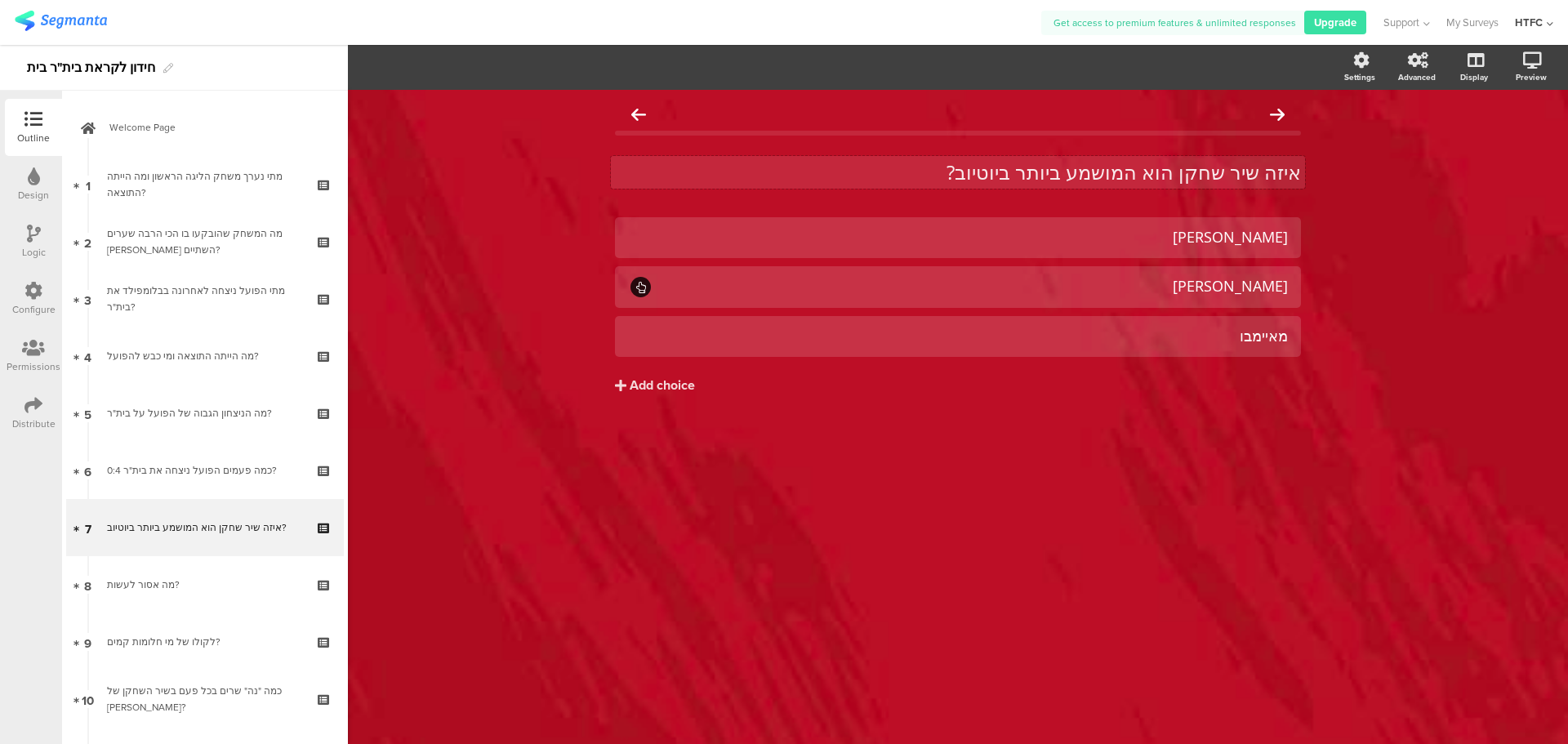
click at [1019, 172] on p "איזה שיר שחקן הוא המושמע ביותר ביוטיוב?" at bounding box center [958, 173] width 686 height 24
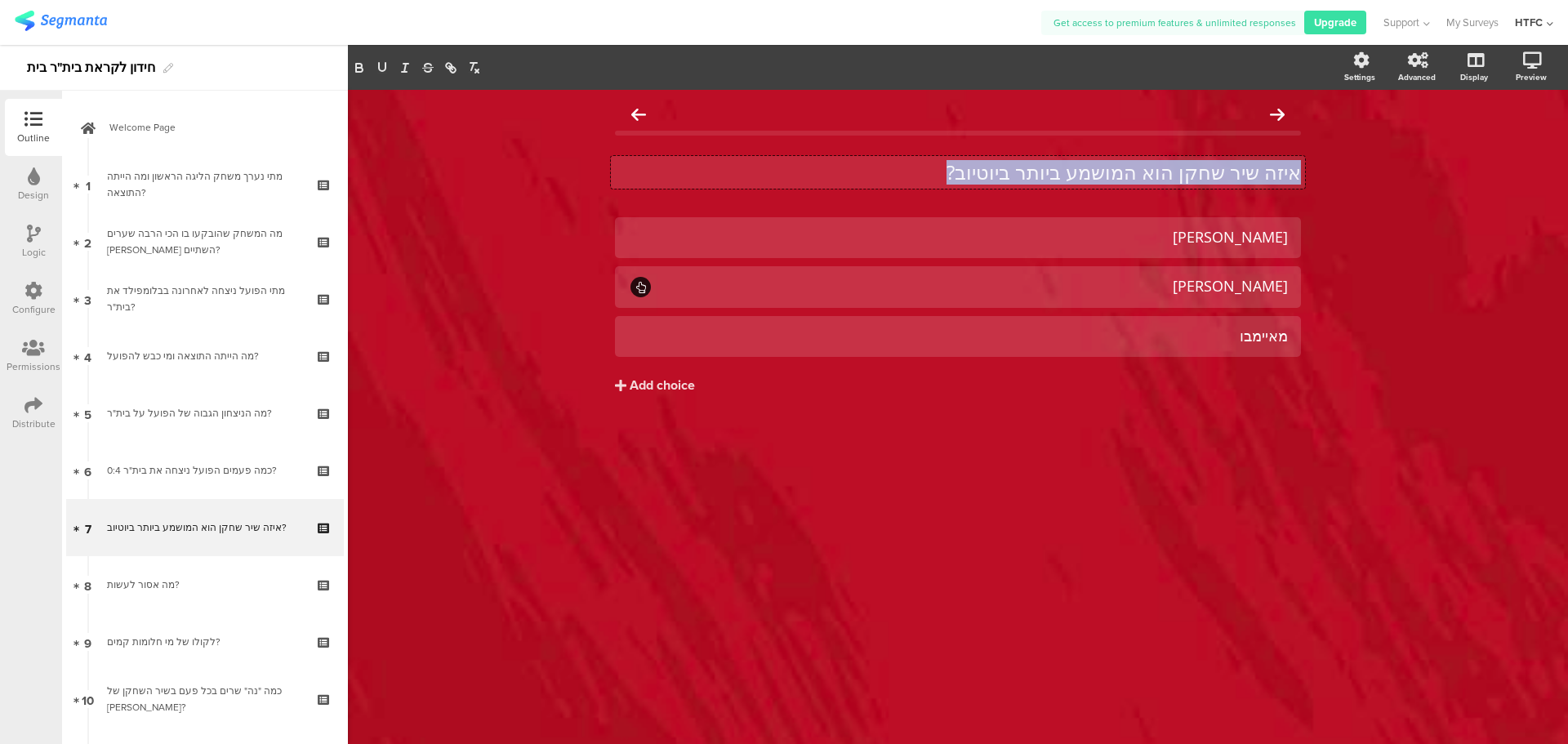
click at [1019, 172] on p "איזה שיר שחקן הוא המושמע ביותר ביוטיוב?" at bounding box center [958, 173] width 686 height 24
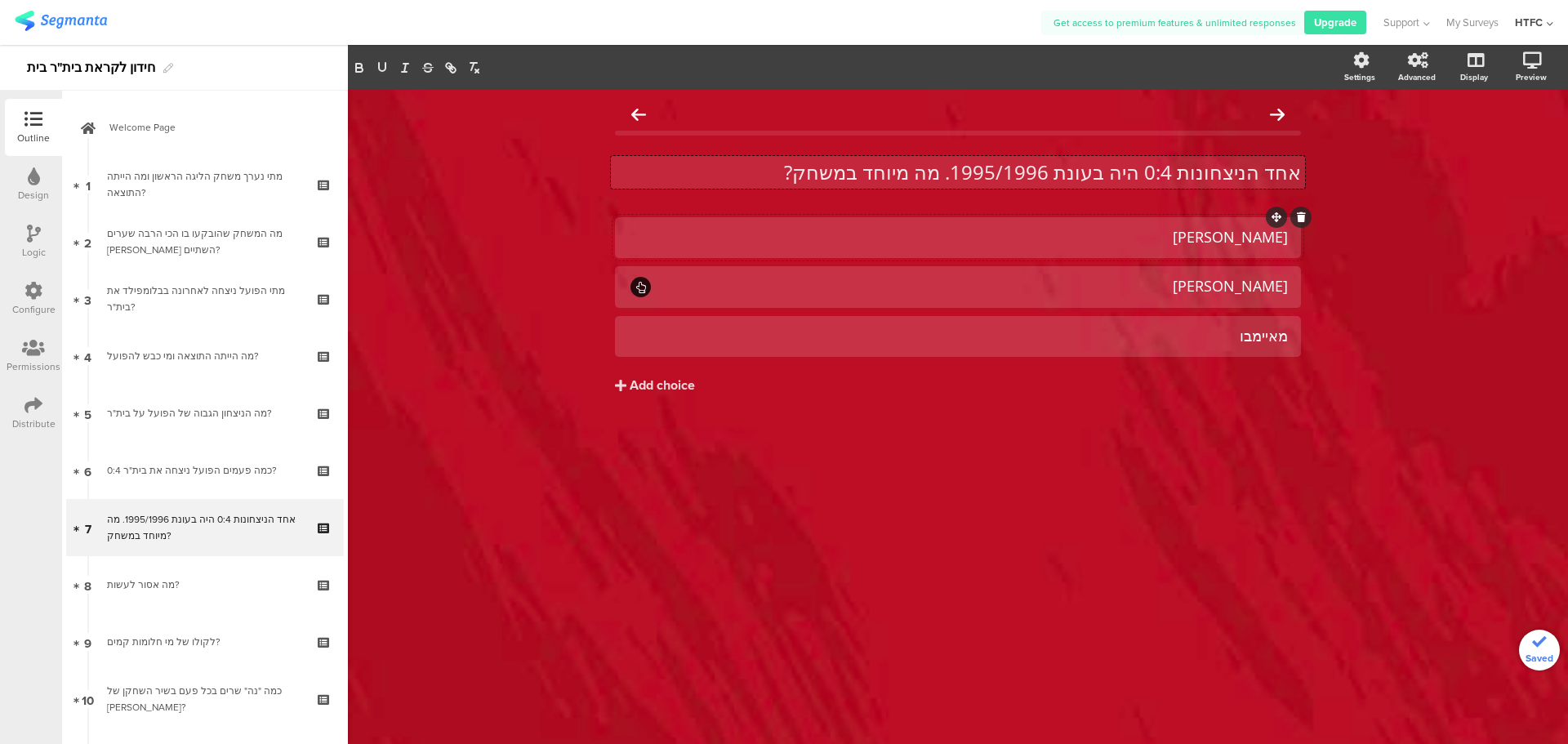
click at [1134, 250] on div "עמרי אלטמן" at bounding box center [958, 237] width 660 height 27
click at [1137, 235] on div "עמרי אלטמן" at bounding box center [958, 237] width 660 height 19
click at [1137, 234] on div "עמרי אלטמן" at bounding box center [958, 237] width 660 height 19
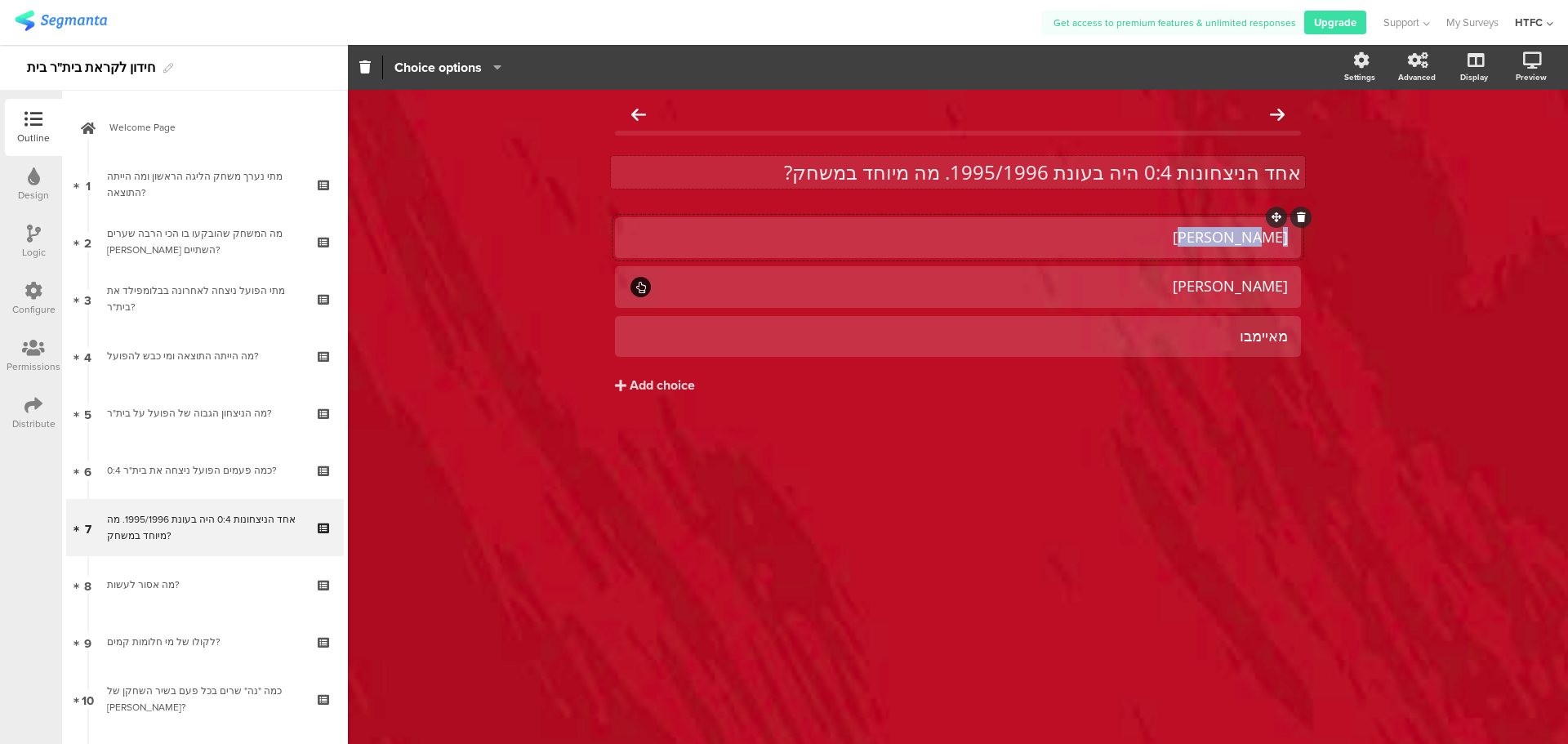
click at [1137, 234] on div "עמרי אלטמן" at bounding box center [958, 237] width 660 height 19
click at [1147, 249] on div "עמרי אלטמן" at bounding box center [958, 237] width 660 height 27
click at [1147, 242] on div "עמרי אלטמן" at bounding box center [958, 237] width 660 height 19
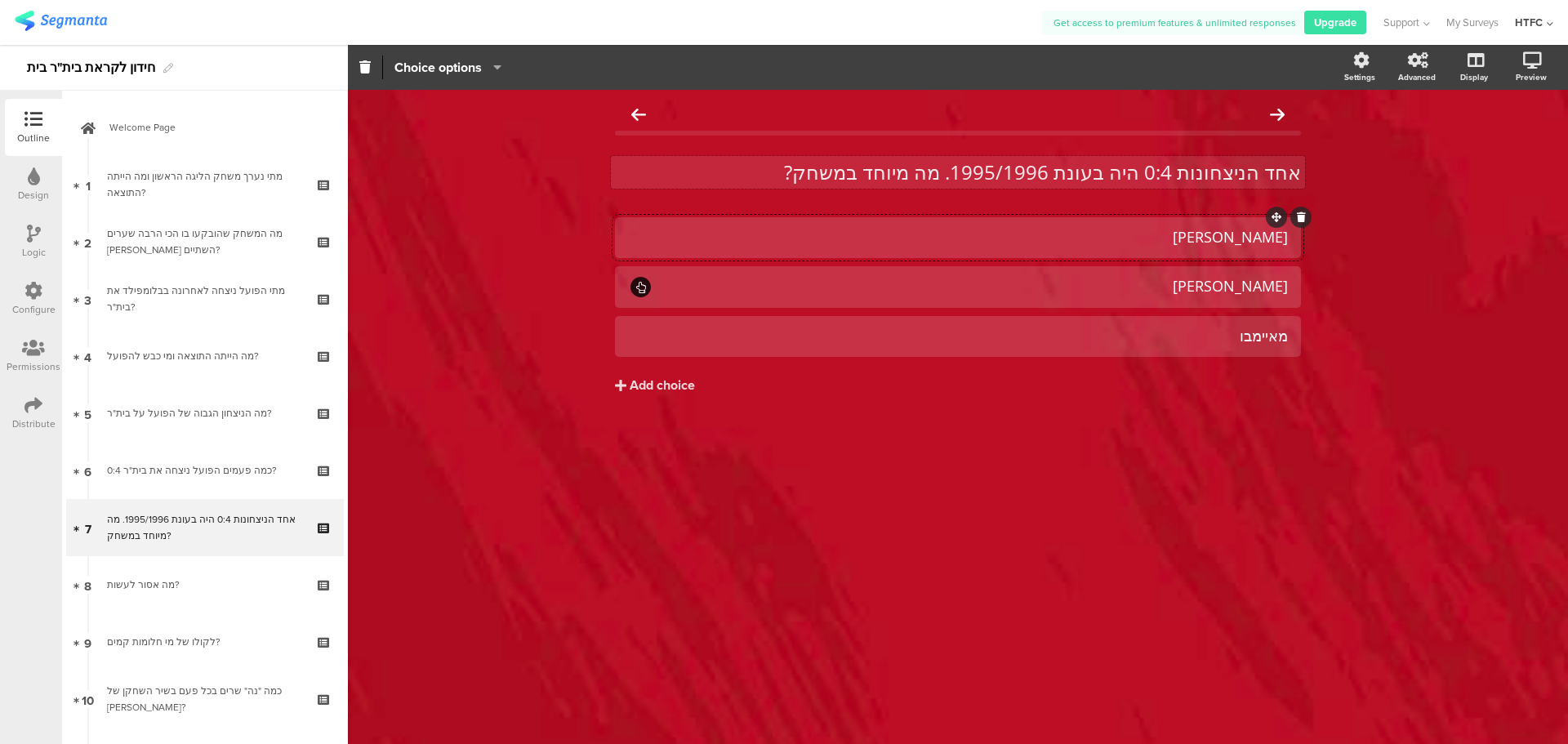
click at [1147, 242] on div "עמרי אלטמן" at bounding box center [958, 237] width 660 height 19
paste div
click at [1125, 301] on div at bounding box center [958, 287] width 686 height 42
drag, startPoint x: 1125, startPoint y: 301, endPoint x: 1130, endPoint y: 290, distance: 12.1
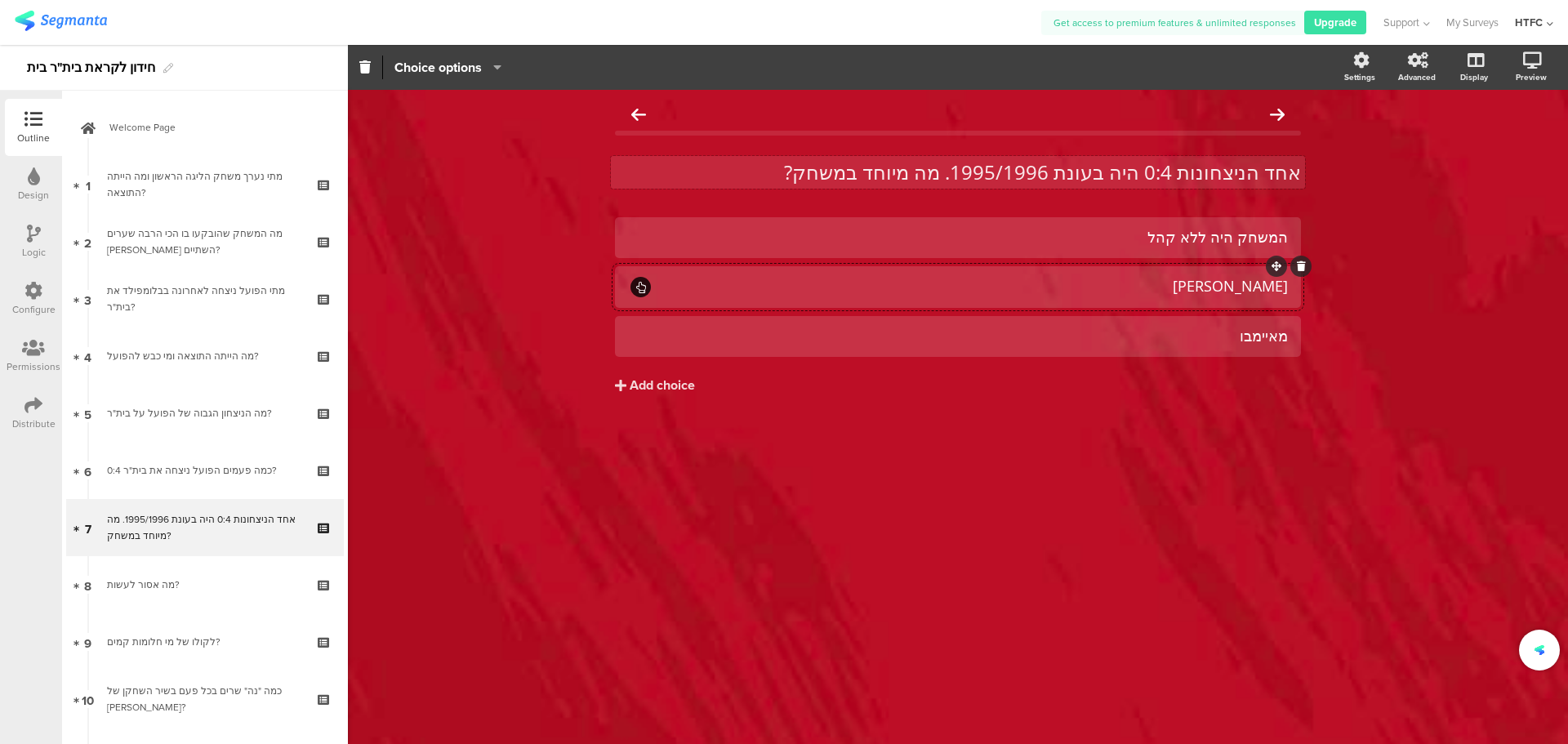
click at [1124, 301] on div at bounding box center [958, 287] width 686 height 42
click at [1130, 290] on div "אל ים קנצפולסקי" at bounding box center [970, 286] width 635 height 19
click at [1155, 330] on div "מאיימבו" at bounding box center [958, 336] width 660 height 19
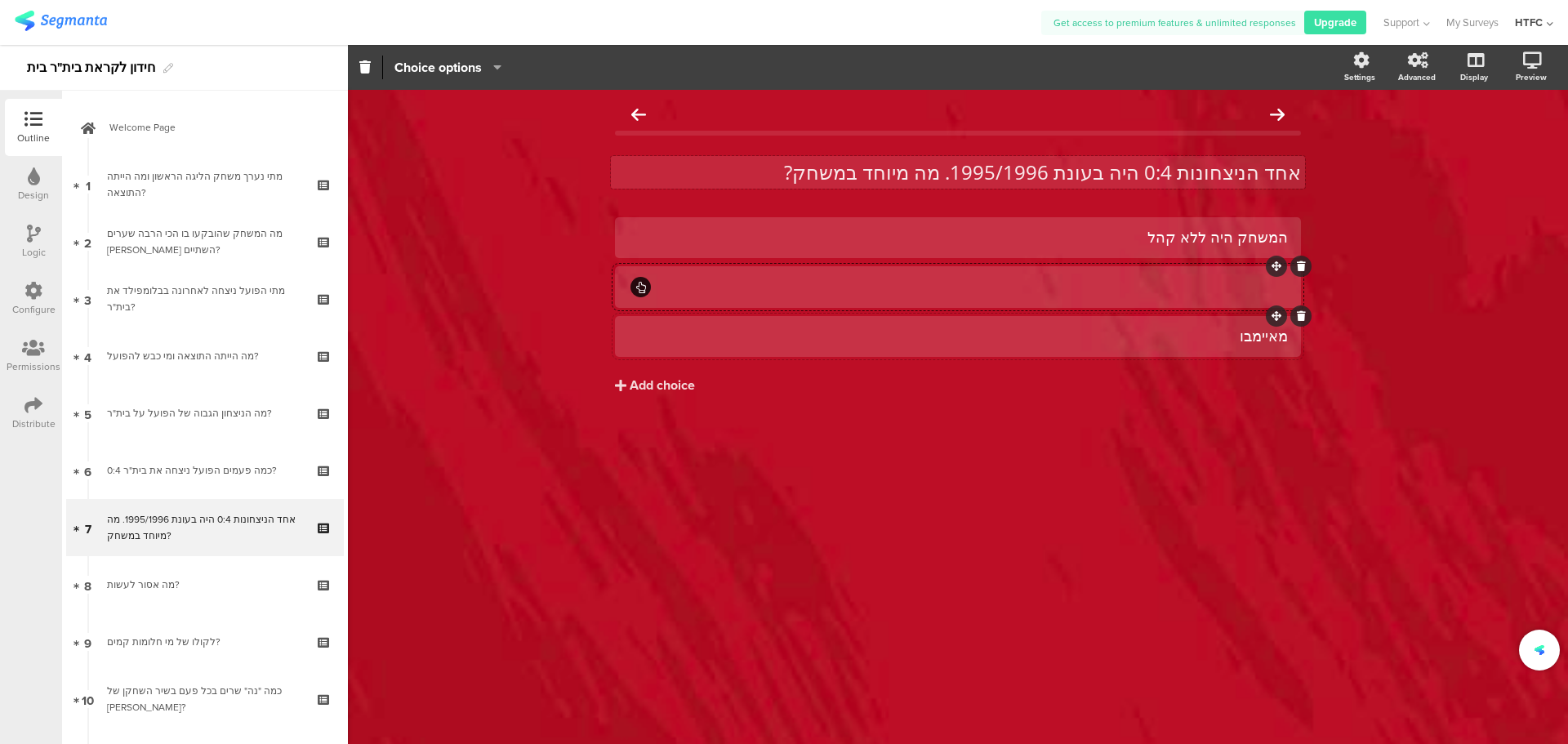
click at [1155, 330] on div "מאיימבו" at bounding box center [958, 336] width 660 height 19
click at [1150, 301] on div at bounding box center [958, 287] width 686 height 42
click at [1075, 341] on div at bounding box center [958, 336] width 660 height 19
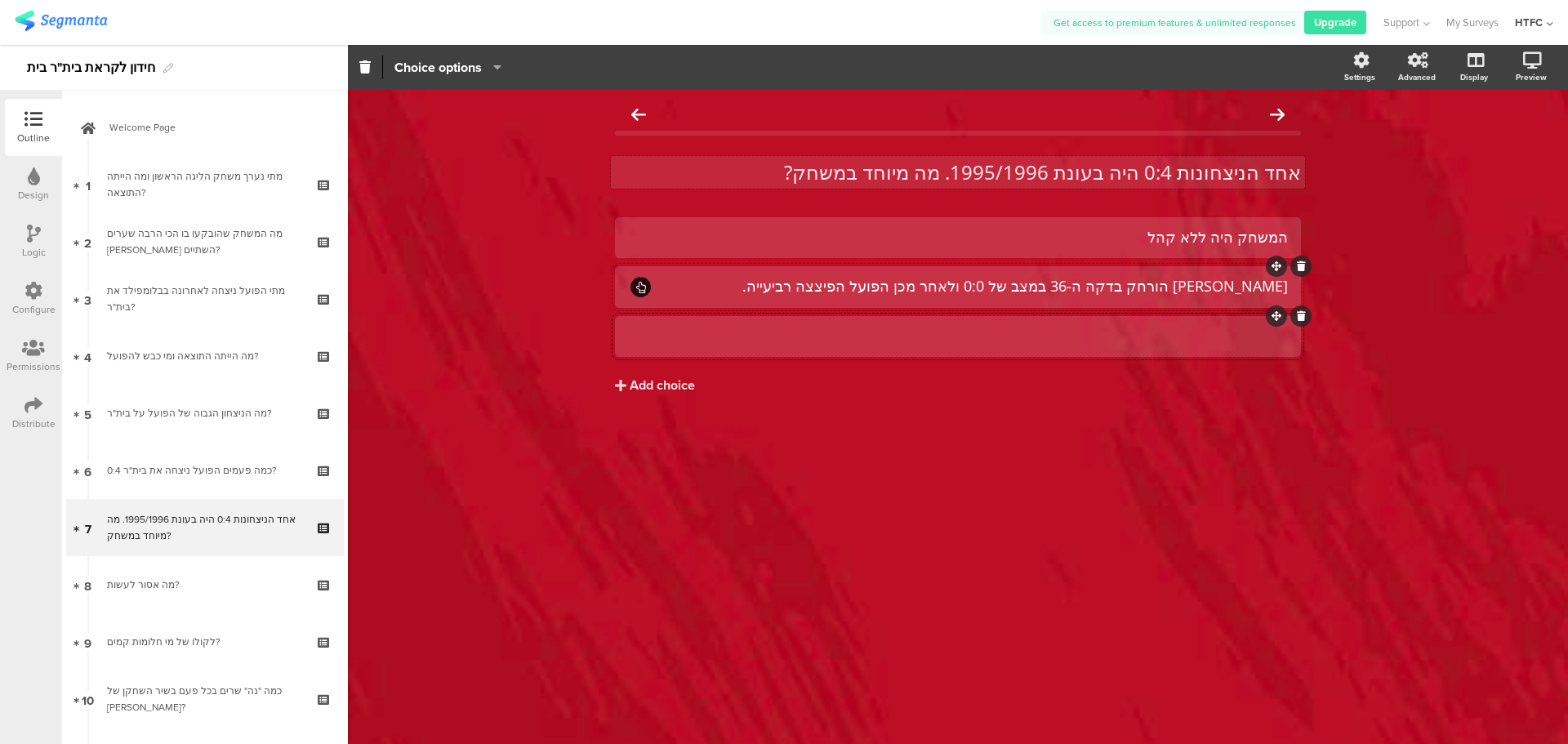
click at [1075, 341] on div at bounding box center [958, 336] width 660 height 19
click at [898, 290] on div "אבי אזולאי הורחק בדקה ה-36 במצב של 0:0 ולאחר מכן הפועל הפיצצה רביעייה." at bounding box center [970, 286] width 635 height 19
click at [773, 281] on div "אבי אזולאי הורחק בדקה ה-36 במצב של 0:0 ולאחר מכן הפועל כבשה רביעייה." at bounding box center [970, 286] width 635 height 19
click at [1058, 327] on div "Type an answer choice..." at bounding box center [958, 336] width 660 height 19
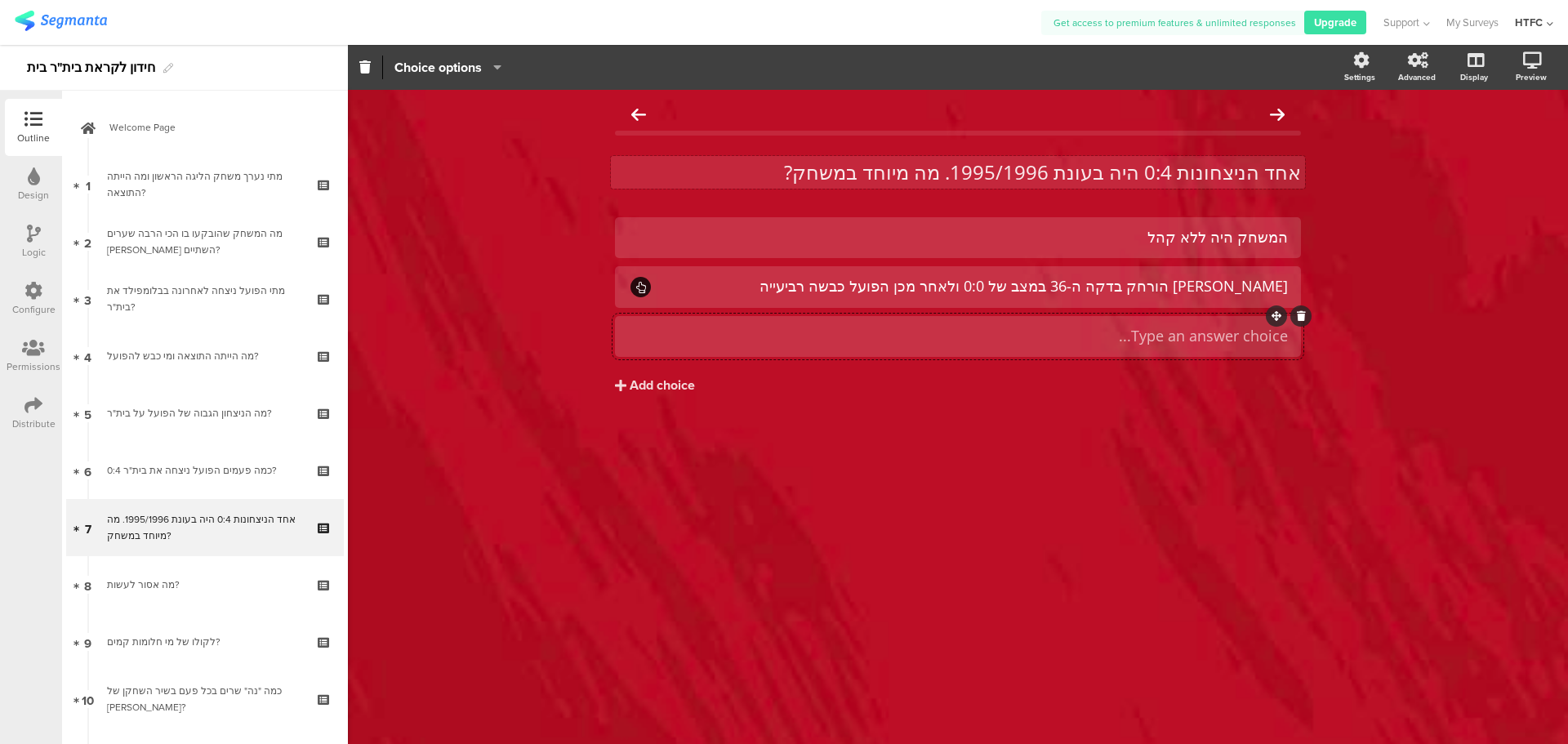
click at [1130, 347] on div "Type an answer choice..." at bounding box center [958, 336] width 660 height 27
click at [1270, 338] on div "פועל כבשה את כל השערים בעשר הדקות האחרונות של המשחק." at bounding box center [958, 336] width 660 height 19
click at [856, 337] on div "הפועל כבשה את כל השערים בעשר הדקות האחרונות של המשחק." at bounding box center [958, 336] width 660 height 19
click at [810, 462] on div "המשחק היה ללא קהל אבי אזולאי הורחק בדקה ה-36 במצב של 0:0 ולאחר מכן הפועל כבשה ר…" at bounding box center [958, 340] width 686 height 246
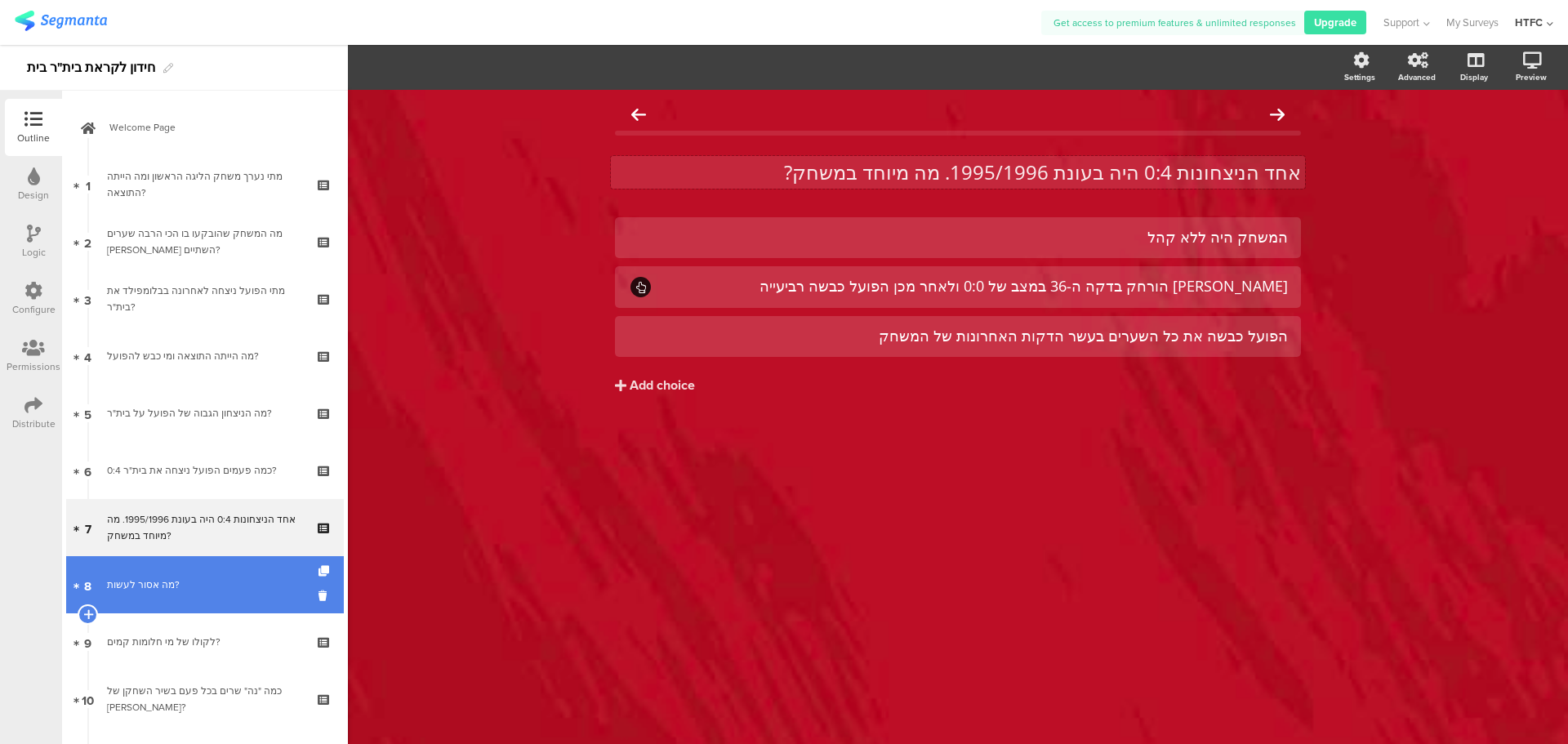
click at [200, 579] on div "מה אסור לעשות?" at bounding box center [204, 585] width 195 height 17
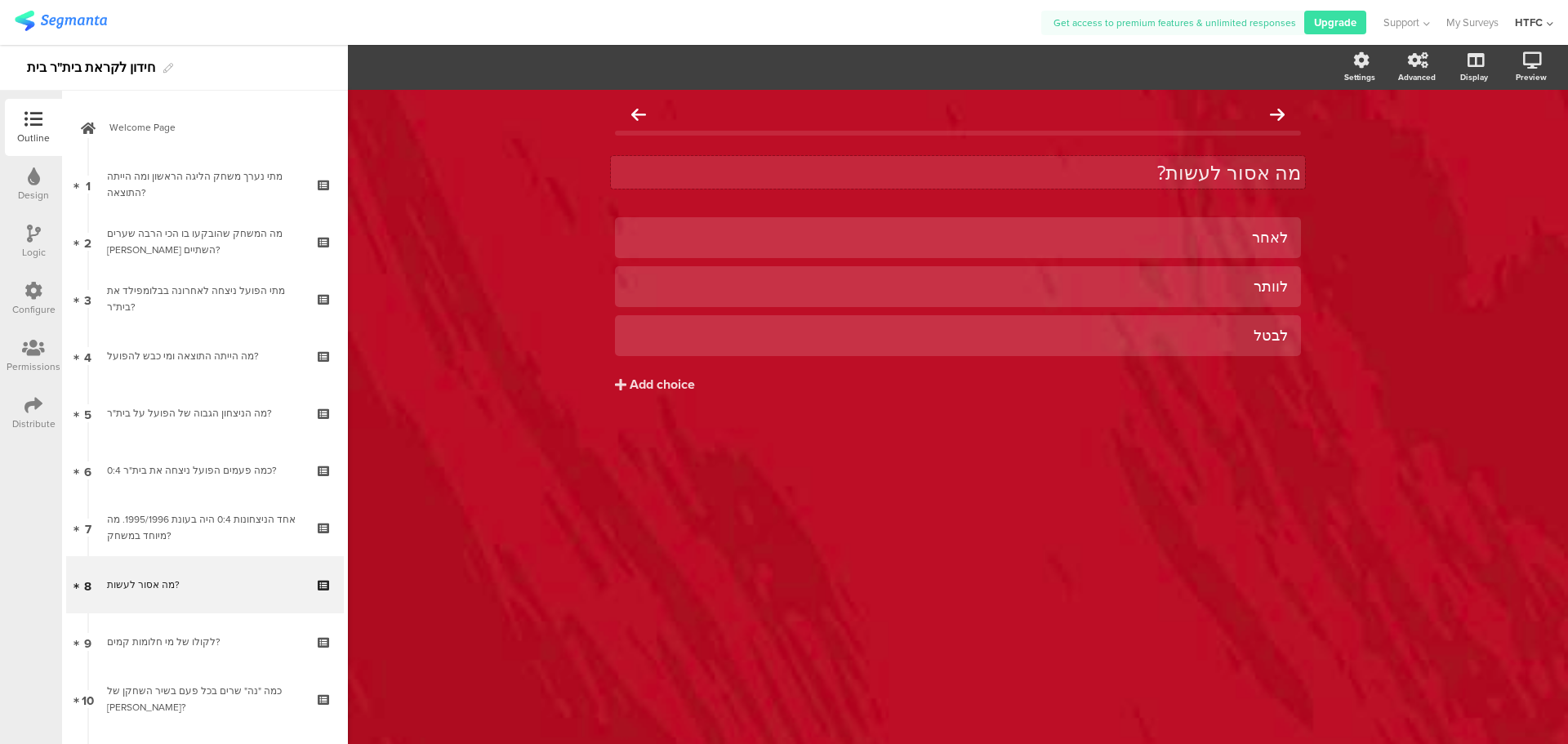
click at [1171, 167] on div "מה אסור לעשות? מה אסור לעשות?" at bounding box center [958, 172] width 694 height 32
click at [1171, 167] on p "מה אסור לעשות?" at bounding box center [958, 173] width 686 height 24
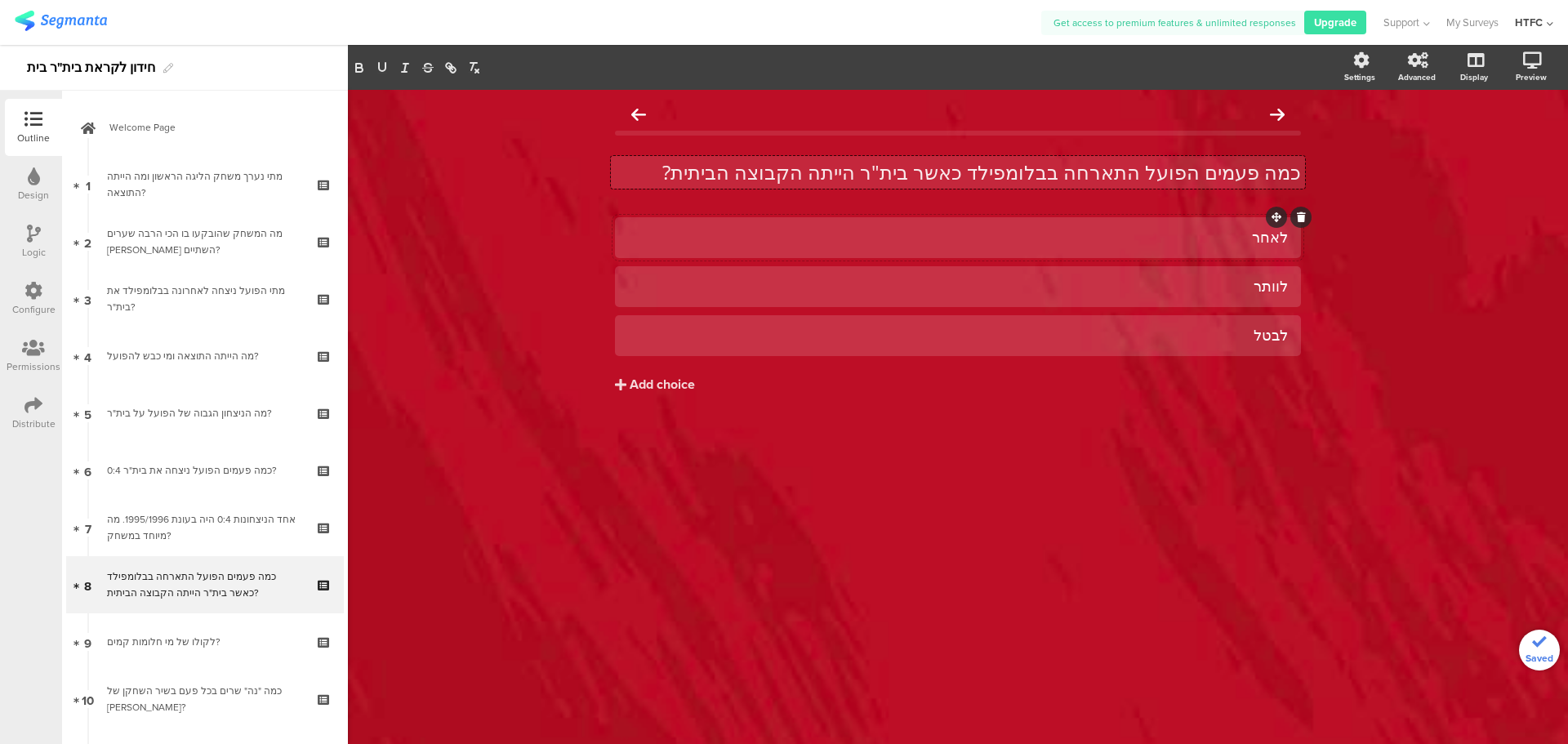
click at [1126, 242] on div "לאחר" at bounding box center [958, 237] width 660 height 19
click at [1210, 236] on div "לאחר" at bounding box center [958, 237] width 660 height 19
paste div
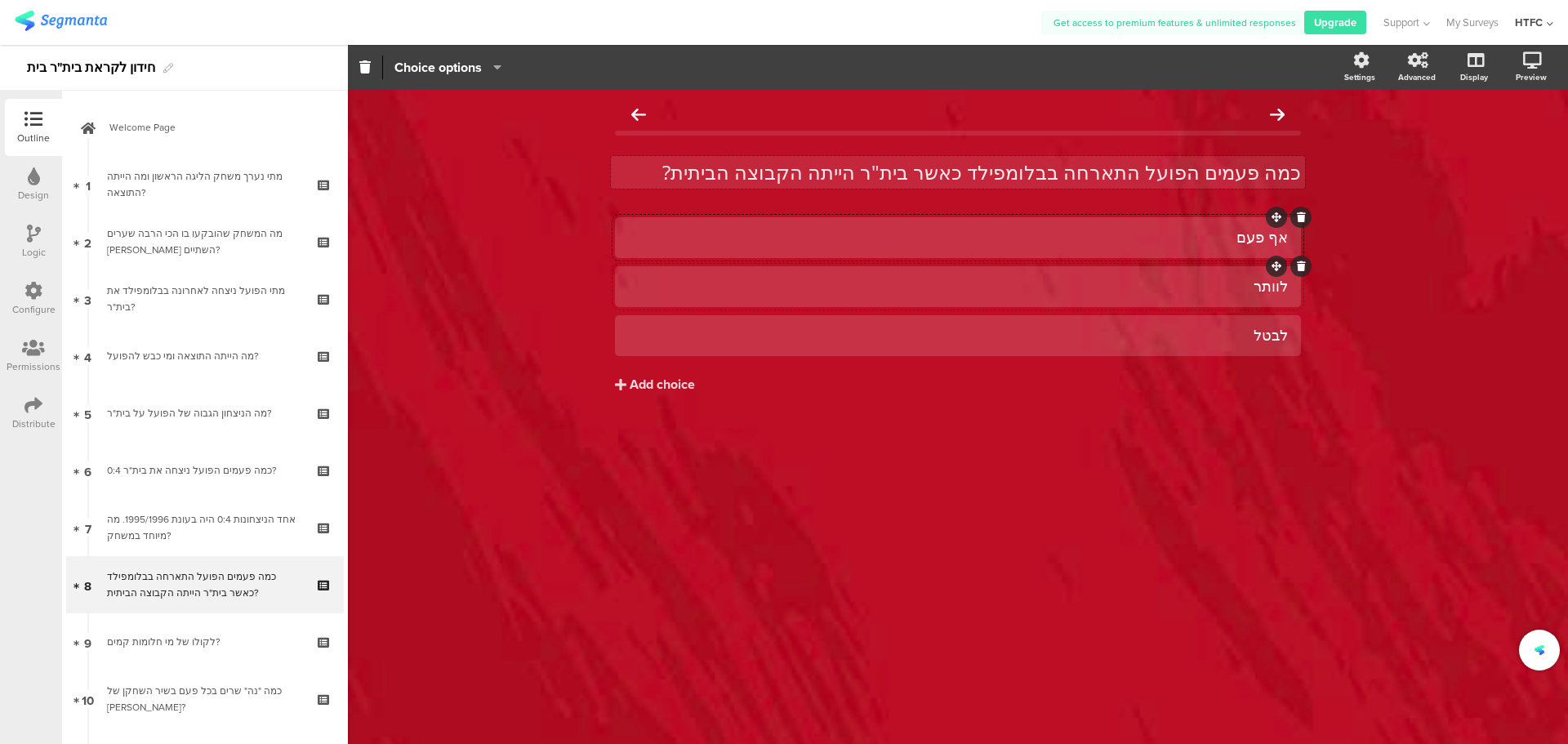
click at [1102, 293] on div "לוותר" at bounding box center [958, 286] width 660 height 19
click at [1185, 294] on div "לוותר" at bounding box center [958, 286] width 660 height 19
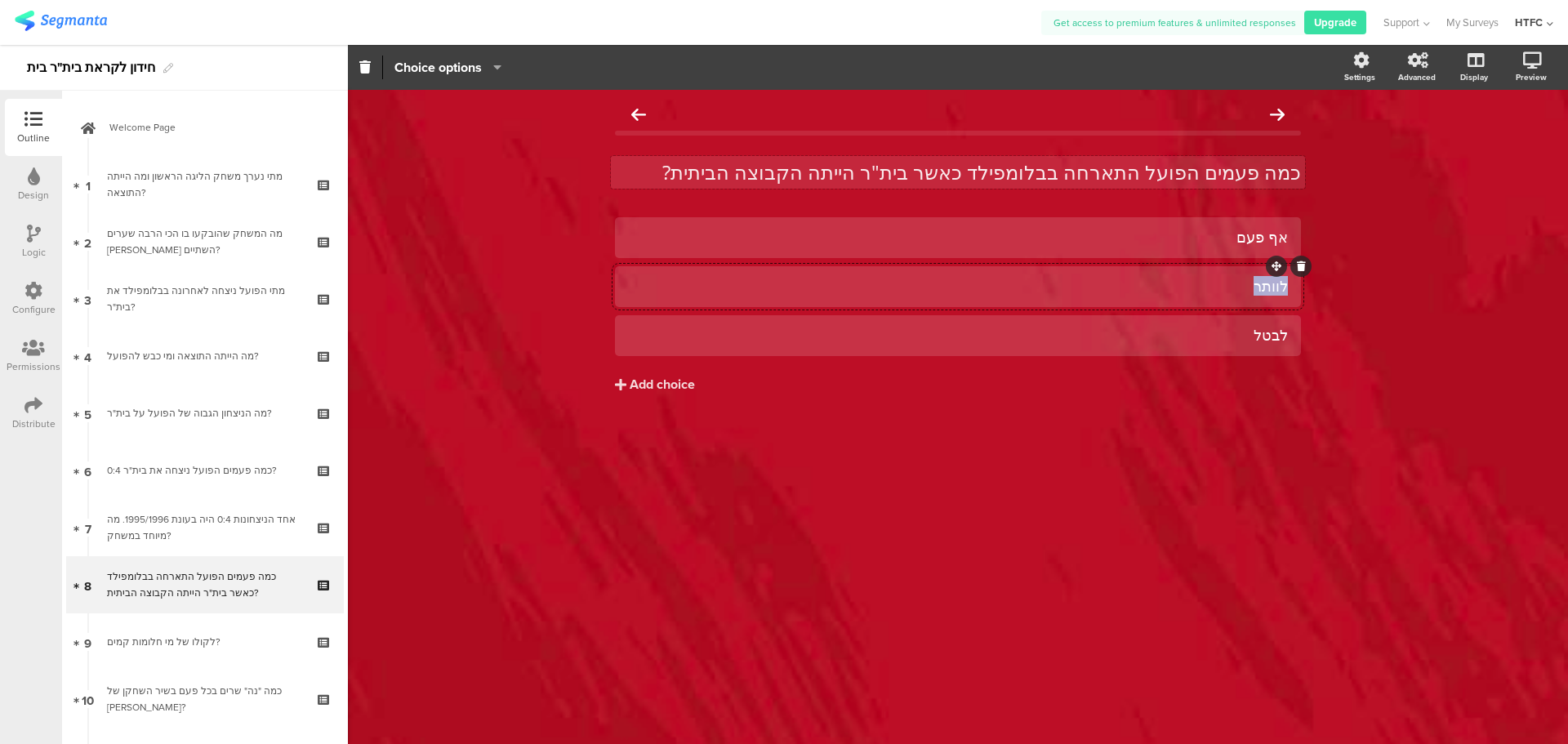
click at [1185, 294] on div "לוותר" at bounding box center [958, 286] width 660 height 19
paste div
click at [1178, 328] on div "לבטל" at bounding box center [958, 335] width 660 height 19
click at [1284, 282] on div "פעמיים - בסוף שנות השמונים" at bounding box center [958, 286] width 660 height 19
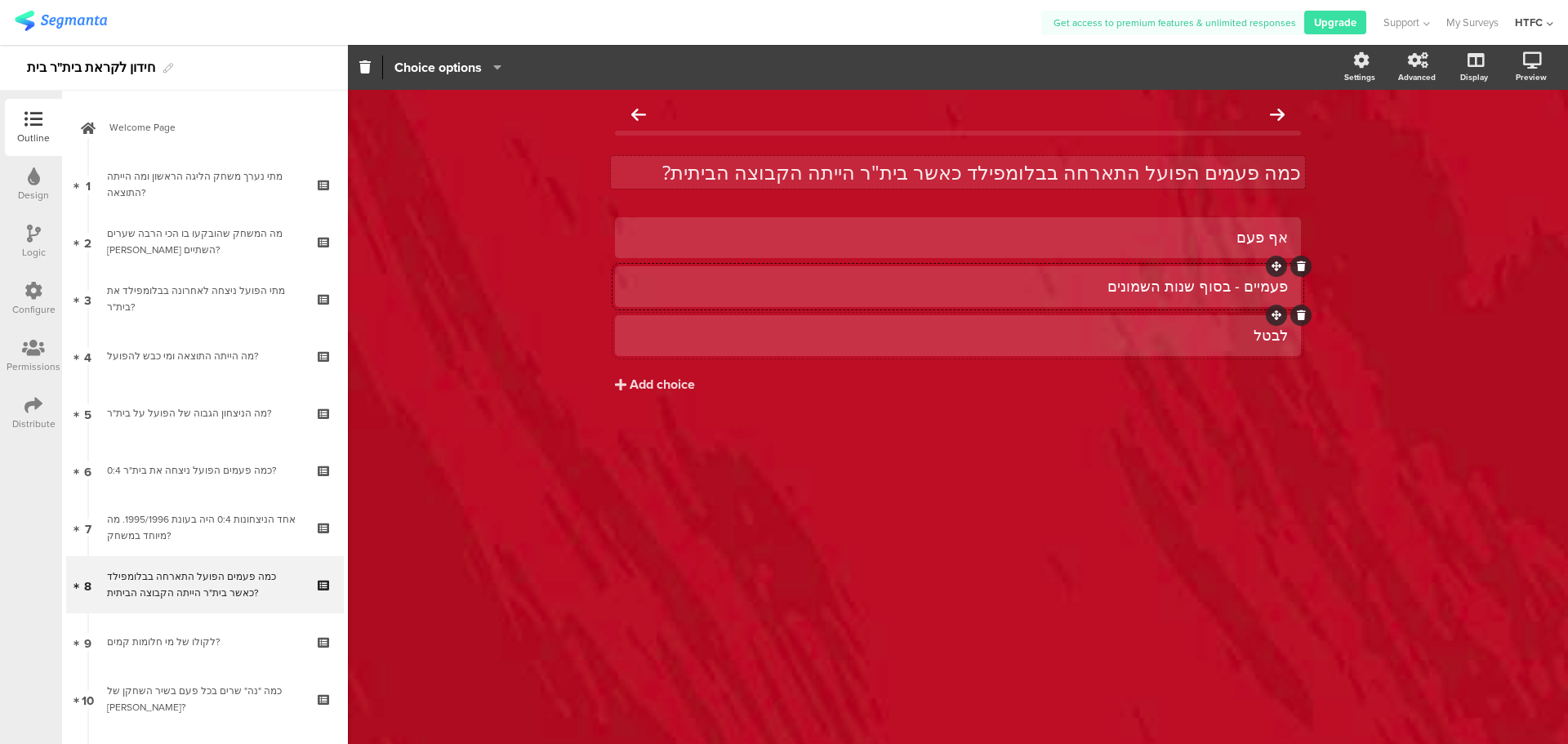
click at [1184, 341] on div "לבטל" at bounding box center [958, 335] width 660 height 19
paste div
click at [1205, 333] on div "פעם אחת לבטל" at bounding box center [958, 335] width 660 height 19
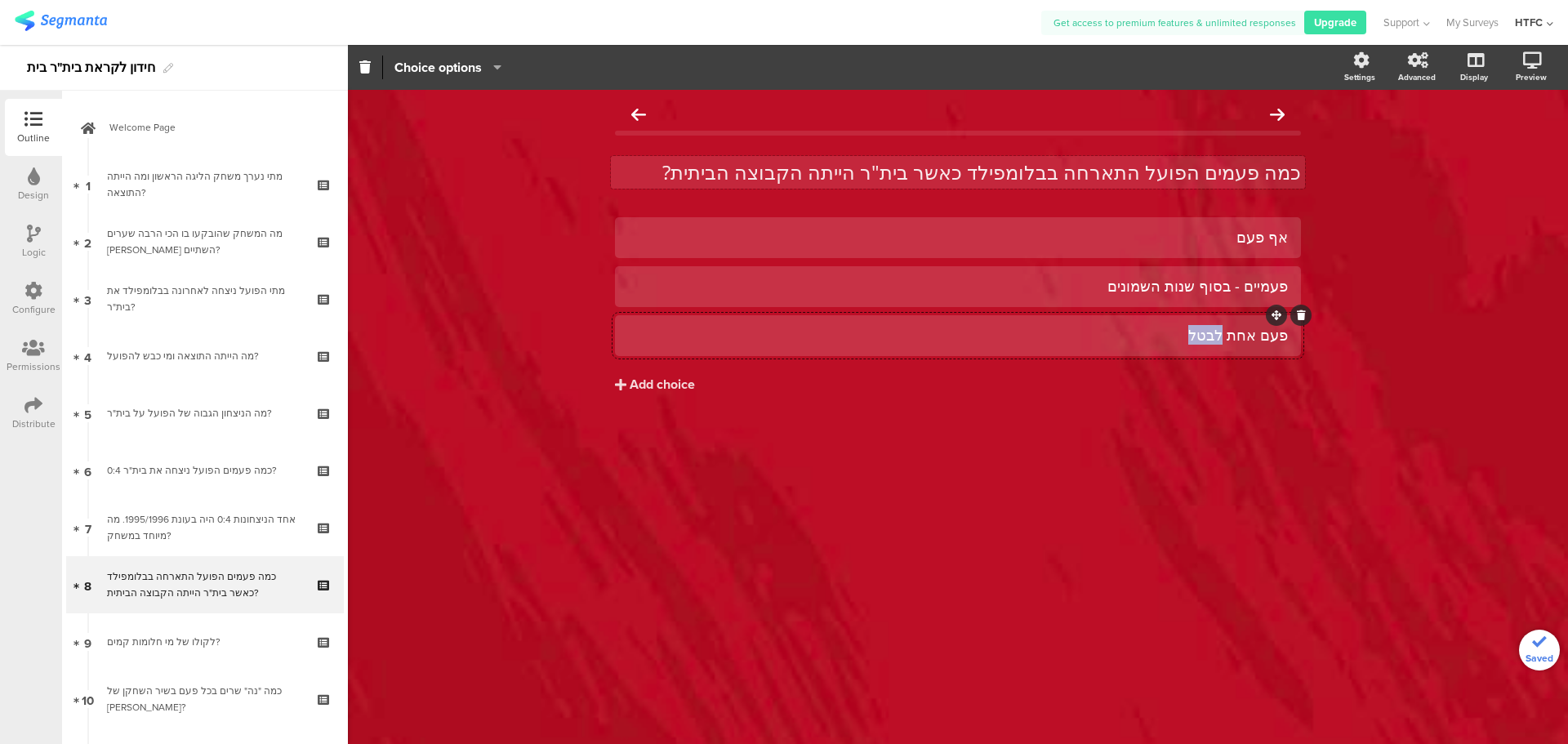
click at [1205, 333] on div "פעם אחת לבטל" at bounding box center [958, 335] width 660 height 19
click at [962, 172] on p "כמה פעמים הפועל התארחה בבלומפילד כאשר בית"ר הייתה הקבוצה הביתית?" at bounding box center [958, 173] width 686 height 24
click at [1106, 166] on p "כמה פעמים הפועל התארחה בבלומפילד כאשר בית"ר הייתה הקבוצה הביתית?" at bounding box center [958, 173] width 686 height 24
click at [1079, 144] on div "כמה פעמים הפועל התארשחה בבלומפילד כאשר בית"ר הייתה הקבוצה הביתית? כמה פעמים הפו…" at bounding box center [958, 173] width 686 height 58
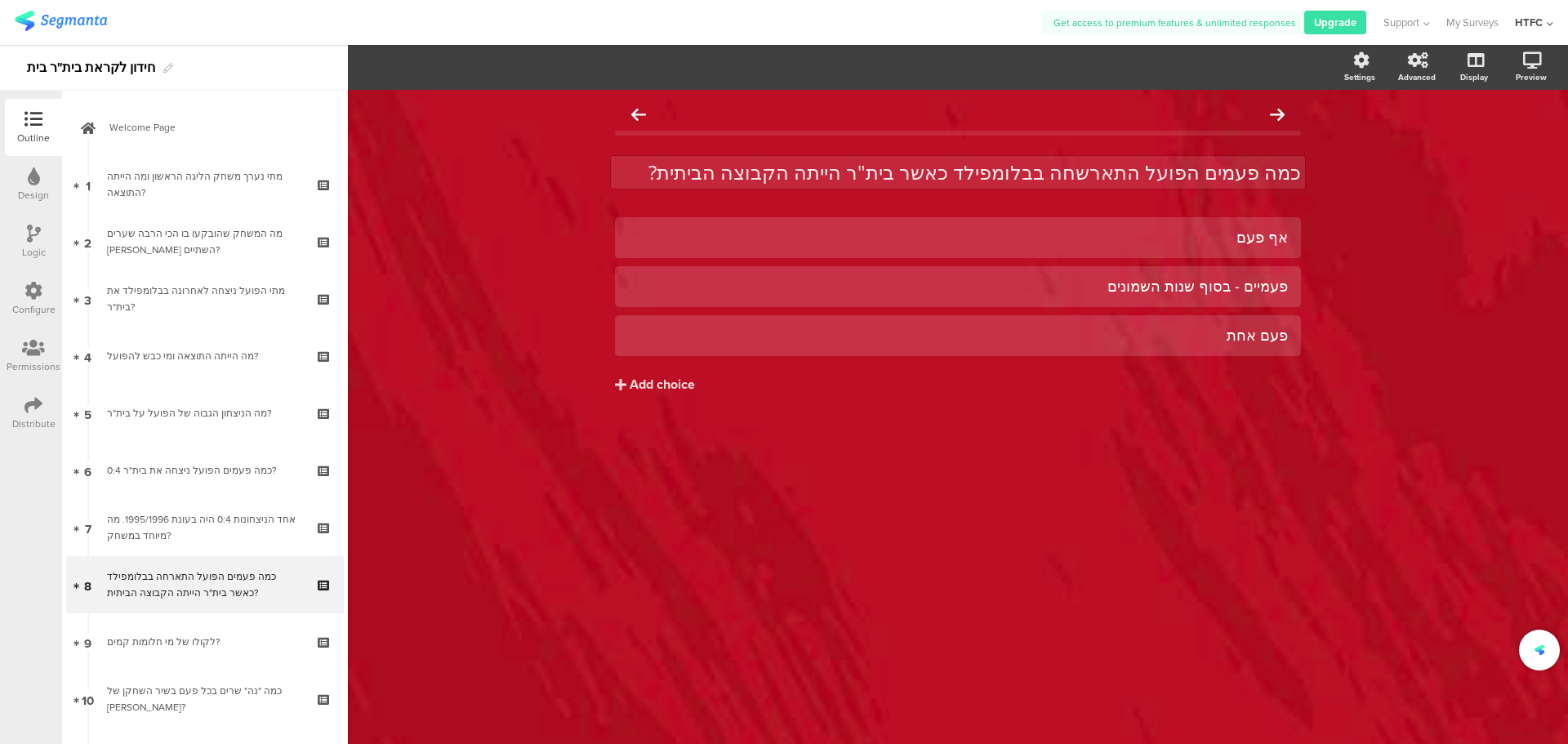
click at [1094, 172] on p "כמה פעמים הפועל התארשחה בבלומפילד כאשר בית"ר הייתה הקבוצה הביתית?" at bounding box center [958, 173] width 686 height 24
click at [772, 173] on p "כמה פעמים הפועל שיחקה בבלומפילד כאשר בית"ר הייתה הקבוצה הביתית?" at bounding box center [958, 173] width 686 height 24
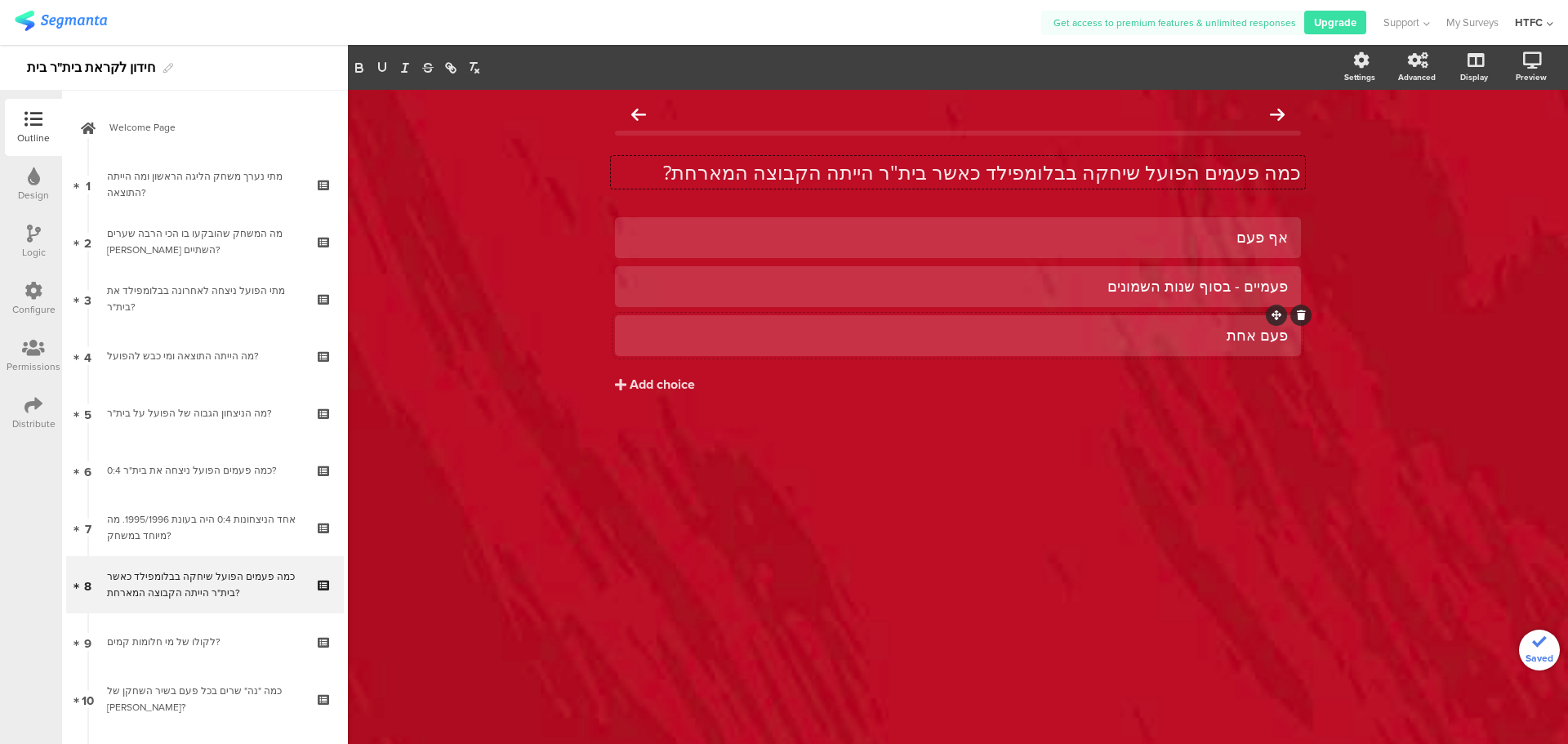
click at [1076, 338] on div "פעם אחת" at bounding box center [958, 335] width 660 height 19
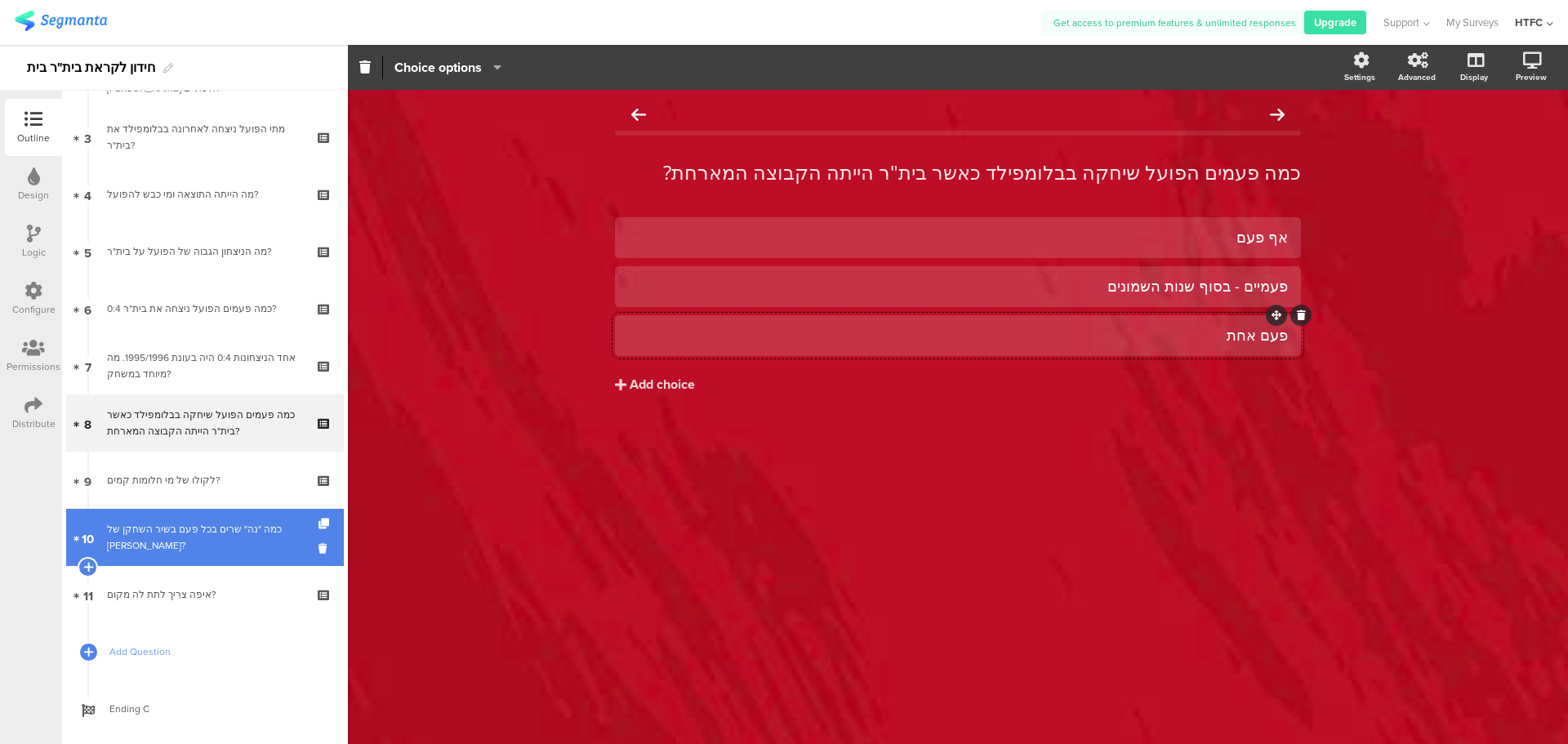
scroll to position [163, 0]
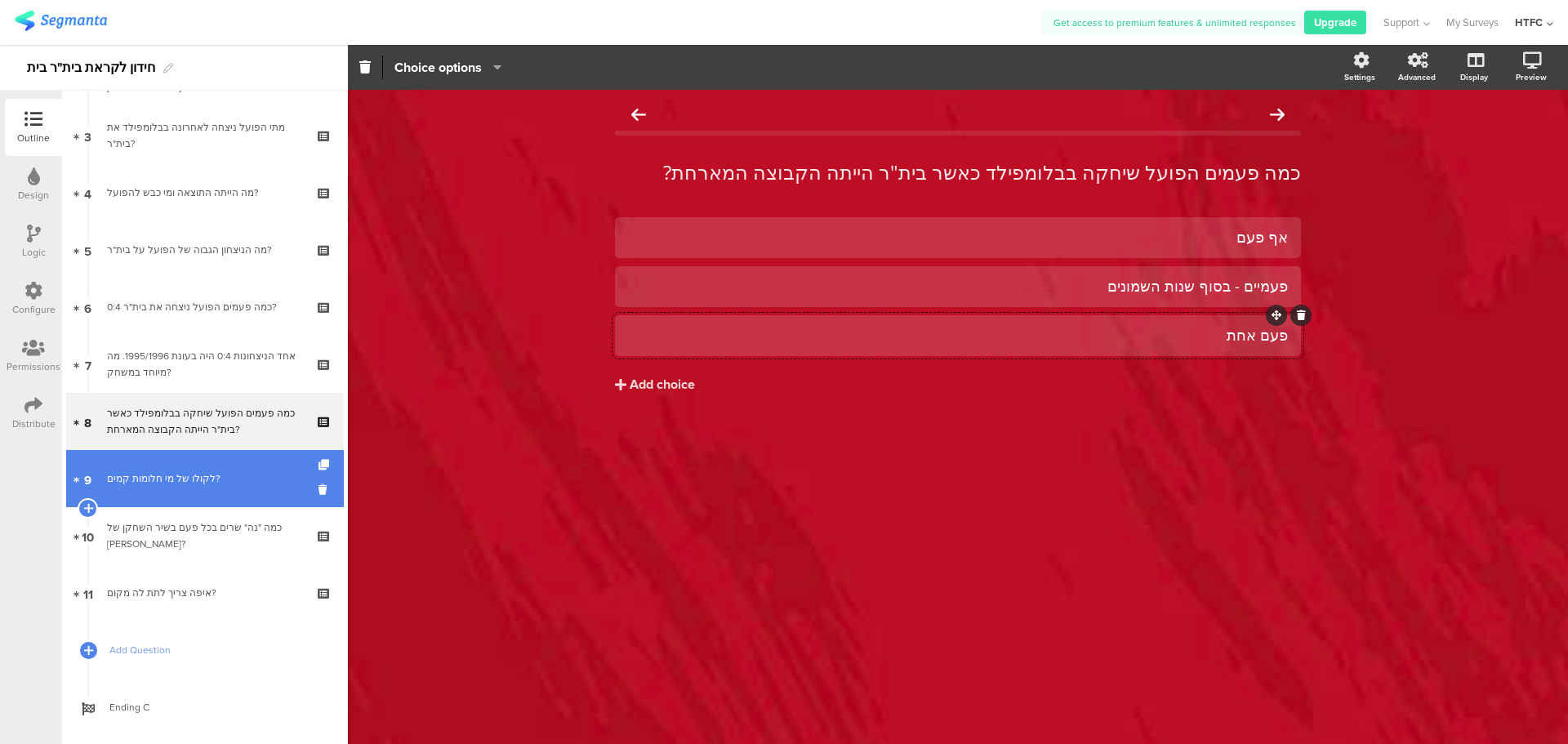
click at [208, 481] on div "לקולו של מי חלומות קמים?" at bounding box center [204, 479] width 195 height 17
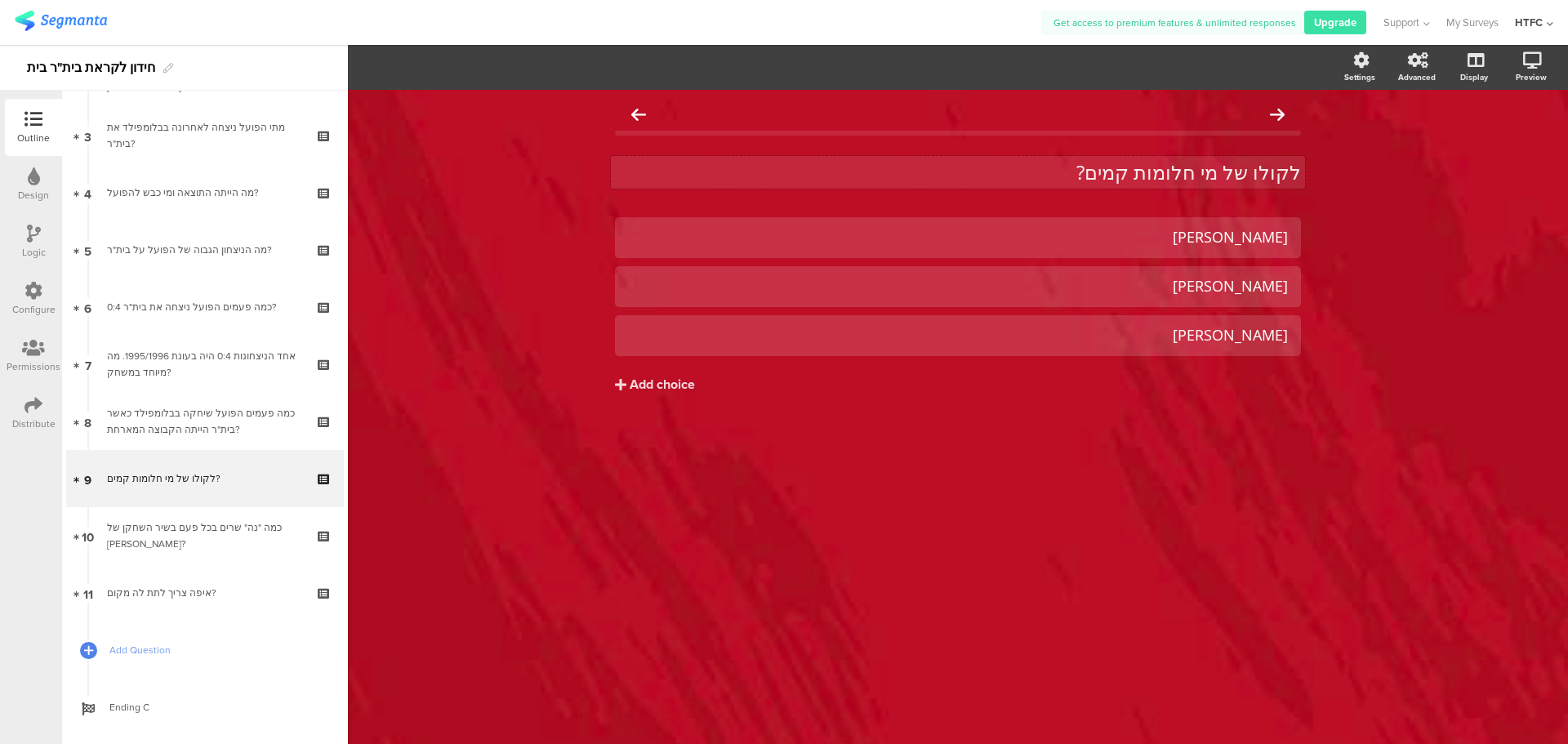
click at [1227, 167] on div "לקולו של מי חלומות קמים? לקולו של מי חלומות קמים?" at bounding box center [958, 172] width 694 height 32
click at [1227, 167] on p "לקולו של מי חלומות קמים?" at bounding box center [958, 173] width 686 height 24
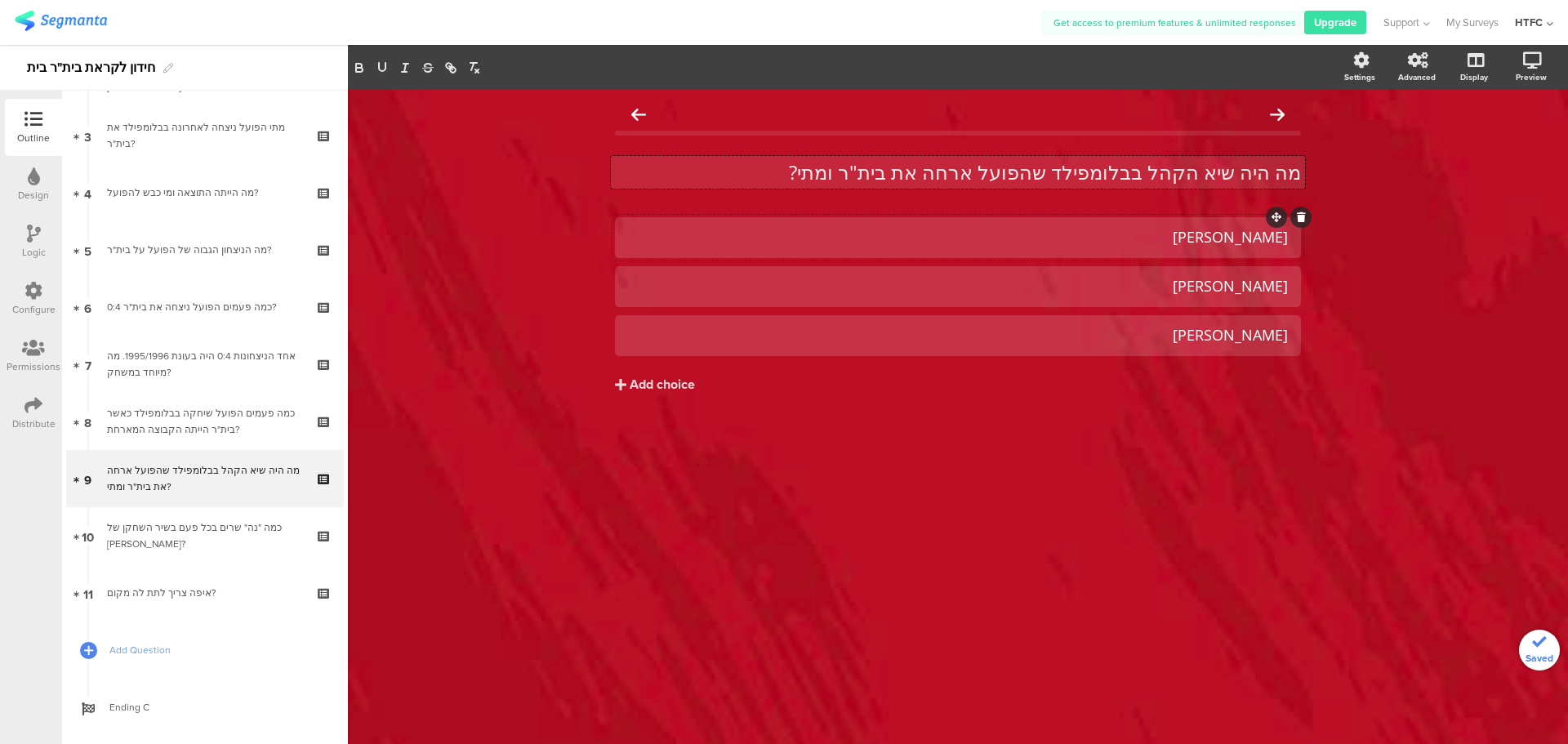
click at [1077, 224] on div "רועי אלקוקין" at bounding box center [958, 237] width 660 height 27
click at [1068, 237] on div "רועי אלקוקין" at bounding box center [958, 237] width 660 height 19
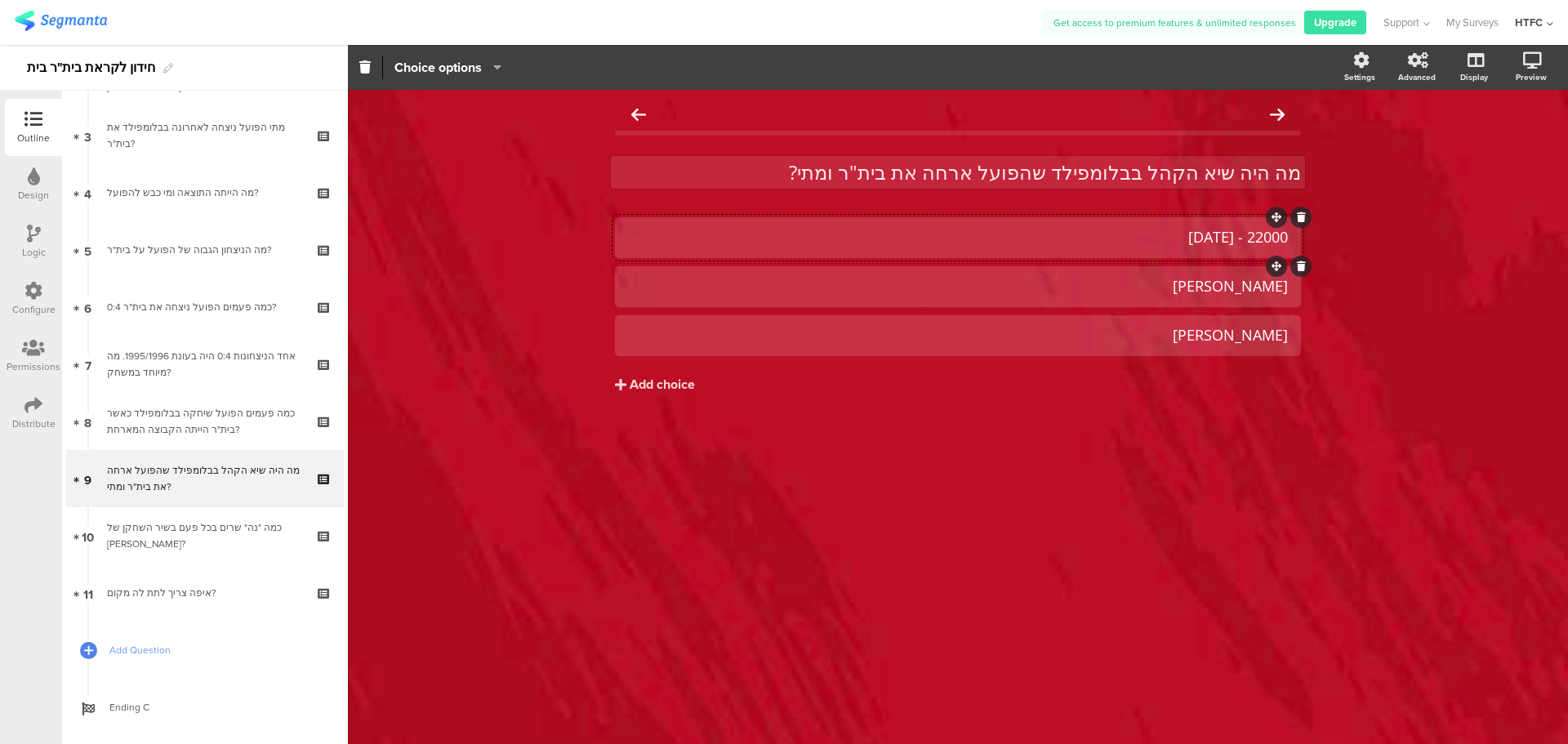
click at [1167, 282] on div "ארי כהן" at bounding box center [958, 286] width 660 height 19
click at [1167, 331] on div "לירן רוטמן" at bounding box center [958, 335] width 660 height 19
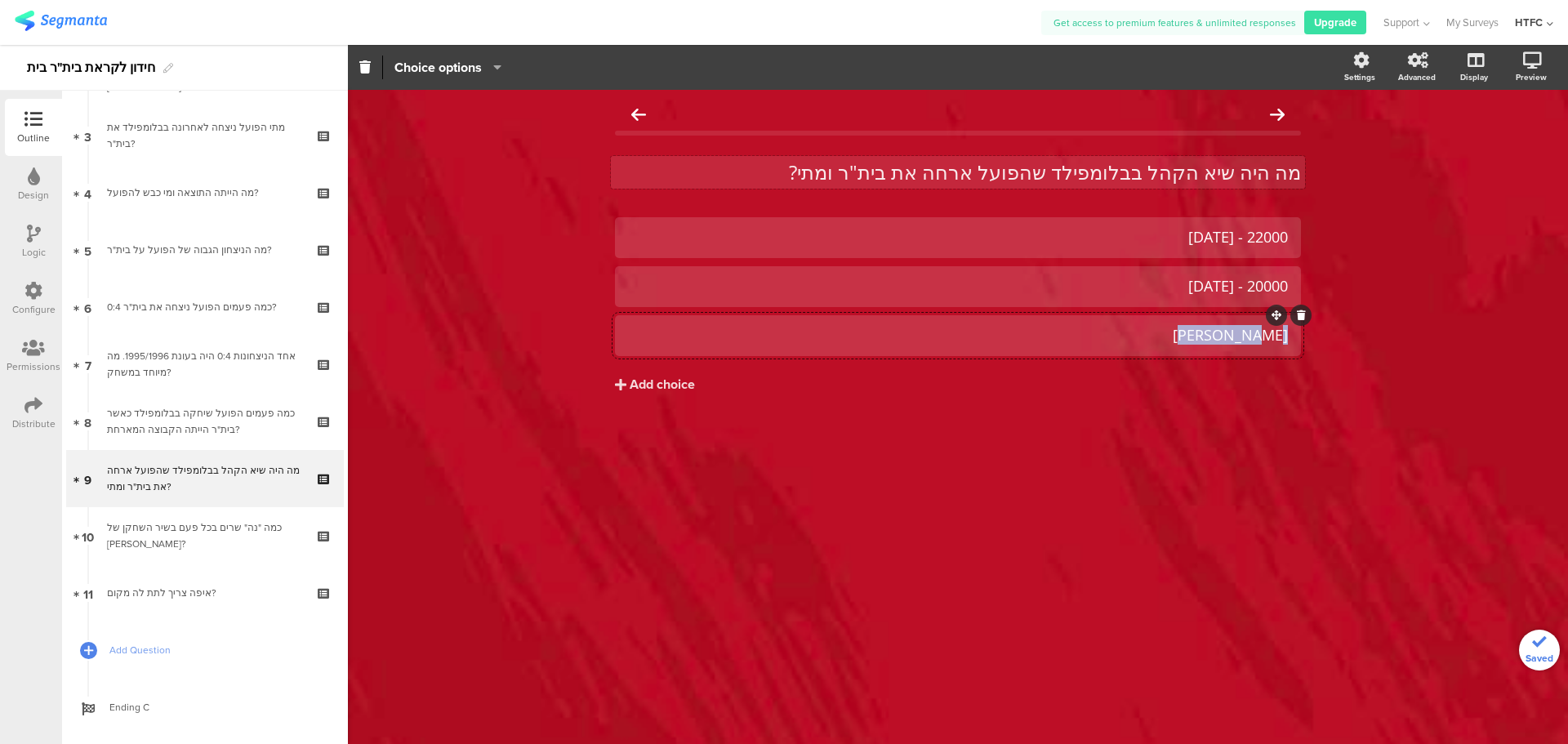
click at [1167, 331] on div "לירן רוטמן" at bounding box center [958, 335] width 660 height 19
drag, startPoint x: 1279, startPoint y: 333, endPoint x: 1320, endPoint y: 324, distance: 42.0
click at [1320, 324] on div "מה היה שיא הקהל בבלומפילד שהפועל ארחה את בית"ר ומתי? מה היה שיא הקהל בבלומפילד …" at bounding box center [958, 417] width 1220 height 654
click at [1038, 344] on div "21000 - 4/4/1998" at bounding box center [958, 335] width 660 height 19
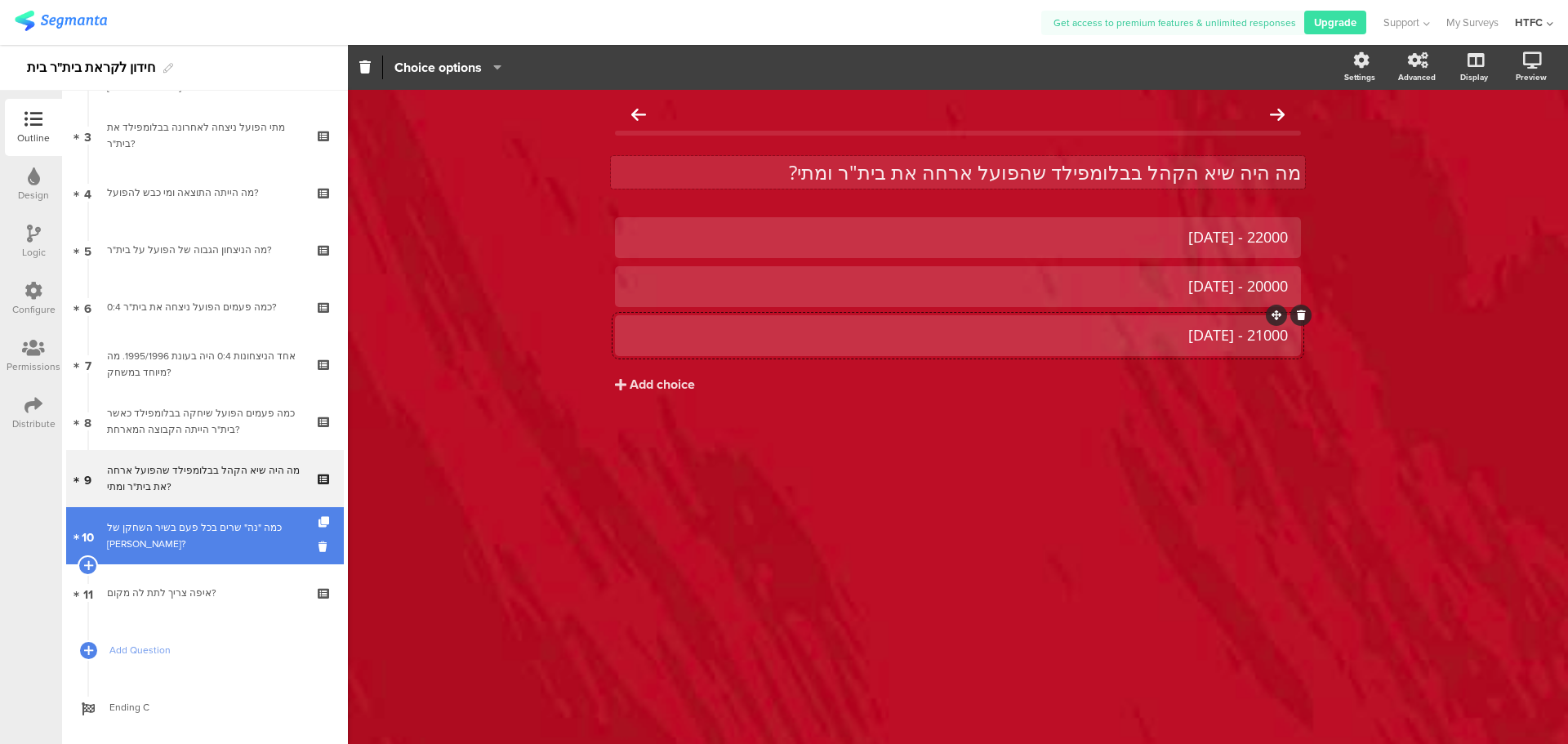
click at [214, 535] on div "כמה "נה" שרים בכל פעם בשיר השחקן של מאיימבו?" at bounding box center [204, 535] width 195 height 32
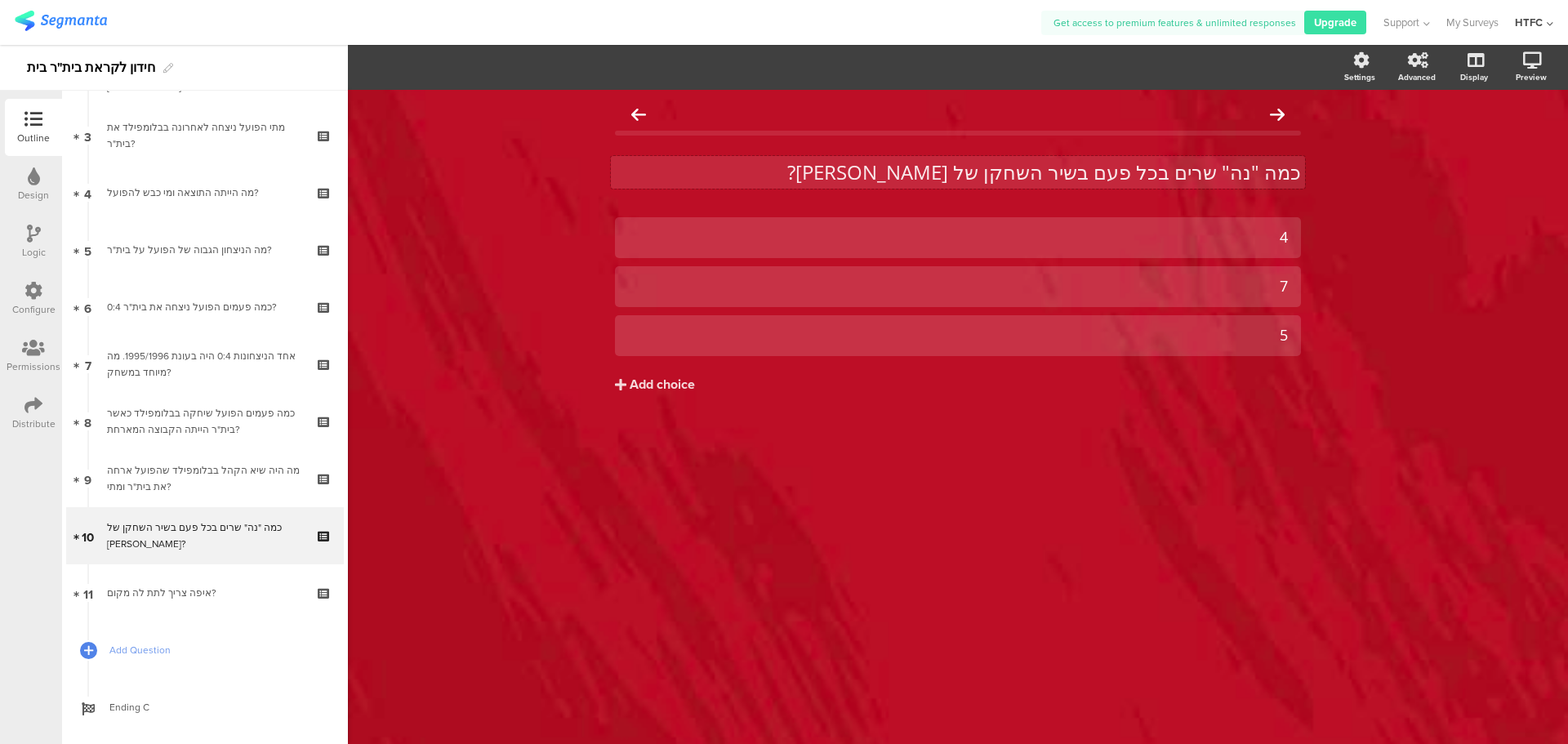
click at [1169, 170] on div "כמה "נה" שרים בכל פעם בשיר השחקן של מאיימבו? כמה "נה" שרים בכל פעם בשיר השחקן ש…" at bounding box center [958, 172] width 694 height 32
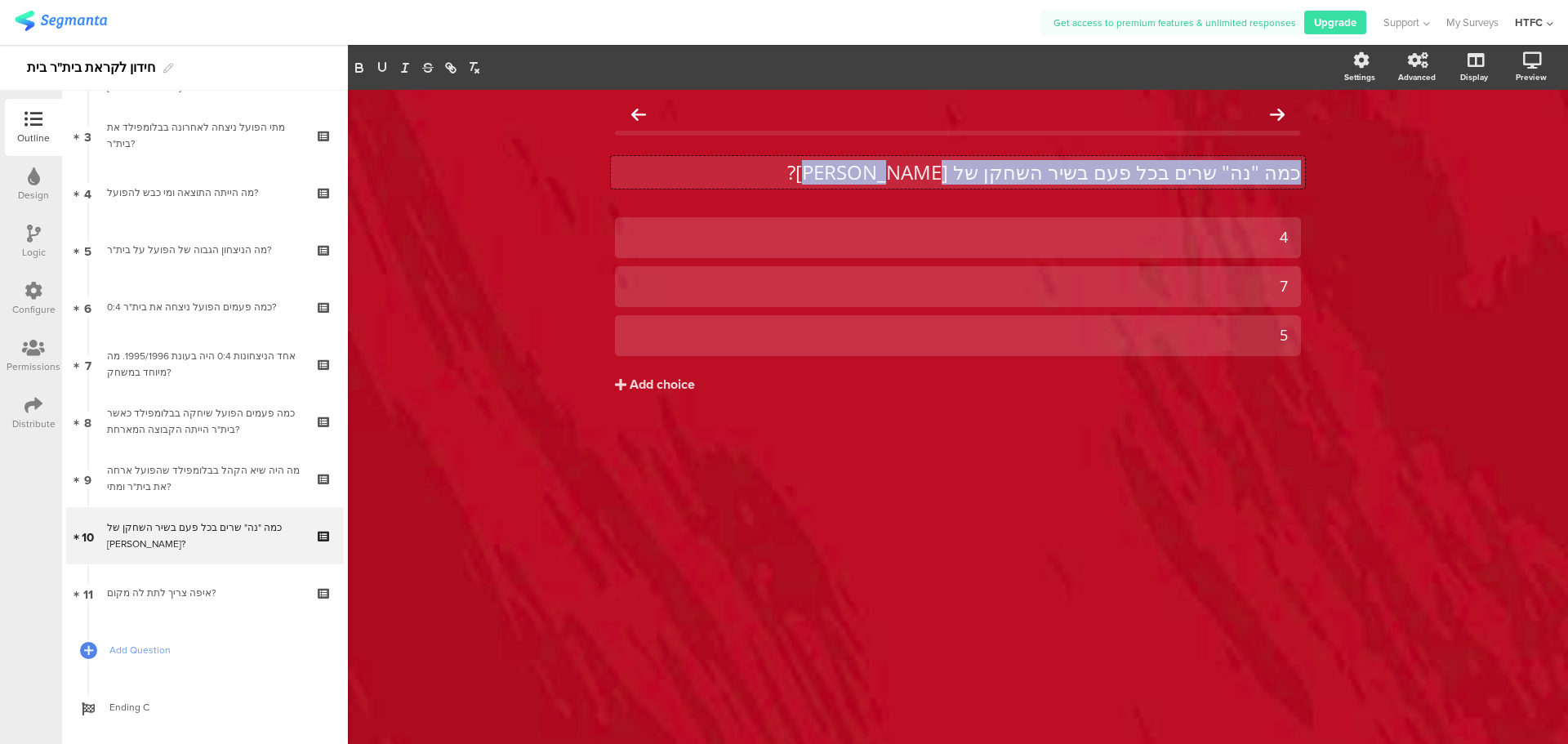
click at [1169, 170] on p "כמה "נה" שרים בכל פעם בשיר השחקן של מאיימבו?" at bounding box center [958, 173] width 686 height 24
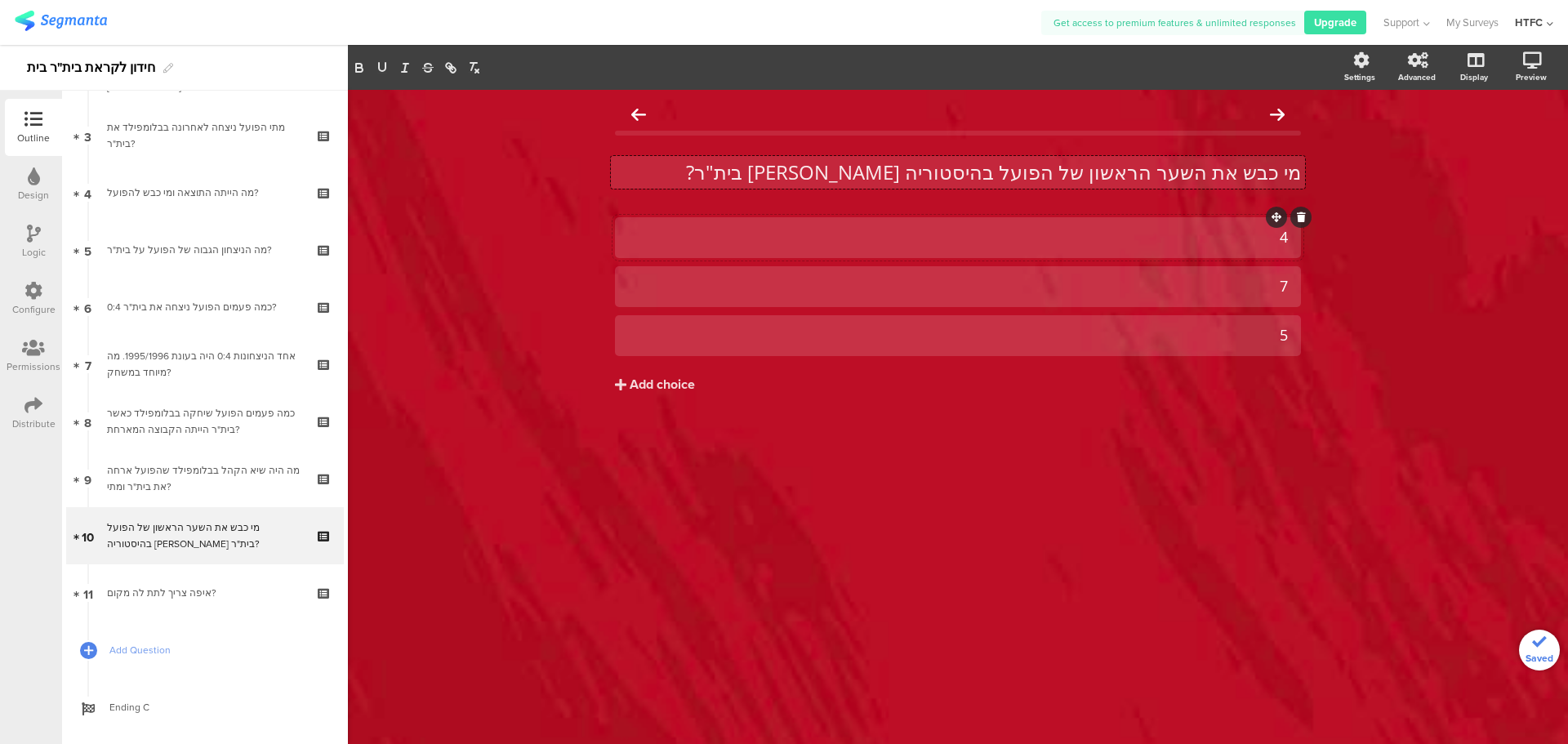
click at [1200, 245] on div "4" at bounding box center [958, 237] width 660 height 19
click at [1159, 222] on div at bounding box center [958, 237] width 686 height 41
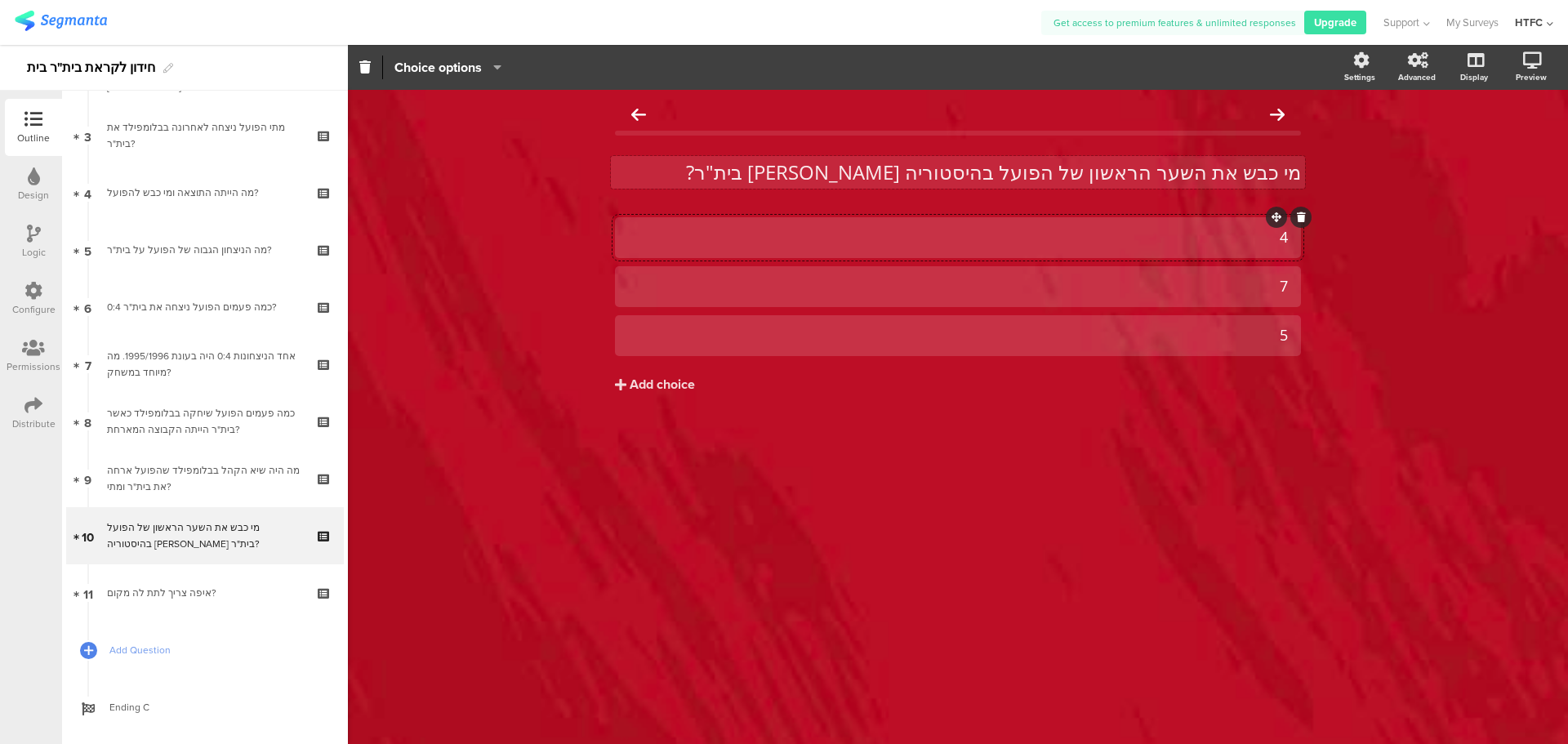
click at [1166, 236] on div "4" at bounding box center [958, 237] width 660 height 19
paste div
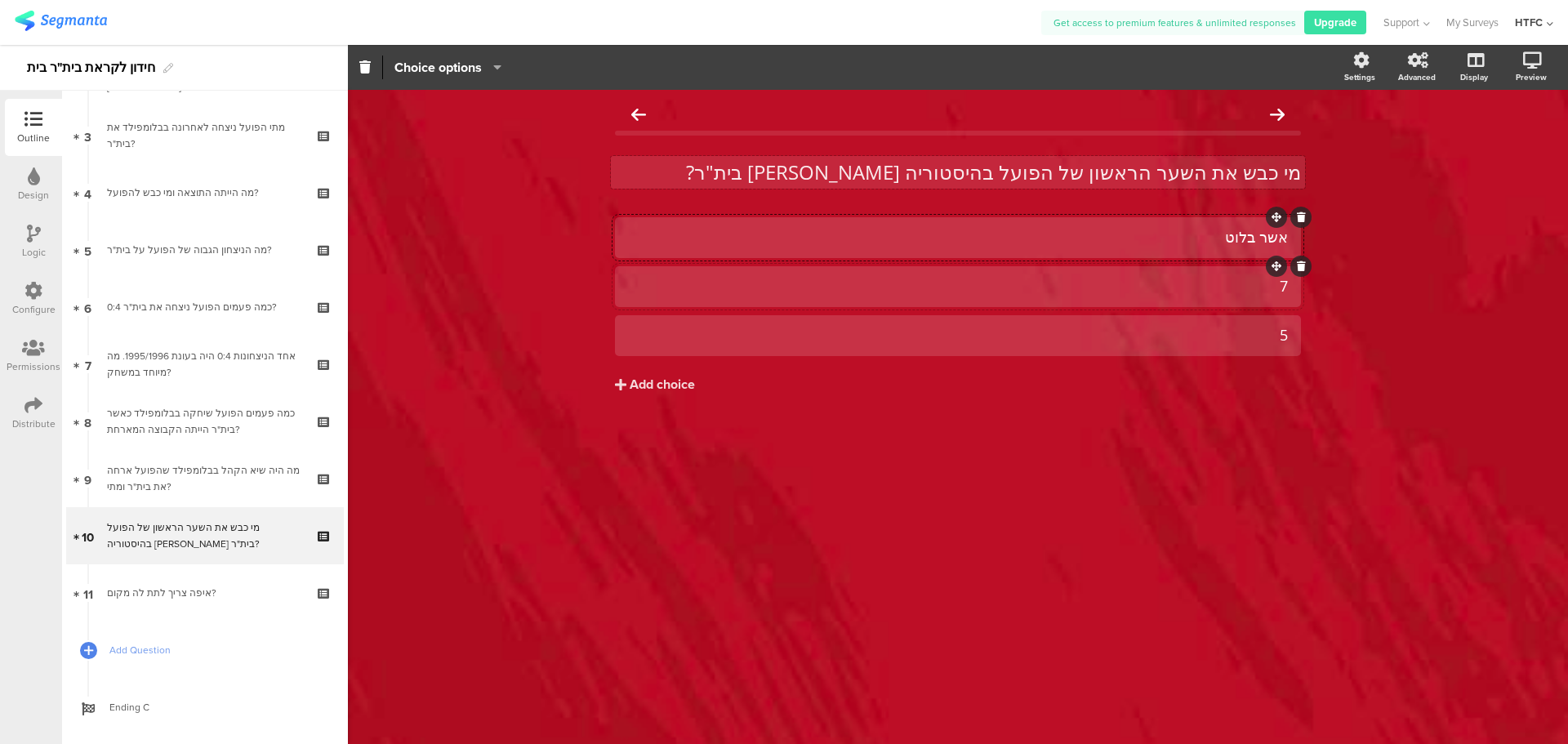
click at [1225, 280] on div "7" at bounding box center [958, 286] width 660 height 19
click at [1183, 338] on div "5" at bounding box center [958, 335] width 660 height 19
paste div
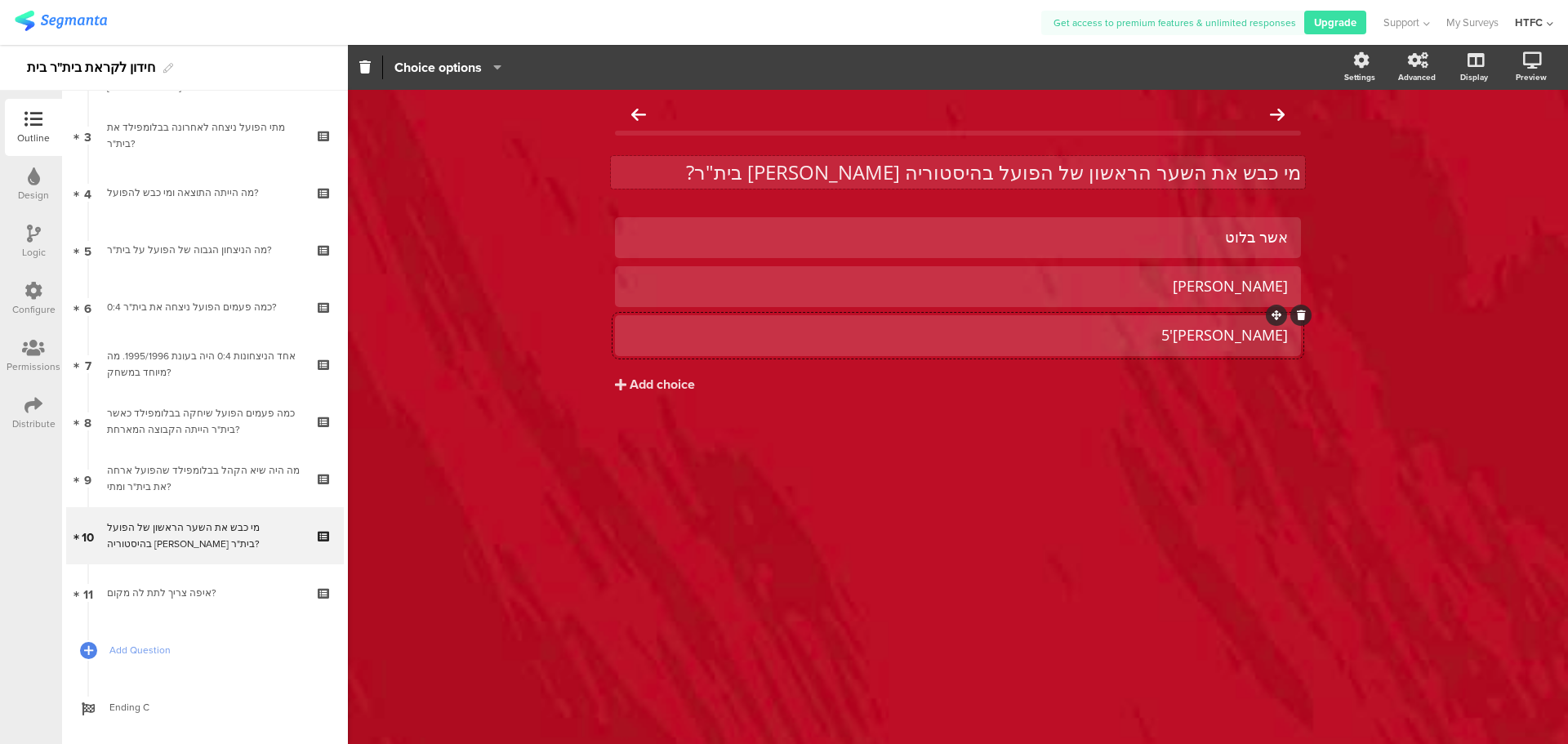
click at [1223, 340] on div "יעקב רחמינוביץ'5" at bounding box center [958, 335] width 660 height 19
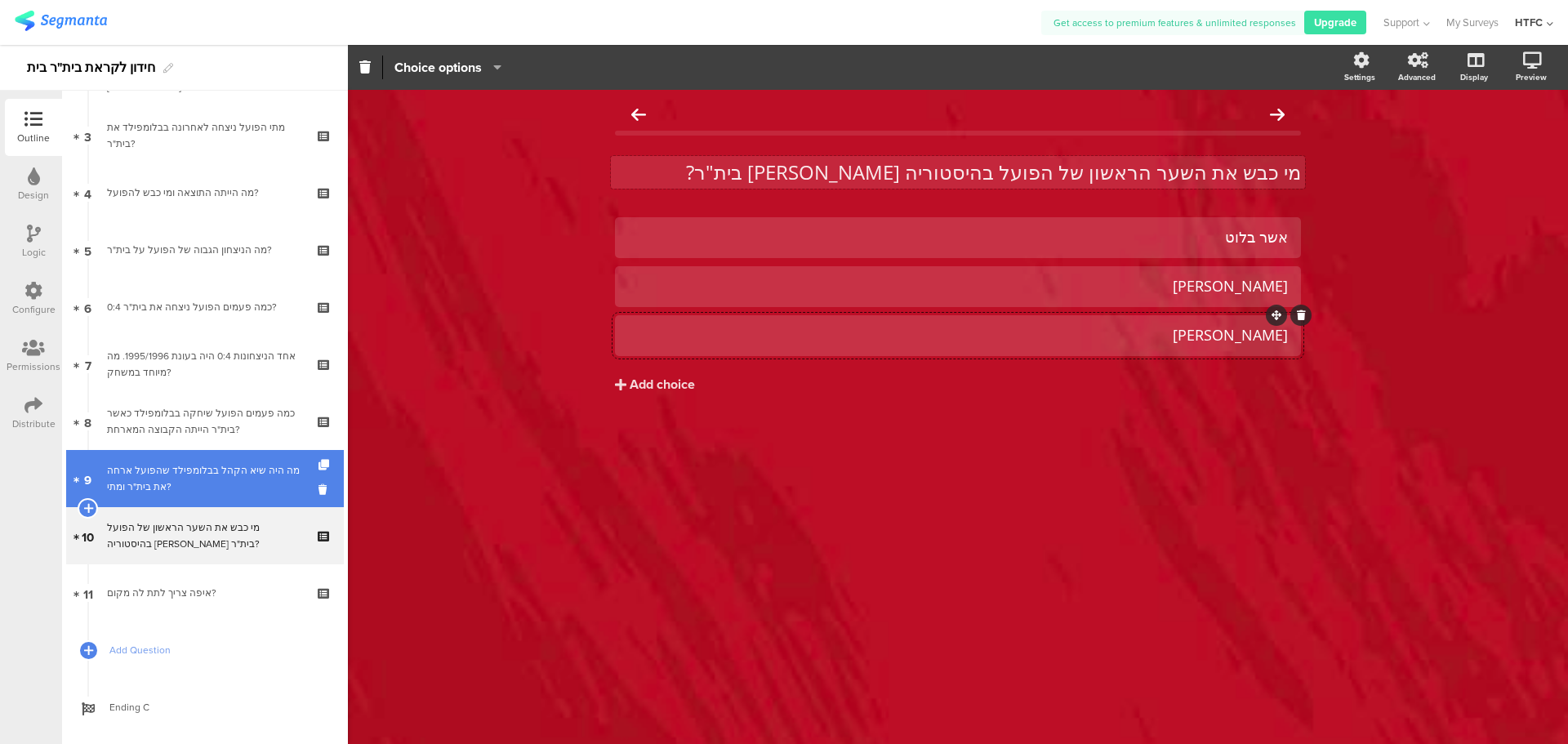
click at [222, 488] on div "מה היה שיא הקהל בבלומפילד שהפועל ארחה את בית"ר ומתי?" at bounding box center [204, 478] width 195 height 32
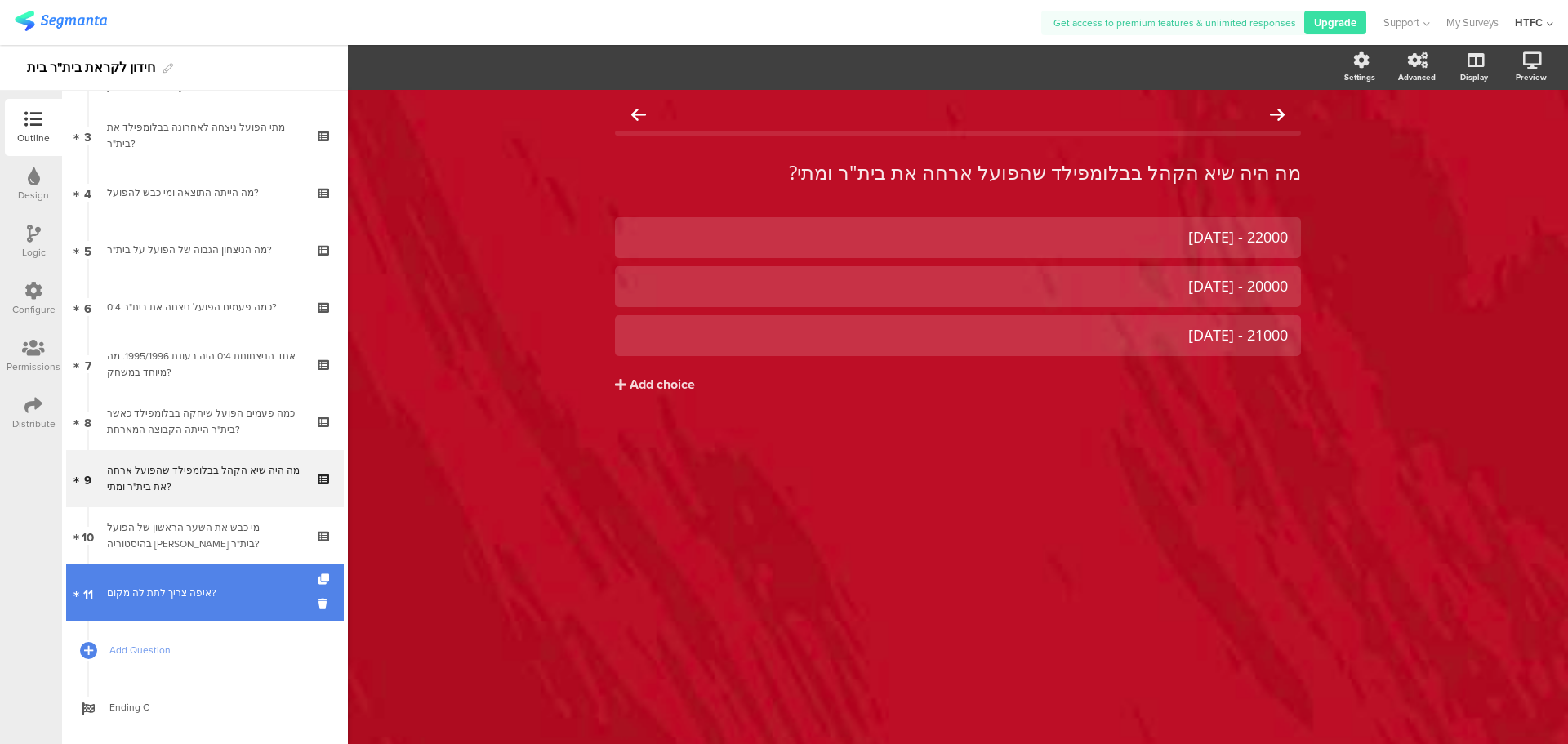
click at [227, 593] on div "איפה צריך לתת לה מקום?" at bounding box center [204, 593] width 195 height 17
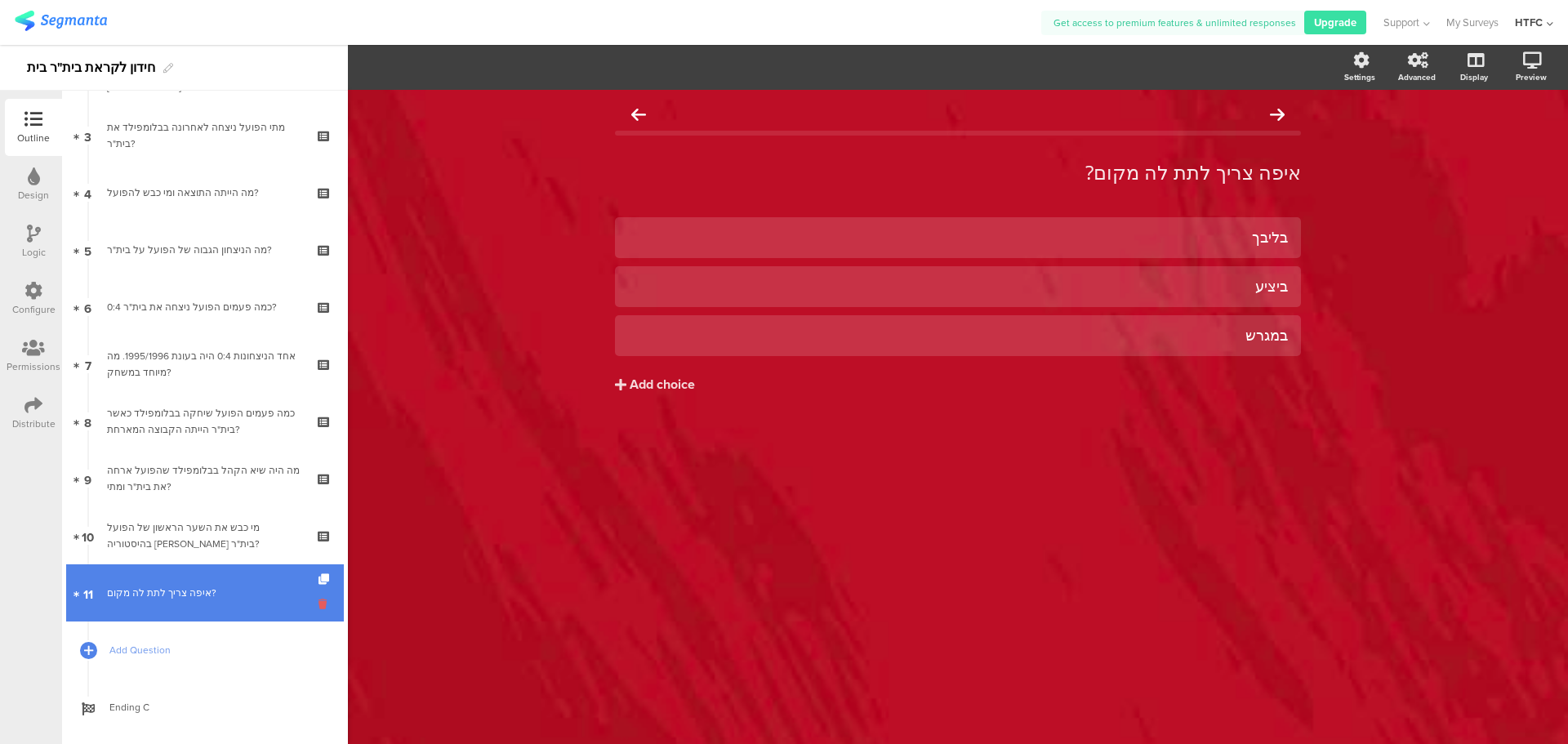
click at [318, 601] on icon at bounding box center [325, 604] width 14 height 16
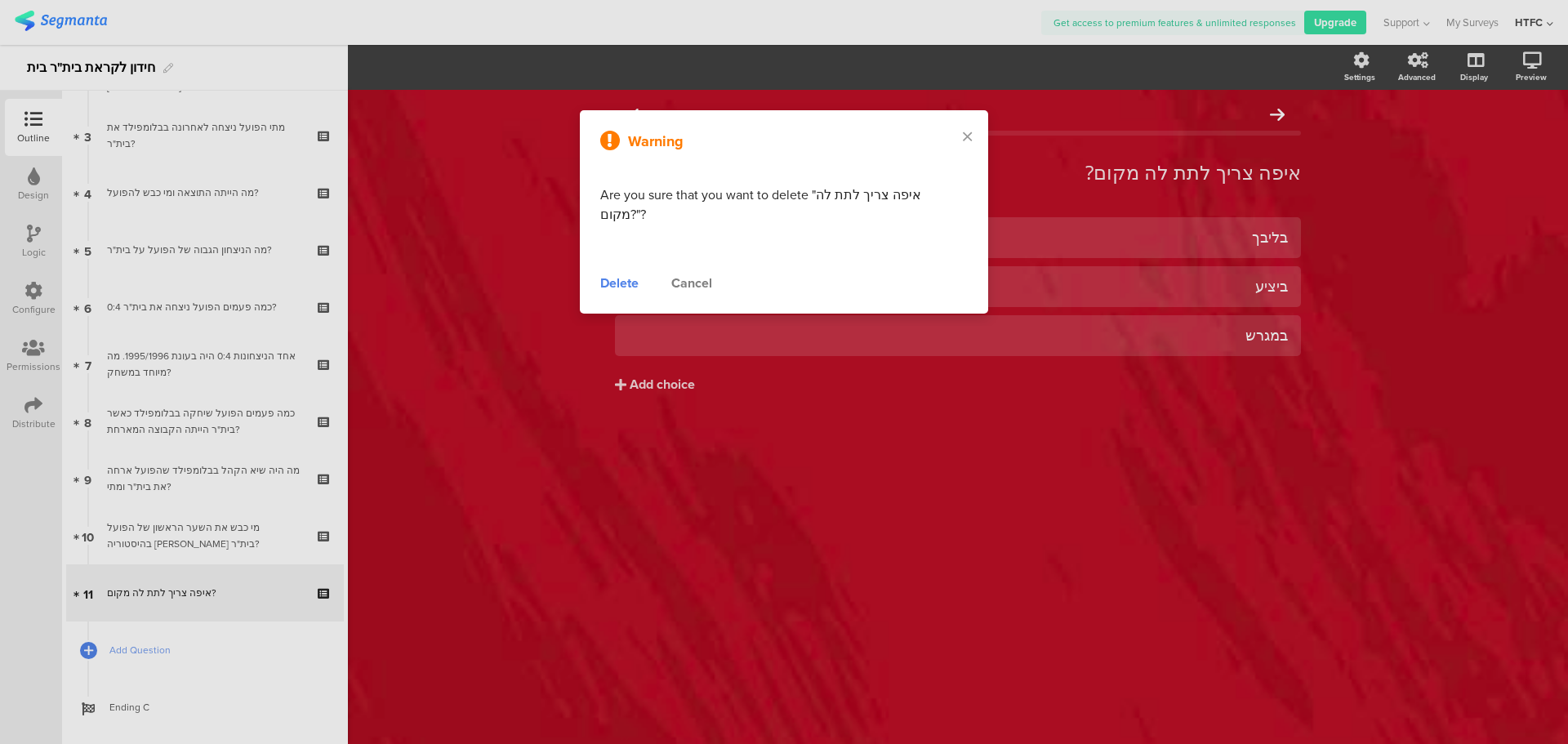
click at [713, 274] on div "Cancel" at bounding box center [692, 283] width 41 height 19
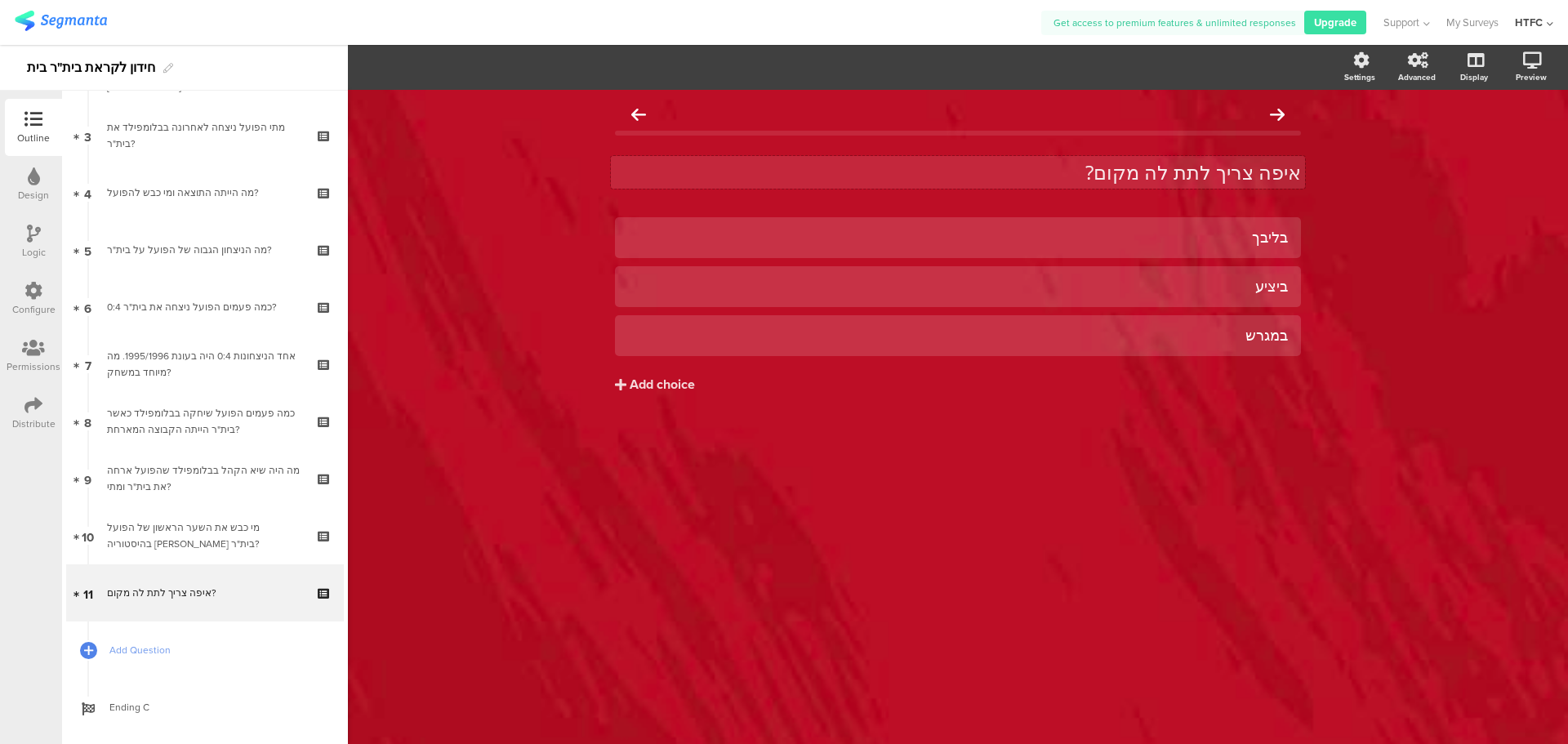
click at [1118, 171] on p "איפה צריך לתת לה מקום?" at bounding box center [958, 173] width 686 height 24
click at [1111, 174] on p "איפה צריך לתת לה מקום?" at bounding box center [958, 173] width 686 height 24
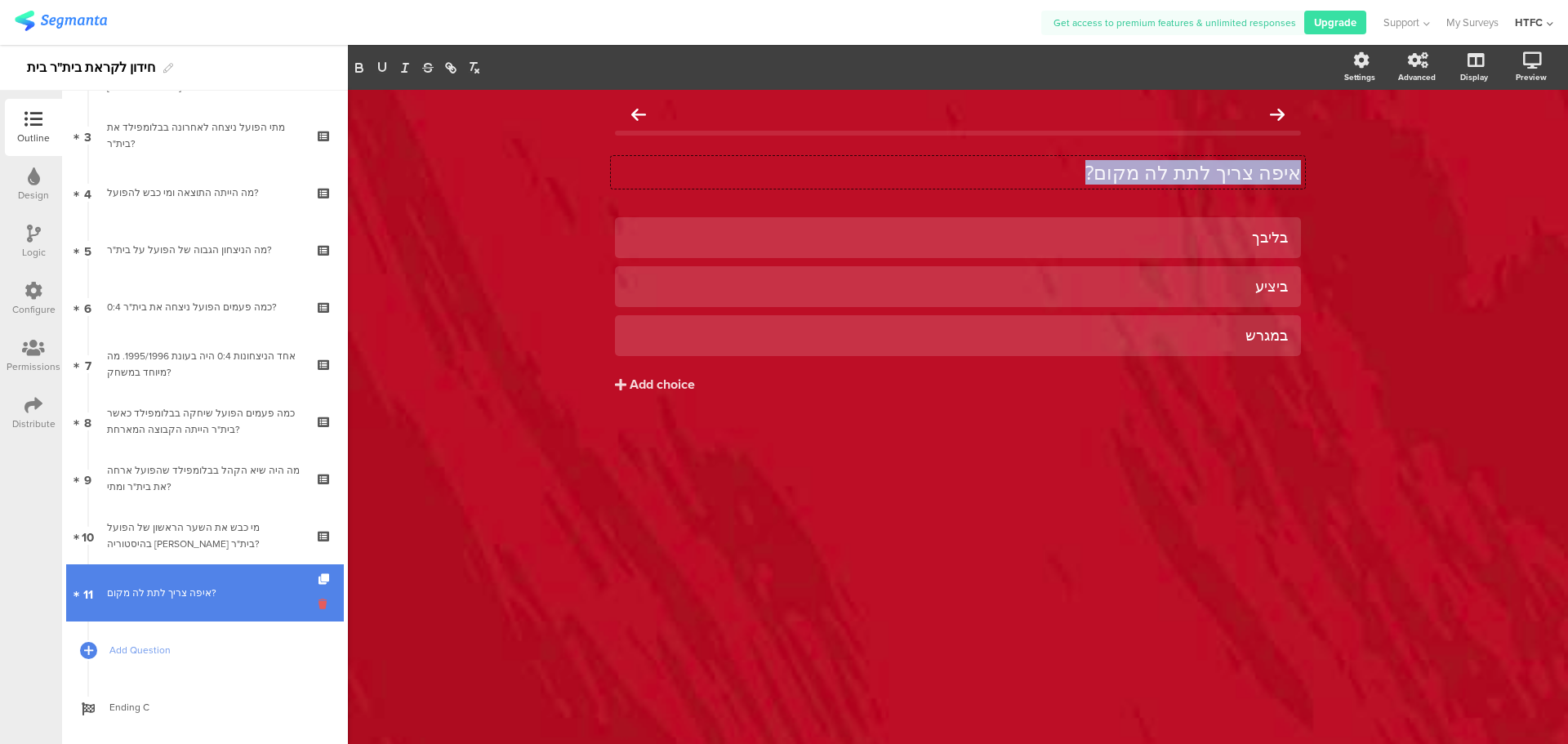
click at [318, 600] on icon at bounding box center [325, 604] width 14 height 16
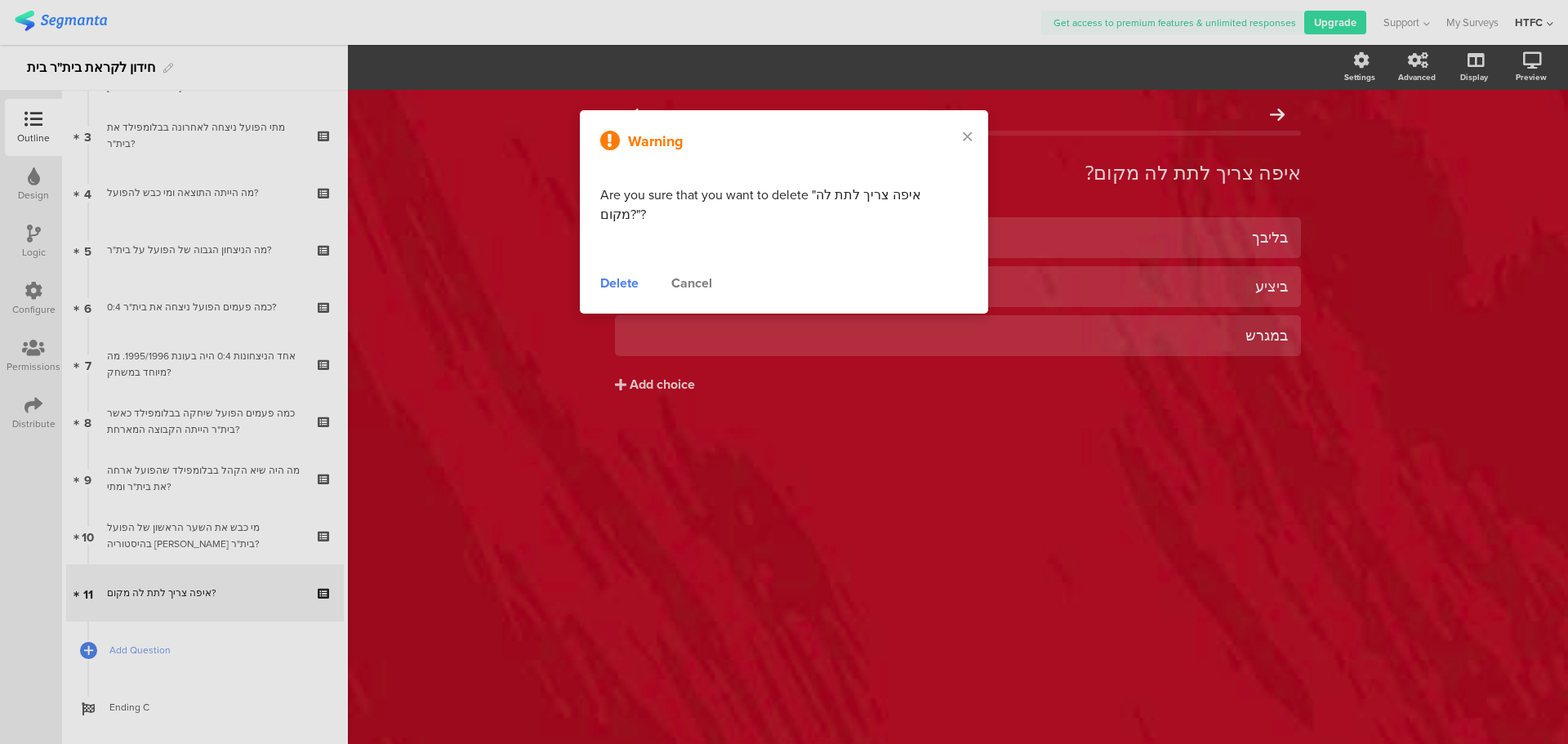
click at [630, 274] on div "Delete" at bounding box center [619, 283] width 38 height 19
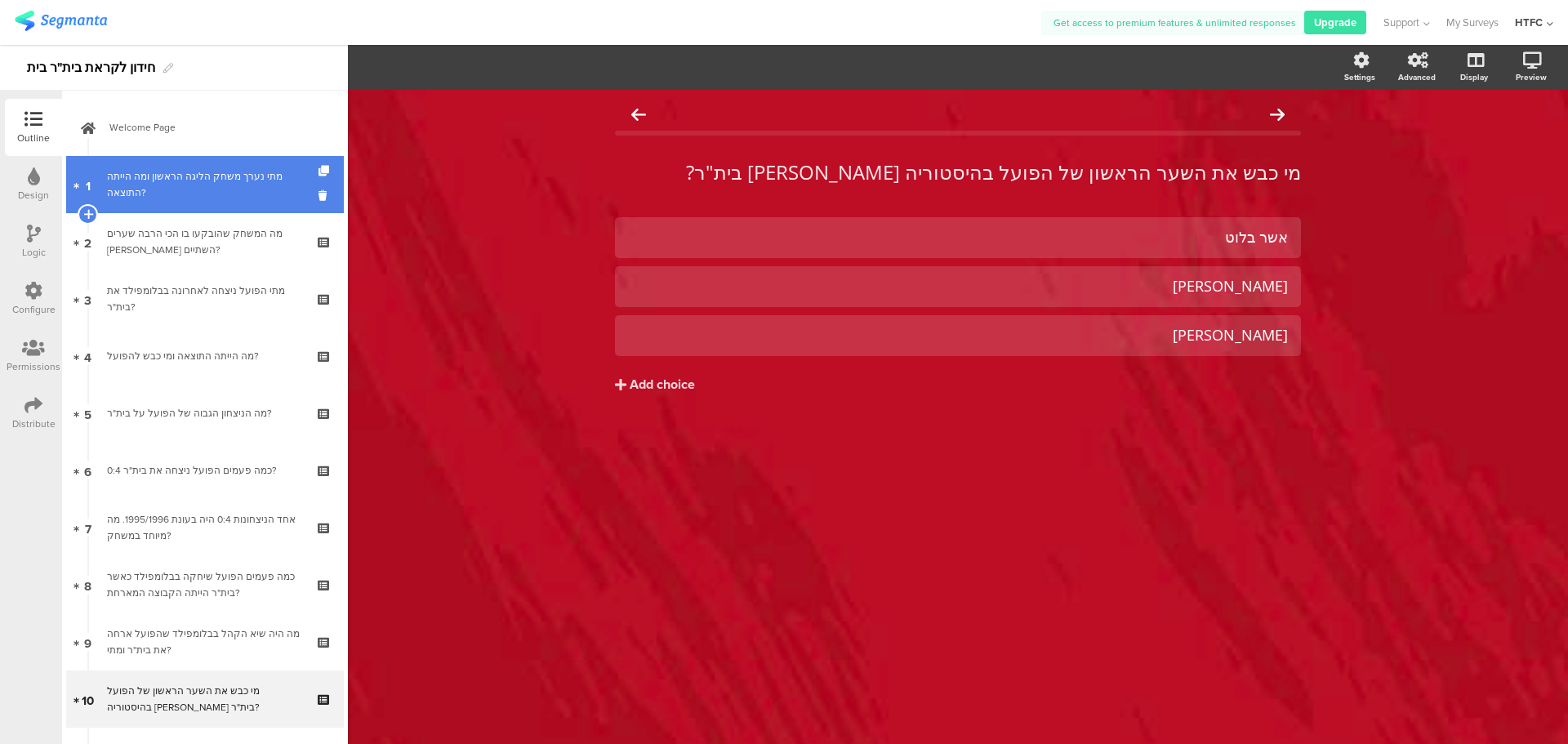
click at [214, 199] on div "מתי נערך משחק הליגה הראשון ומה הייתה התוצאה?" at bounding box center [204, 184] width 195 height 32
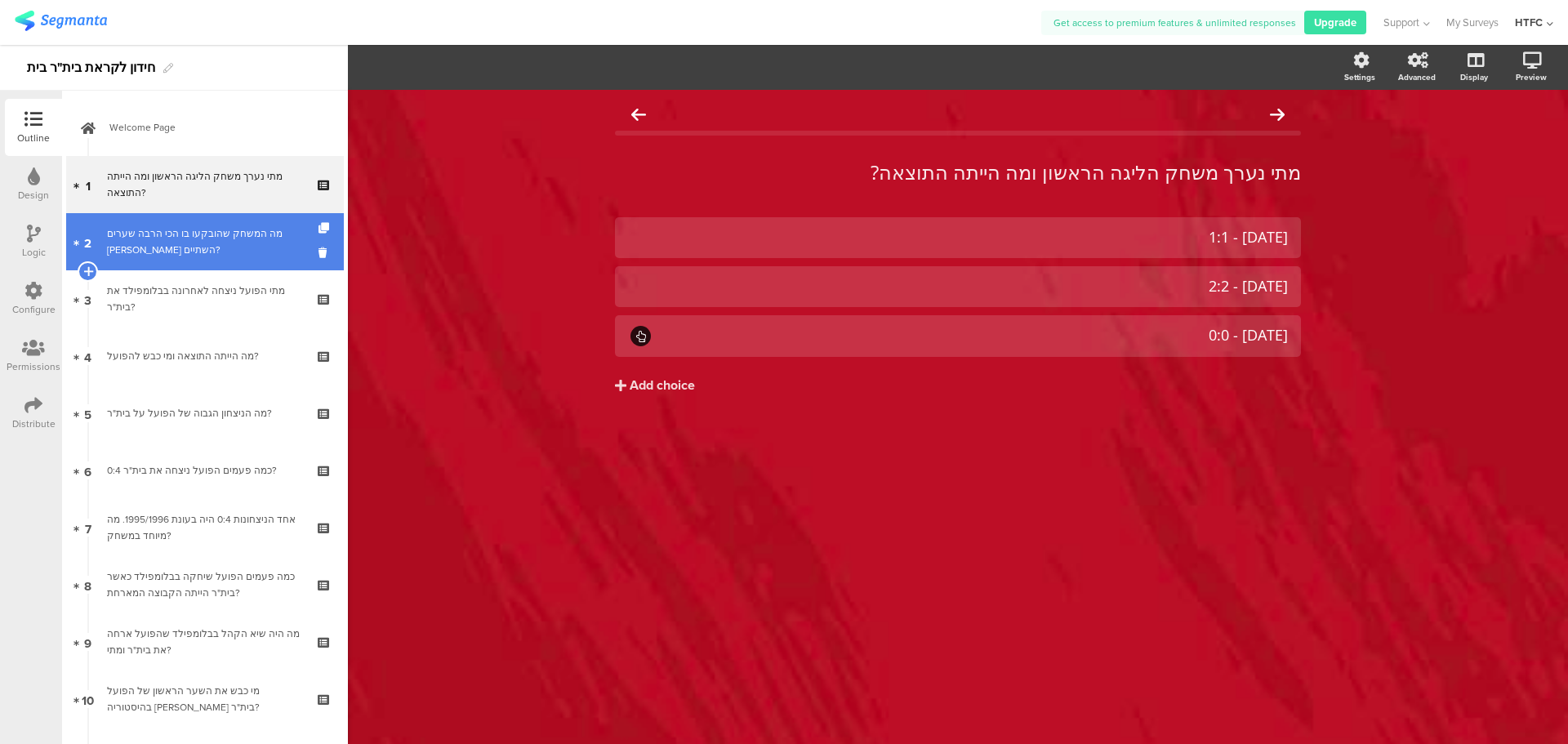
click at [225, 223] on link "2 מה המשחק שהובקעו בו הכי הרבה שערים בין השתיים?" at bounding box center [204, 242] width 277 height 58
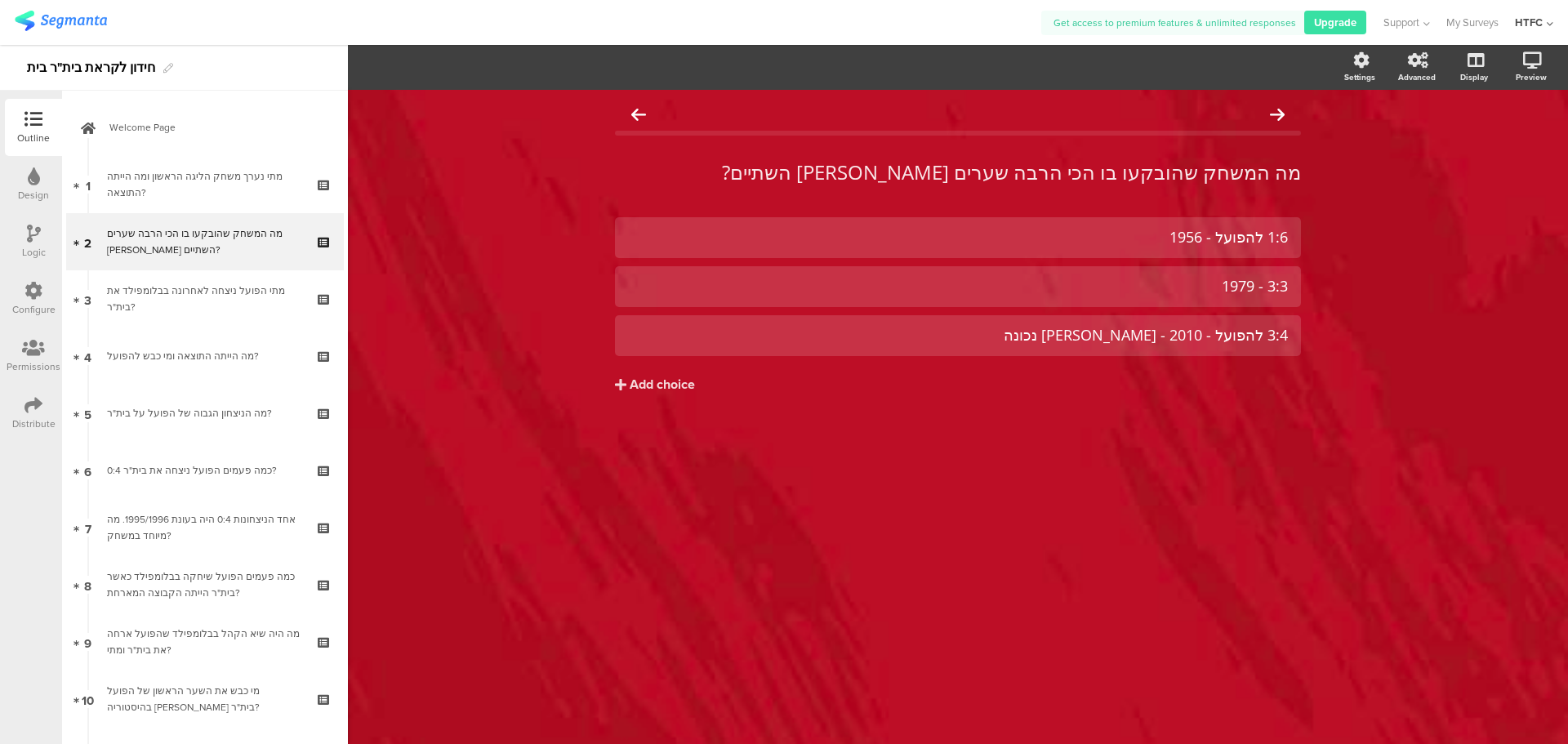
click at [29, 232] on icon at bounding box center [33, 233] width 14 height 18
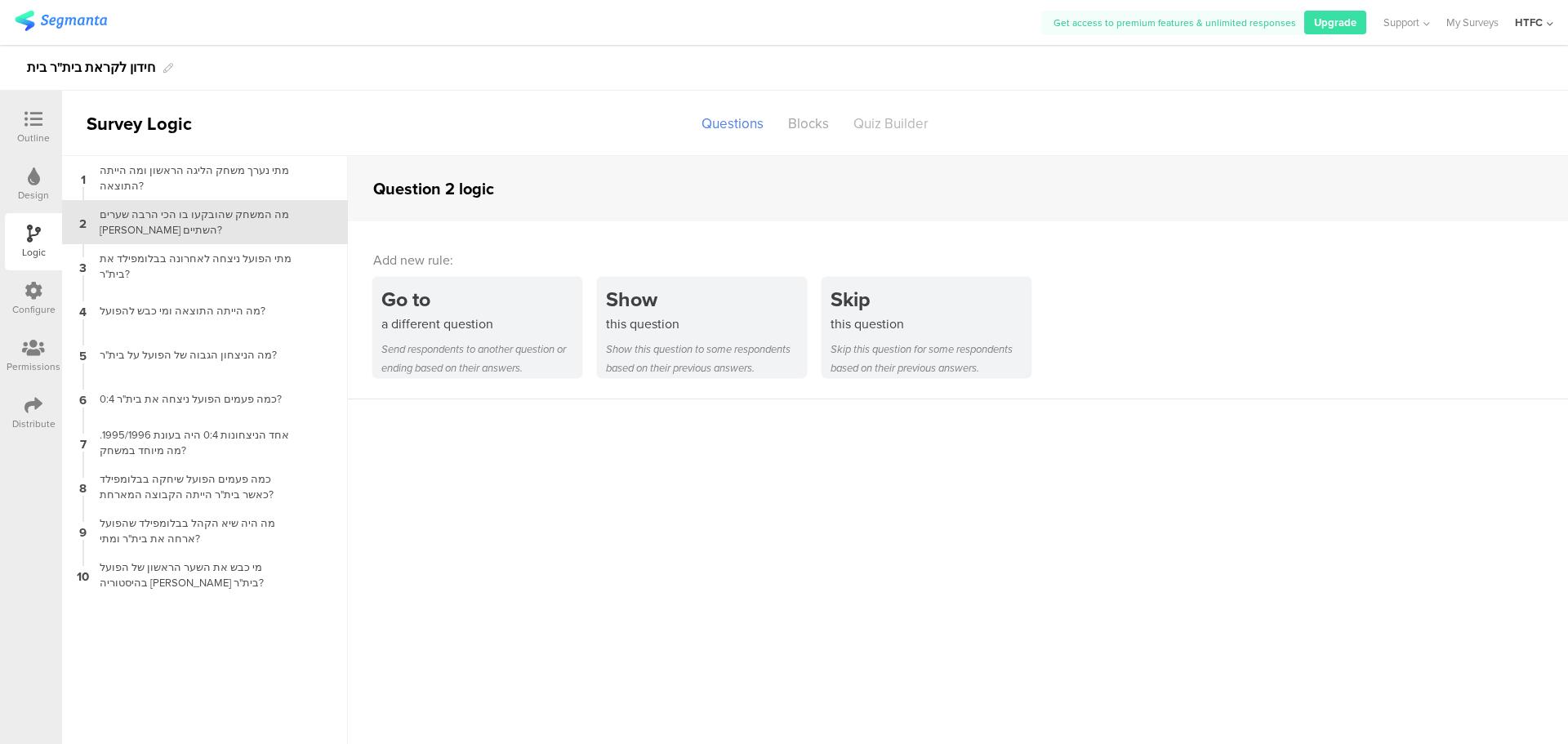
click at [895, 133] on div "Quiz Builder" at bounding box center [891, 123] width 99 height 29
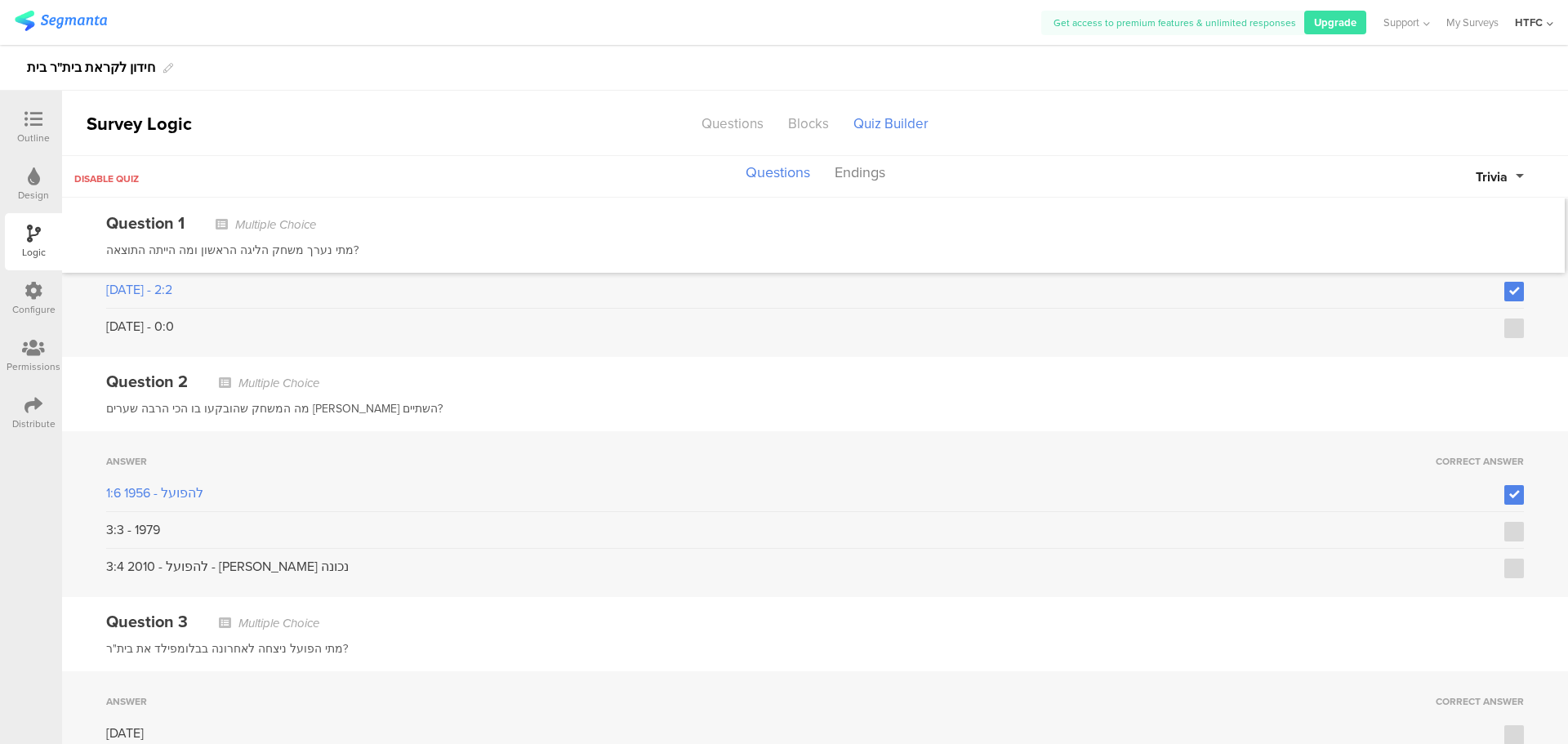
scroll to position [163, 0]
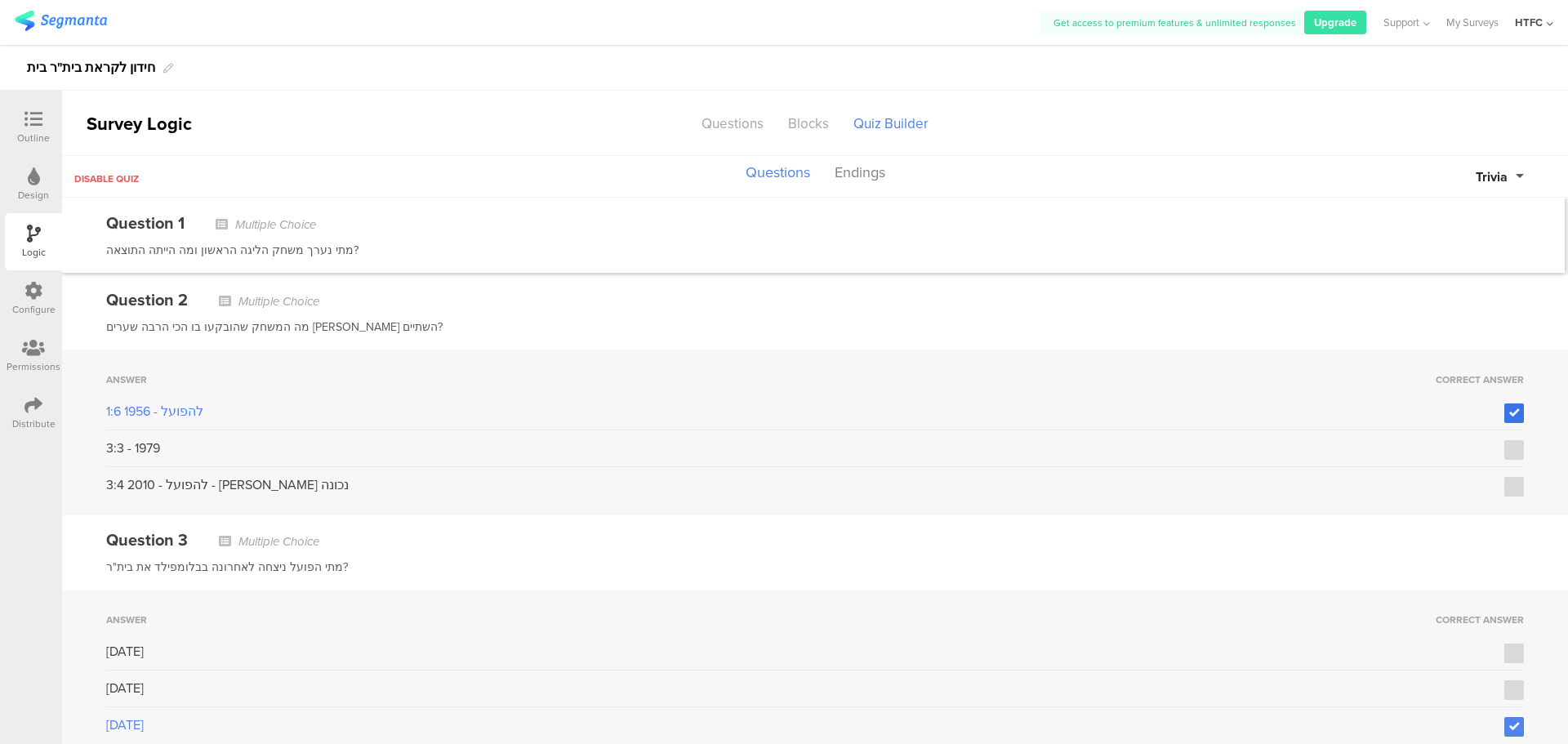
click at [1505, 418] on label at bounding box center [1514, 413] width 19 height 19
click at [0, 0] on input "checkbox" at bounding box center [0, 0] width 0 height 0
click at [1510, 489] on label at bounding box center [1514, 486] width 19 height 19
click at [0, 0] on input "checkbox" at bounding box center [0, 0] width 0 height 0
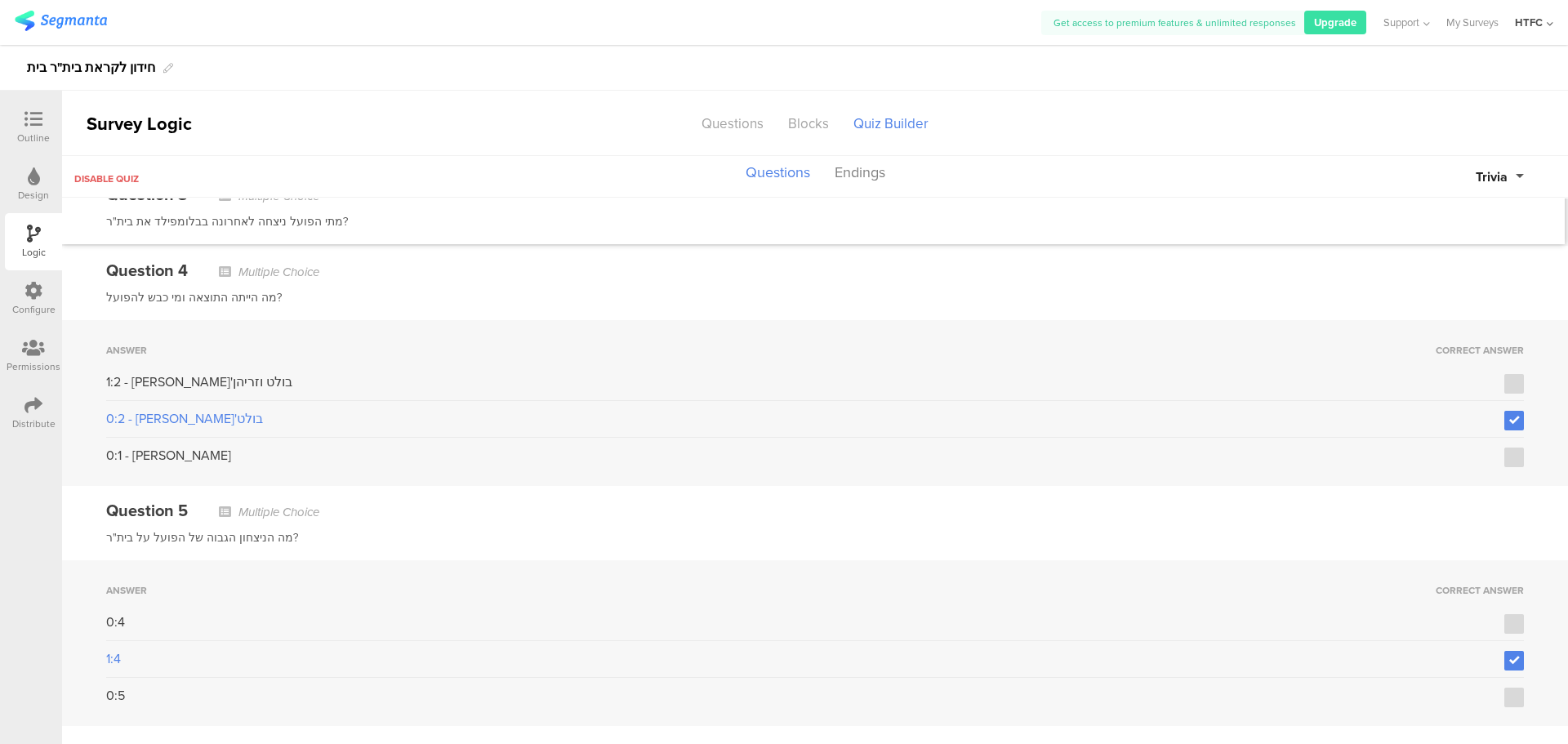
scroll to position [677, 0]
drag, startPoint x: 1516, startPoint y: 406, endPoint x: 1504, endPoint y: 416, distance: 15.6
click at [1515, 406] on div "Answer Correct Answer 1:2 - אוז'בולט וזריהן 0:2 - איליץ' ואוז'בולט 0:1 - דן איי…" at bounding box center [815, 399] width 1506 height 166
click at [1510, 416] on icon at bounding box center [1514, 417] width 10 height 11
click at [0, 0] on input "checkbox" at bounding box center [0, 0] width 0 height 0
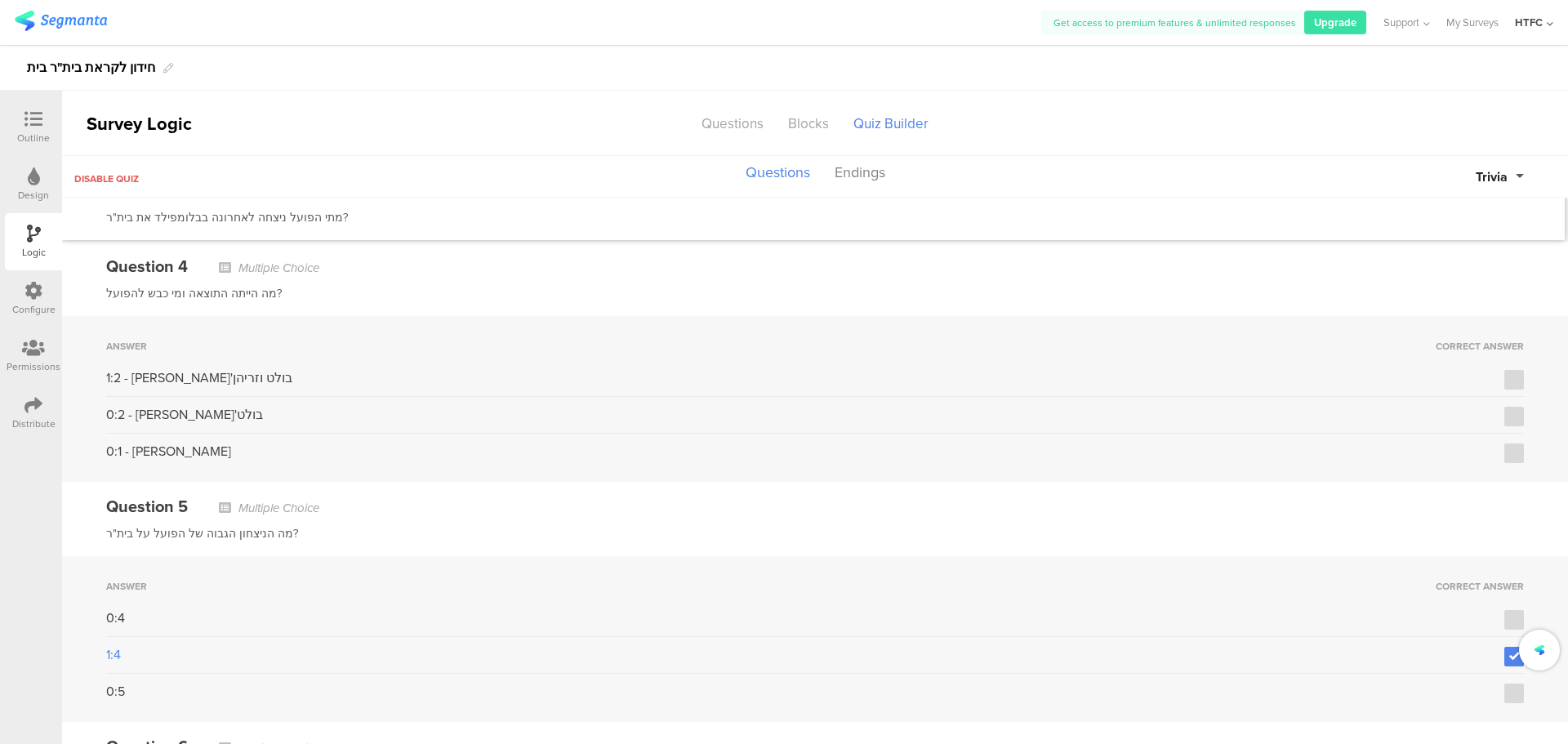
click at [1491, 358] on div "Answer Correct Answer 1:2 - אוז'בולט וזריהן 0:2 - איליץ' ואוז'בולט 0:1 - דן איי…" at bounding box center [815, 399] width 1506 height 166
click at [1505, 370] on label at bounding box center [1514, 379] width 19 height 19
click at [0, 0] on input "checkbox" at bounding box center [0, 0] width 0 height 0
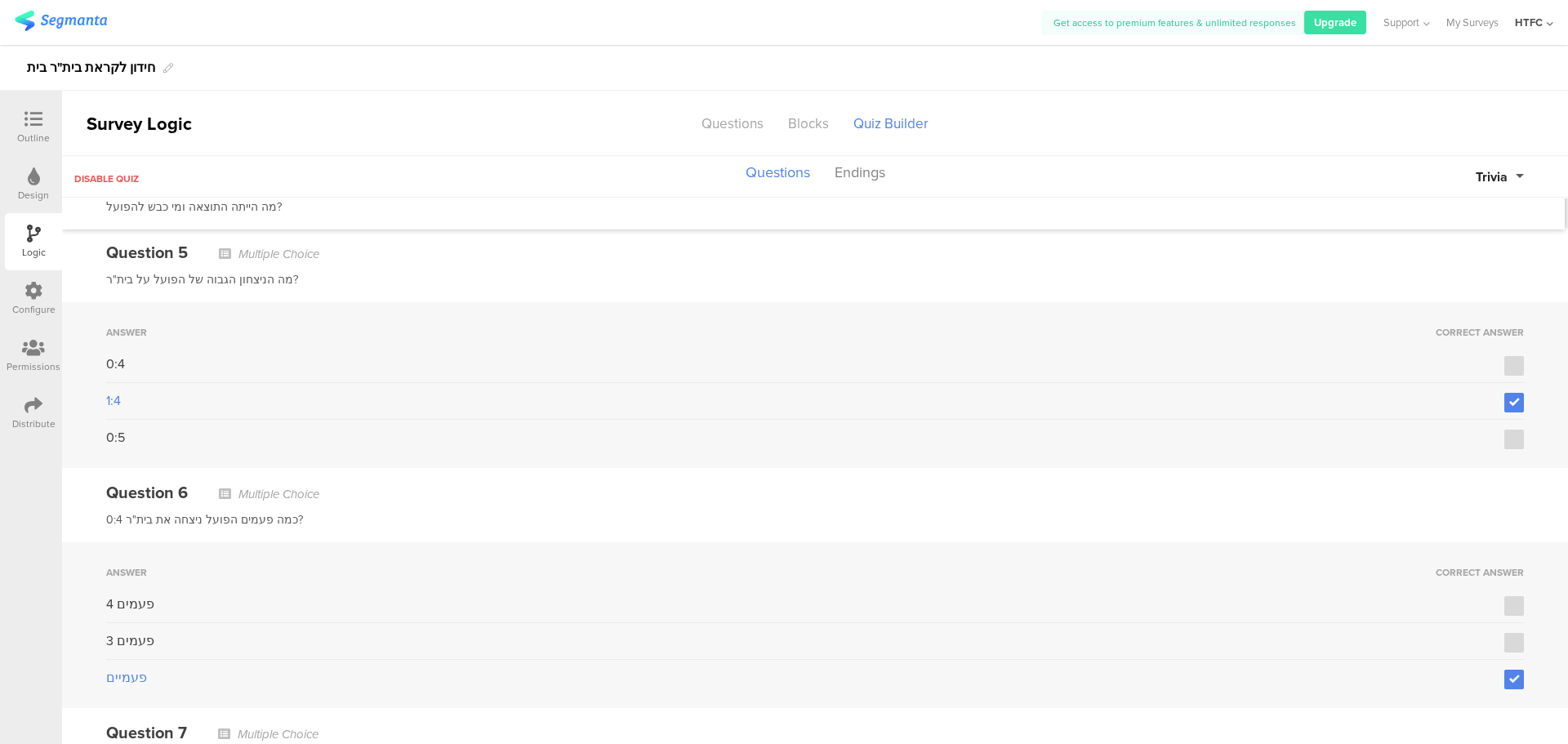
scroll to position [927, 0]
click at [1505, 397] on label at bounding box center [1514, 406] width 19 height 19
click at [0, 0] on input "checkbox" at bounding box center [0, 0] width 0 height 0
click at [1505, 360] on label at bounding box center [1514, 369] width 19 height 19
click at [0, 0] on input "checkbox" at bounding box center [0, 0] width 0 height 0
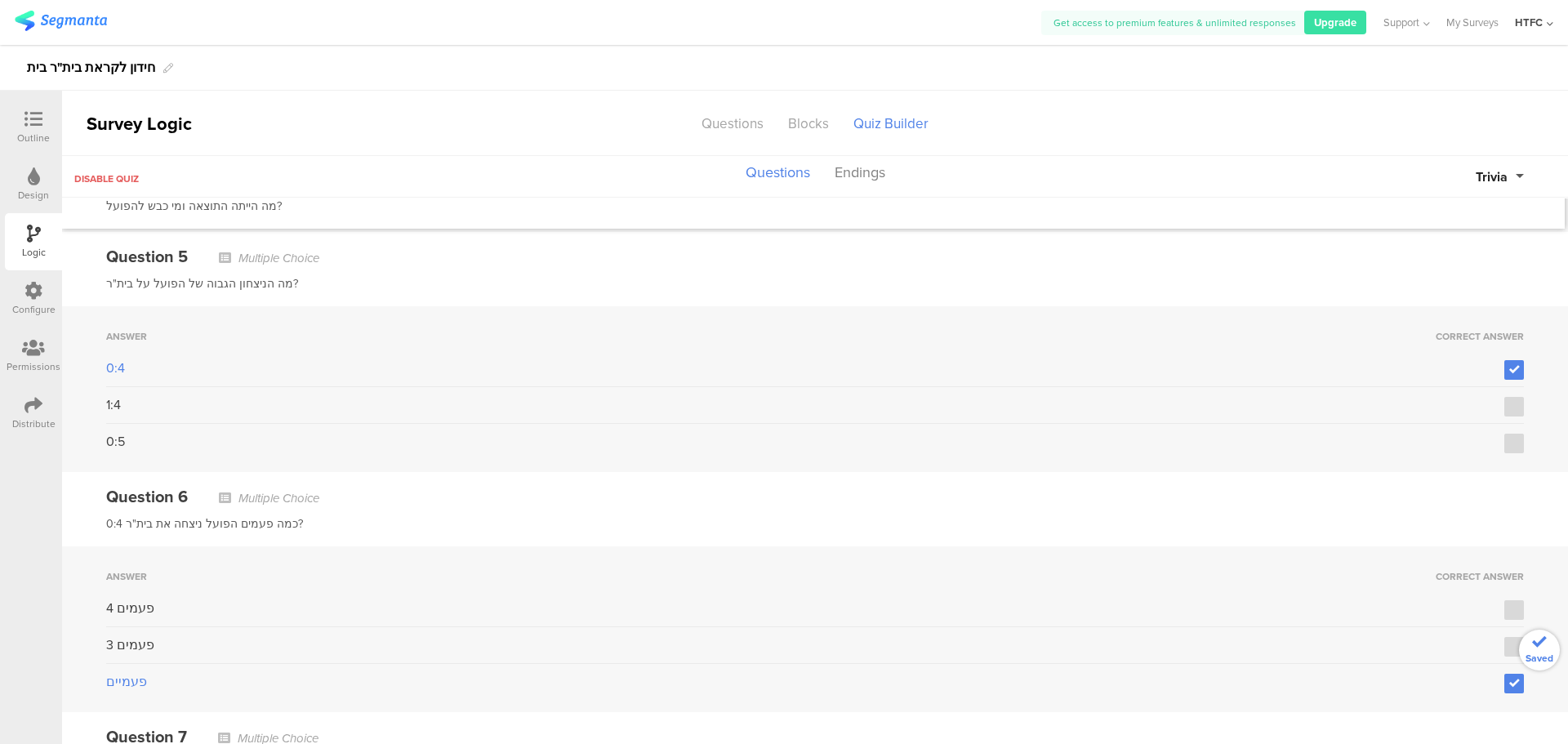
scroll to position [1090, 0]
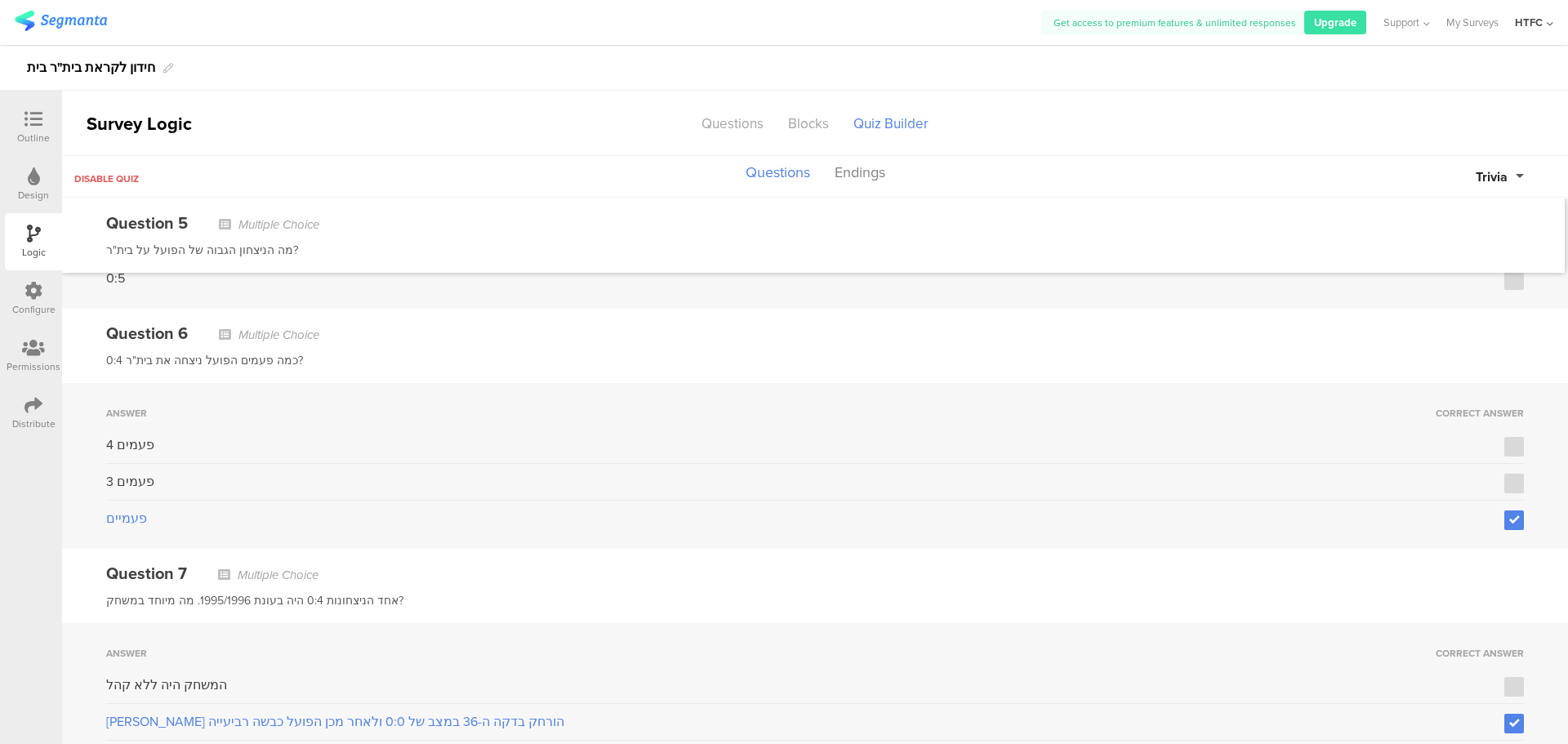
click at [1512, 520] on div "Answer Correct Answer 4 פעמים 3 פעמים פעמיים" at bounding box center [815, 466] width 1506 height 166
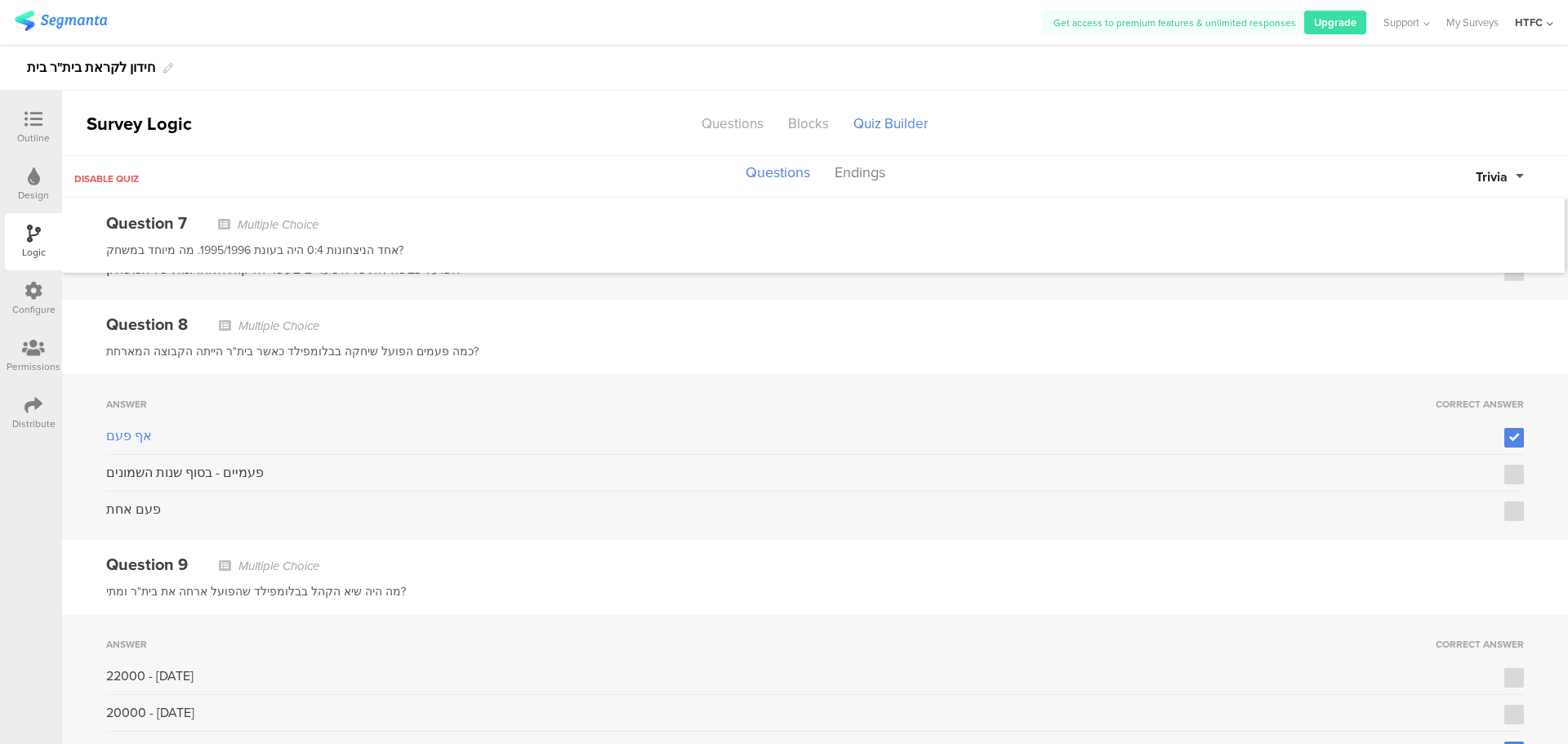
scroll to position [1580, 0]
click at [1510, 431] on icon at bounding box center [1514, 437] width 10 height 11
click at [0, 0] on input "checkbox" at bounding box center [0, 0] width 0 height 0
click at [1510, 468] on icon at bounding box center [1514, 473] width 10 height 11
click at [0, 0] on input "checkbox" at bounding box center [0, 0] width 0 height 0
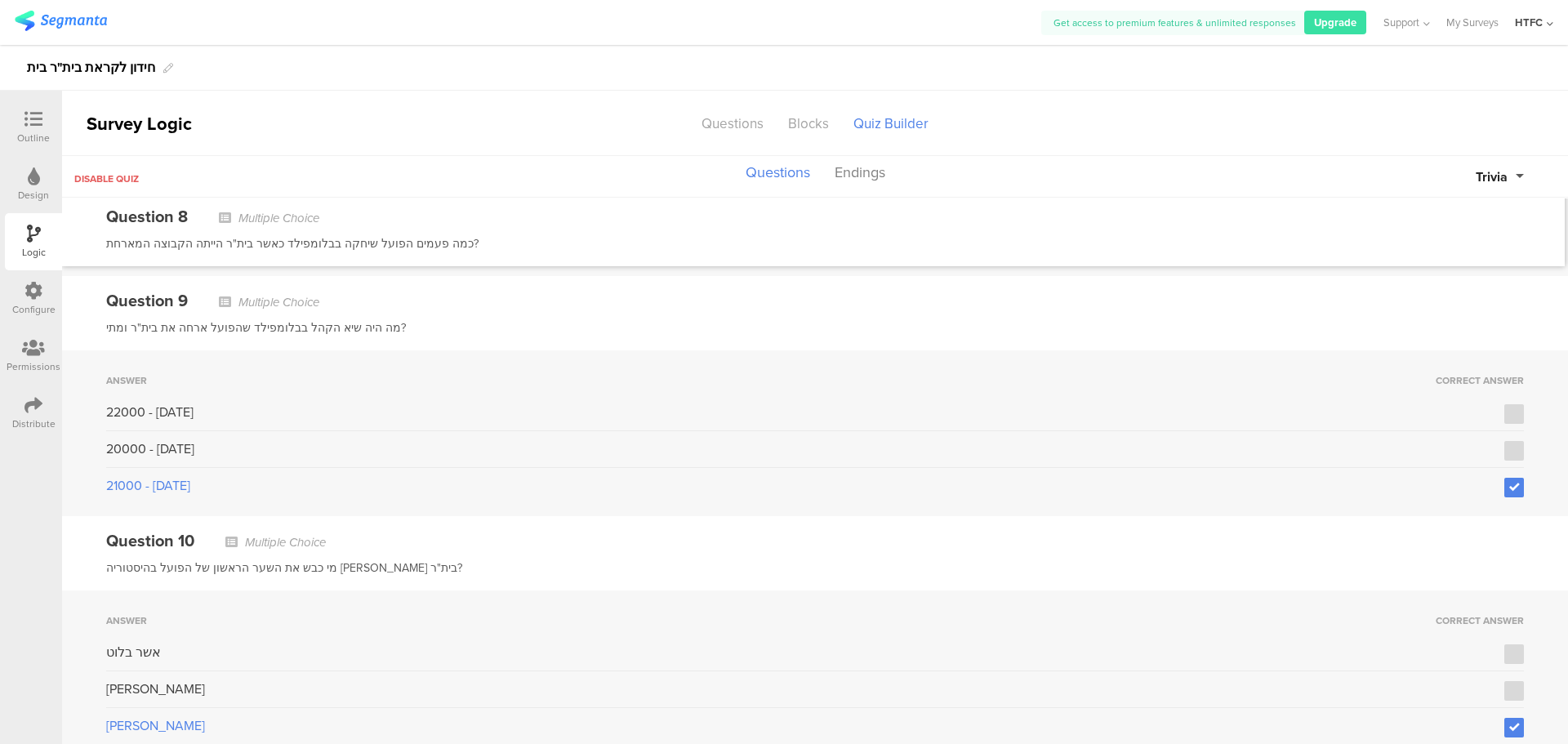
scroll to position [1847, 0]
click at [1505, 474] on label at bounding box center [1514, 483] width 19 height 19
click at [0, 0] on input "checkbox" at bounding box center [0, 0] width 0 height 0
click at [1505, 400] on label at bounding box center [1514, 409] width 19 height 19
click at [0, 0] on input "checkbox" at bounding box center [0, 0] width 0 height 0
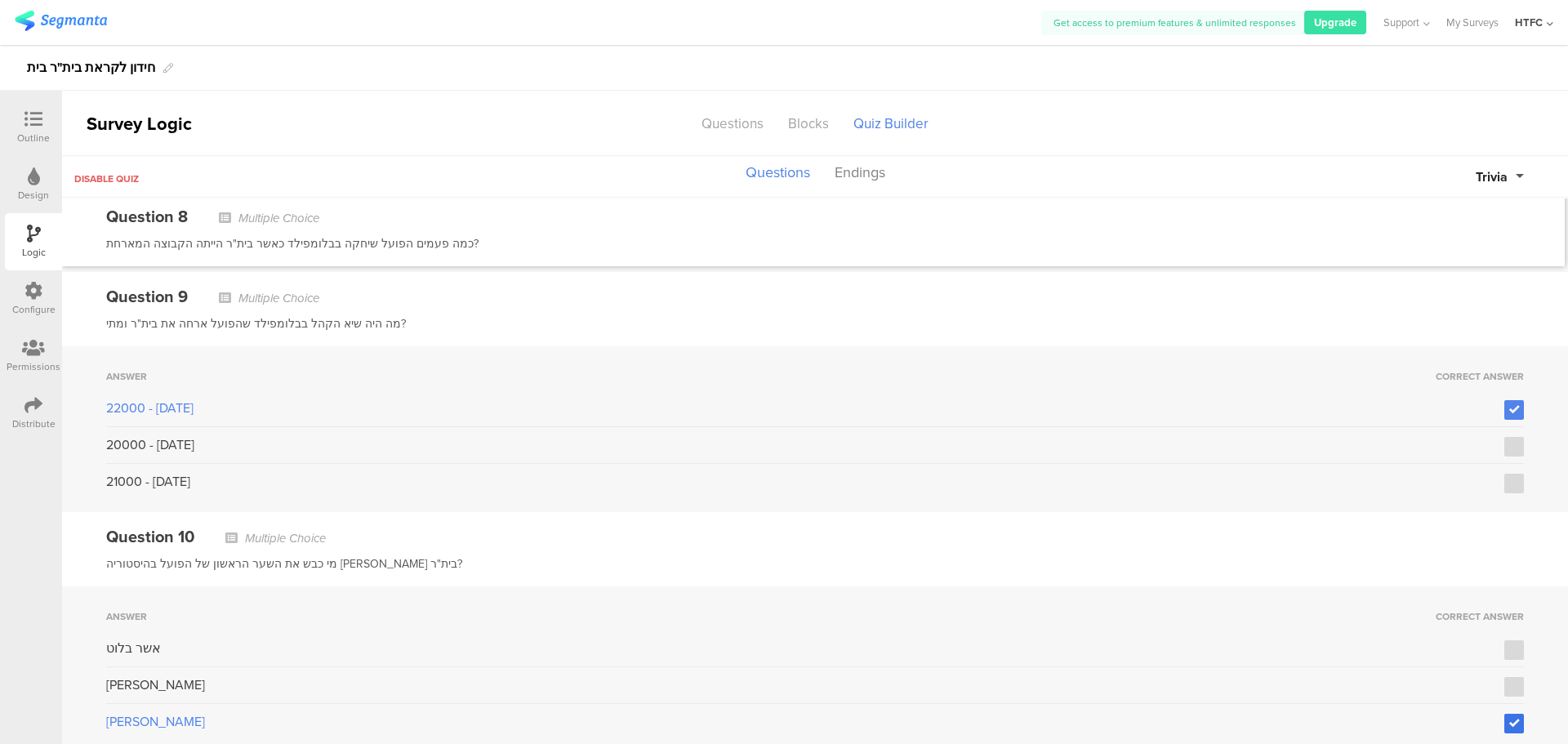
click at [1510, 719] on icon at bounding box center [1514, 724] width 10 height 11
click at [0, 0] on input "checkbox" at bounding box center [0, 0] width 0 height 0
click at [1512, 638] on div "Answer Correct Answer אשר בלוט מיכאל מיכאלוב יעקב רחמינוביץ'" at bounding box center [815, 669] width 1506 height 166
drag, startPoint x: 1505, startPoint y: 639, endPoint x: 1450, endPoint y: 631, distance: 55.6
click at [1510, 645] on icon at bounding box center [1514, 650] width 10 height 11
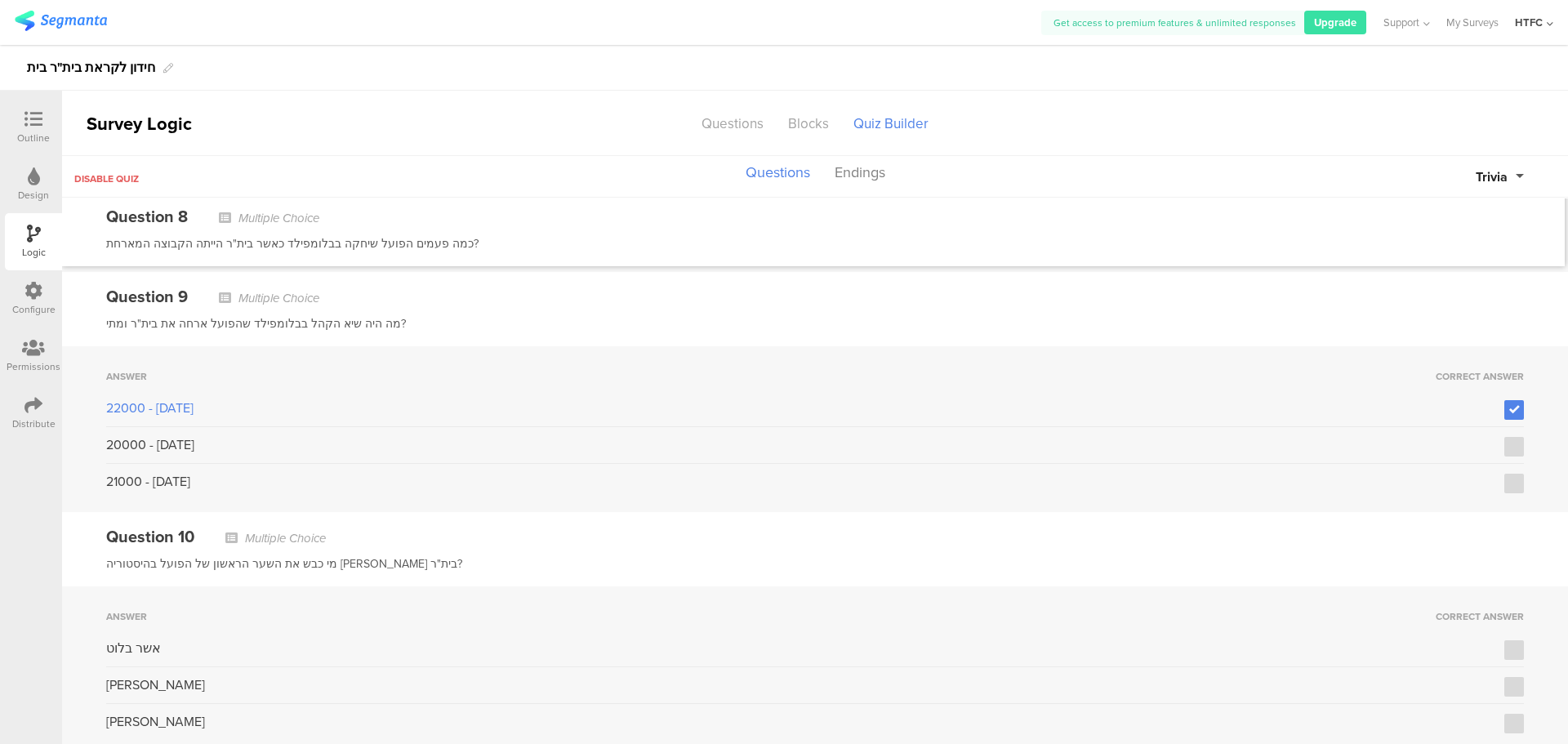
click at [0, 0] on input "checkbox" at bounding box center [0, 0] width 0 height 0
click at [33, 123] on icon at bounding box center [32, 119] width 18 height 18
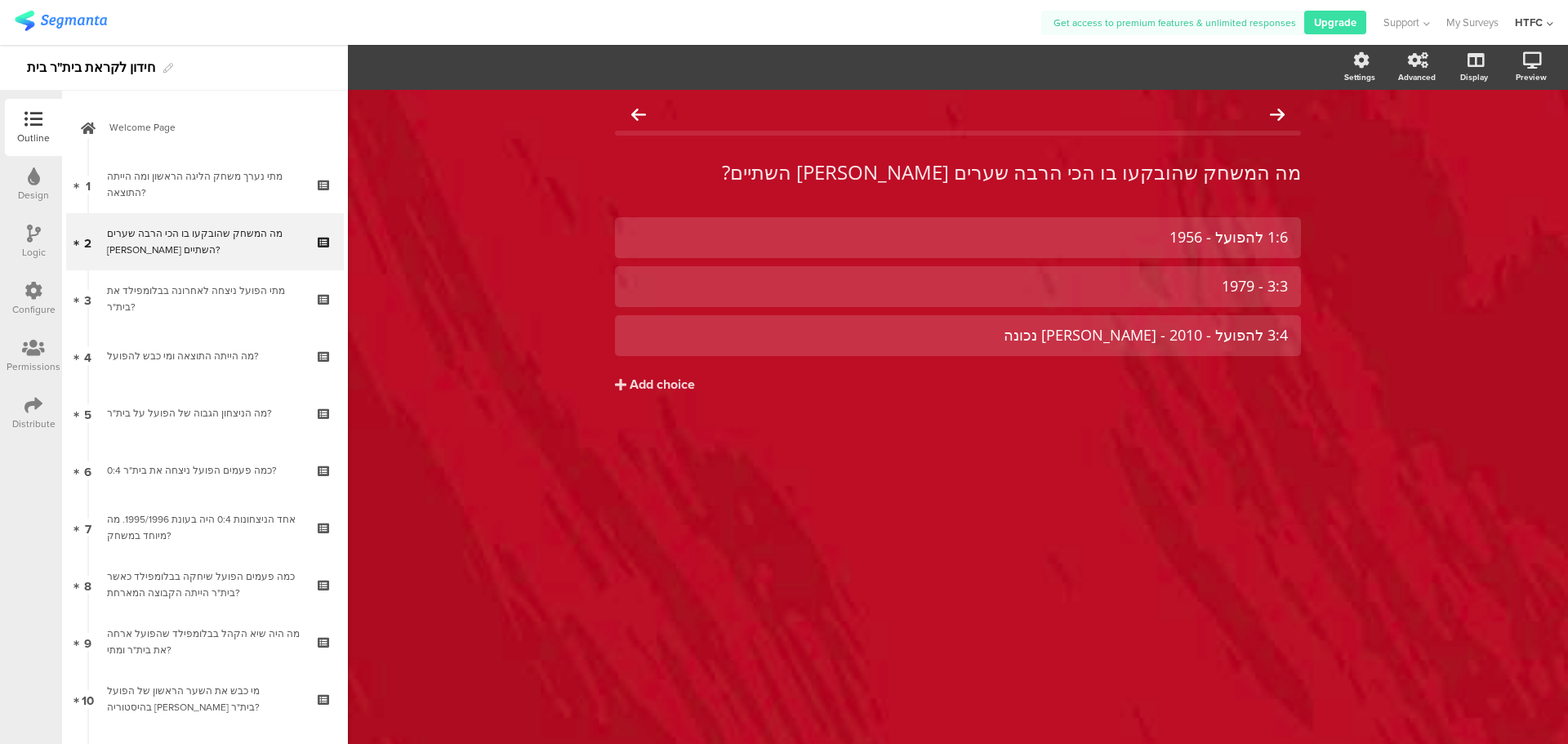
click at [37, 117] on icon at bounding box center [32, 119] width 18 height 18
click at [59, 44] on div "Get access to premium features & unlimited responses Upgrade Support Help Cente…" at bounding box center [784, 22] width 1539 height 45
click at [63, 65] on div "חידון לקראת בית"ר בית" at bounding box center [91, 68] width 128 height 26
click at [37, 29] on img at bounding box center [60, 20] width 92 height 20
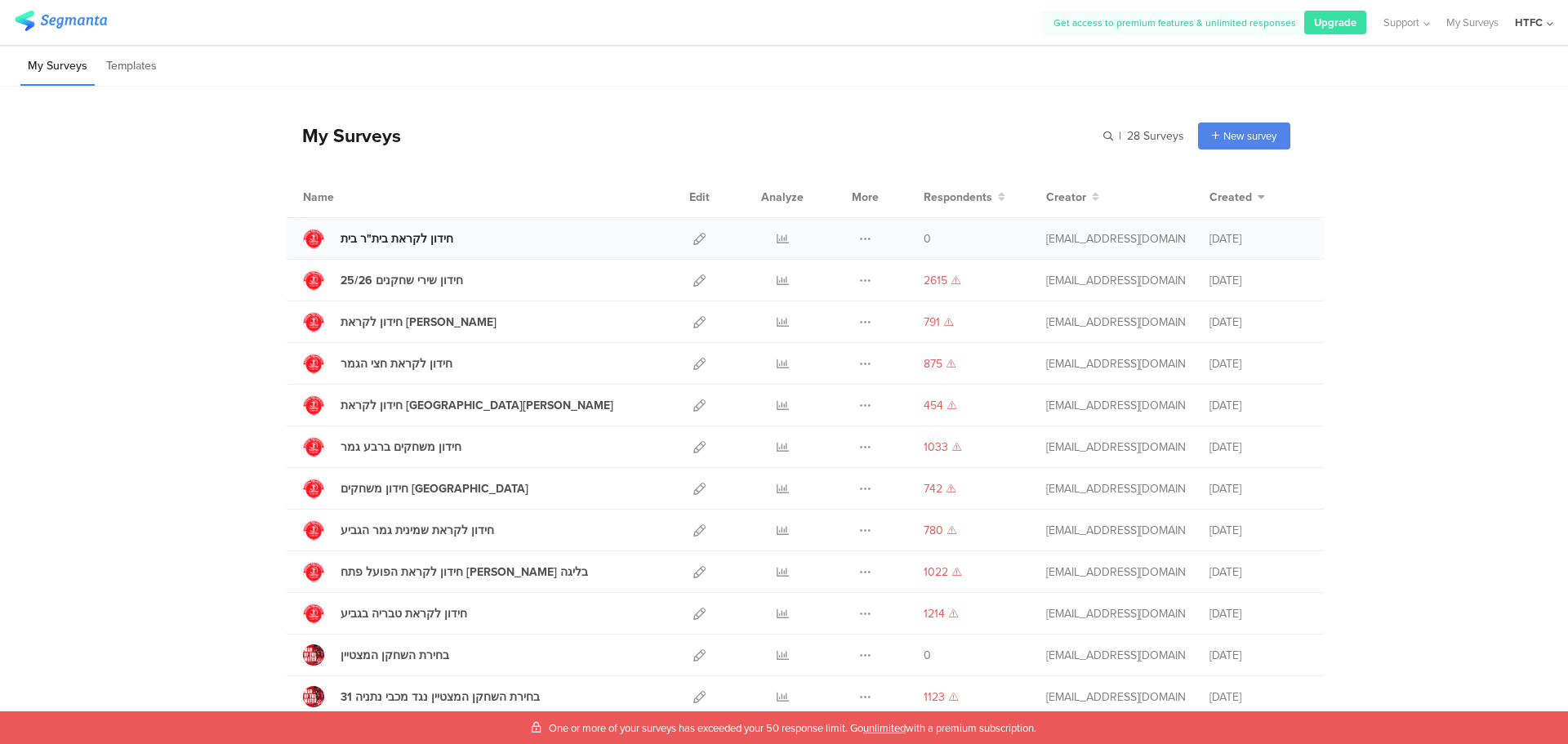
click at [386, 243] on div "חידון לקראת בית"ר בית" at bounding box center [396, 238] width 112 height 17
click at [693, 238] on icon at bounding box center [699, 238] width 12 height 12
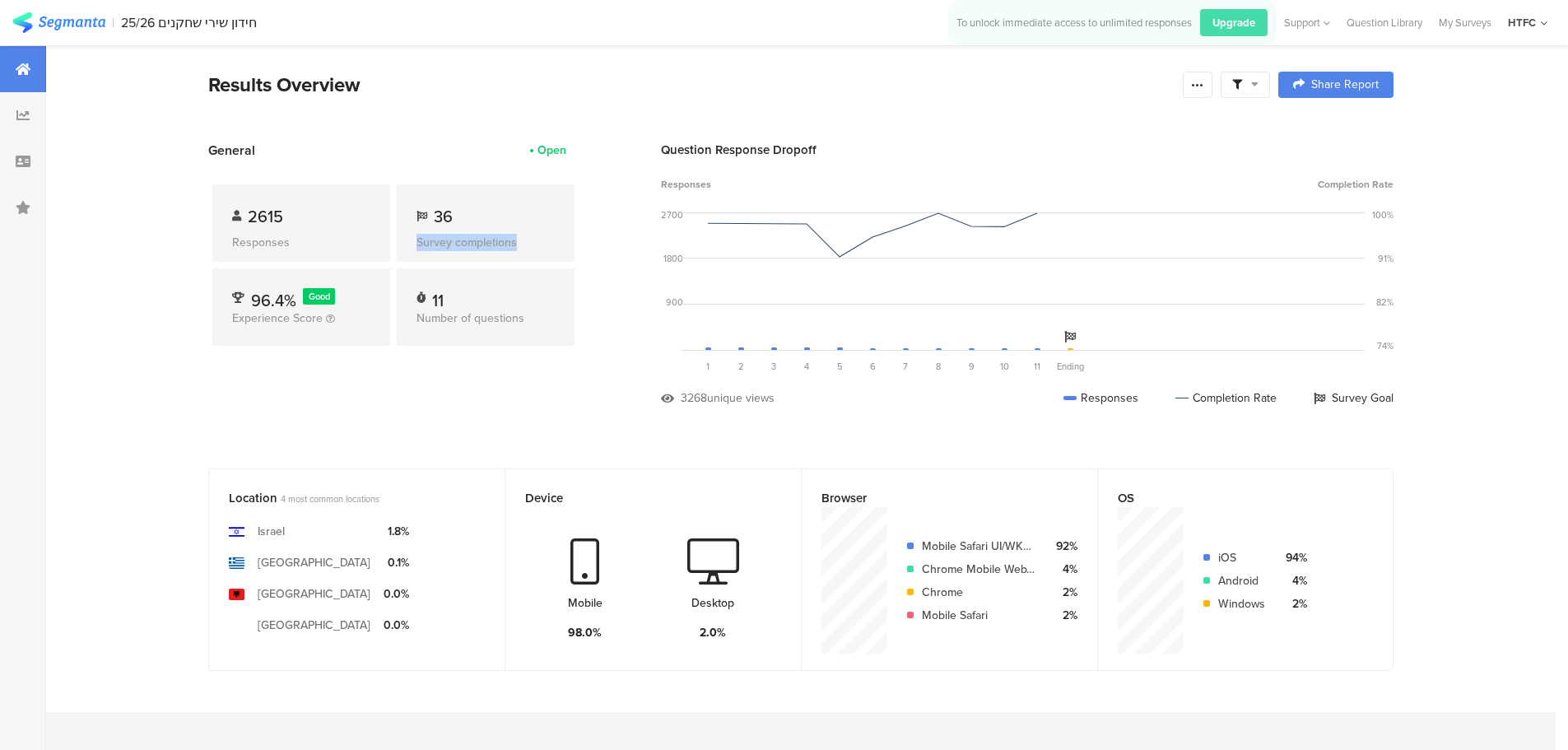
drag, startPoint x: 525, startPoint y: 244, endPoint x: 417, endPoint y: 245, distance: 108.0
click at [417, 245] on div "36 Survey completions" at bounding box center [485, 223] width 178 height 78
click at [480, 254] on div "36 Survey completions" at bounding box center [485, 223] width 178 height 78
click at [546, 151] on div "Open" at bounding box center [552, 150] width 29 height 17
click at [1259, 85] on icon at bounding box center [1255, 84] width 7 height 11
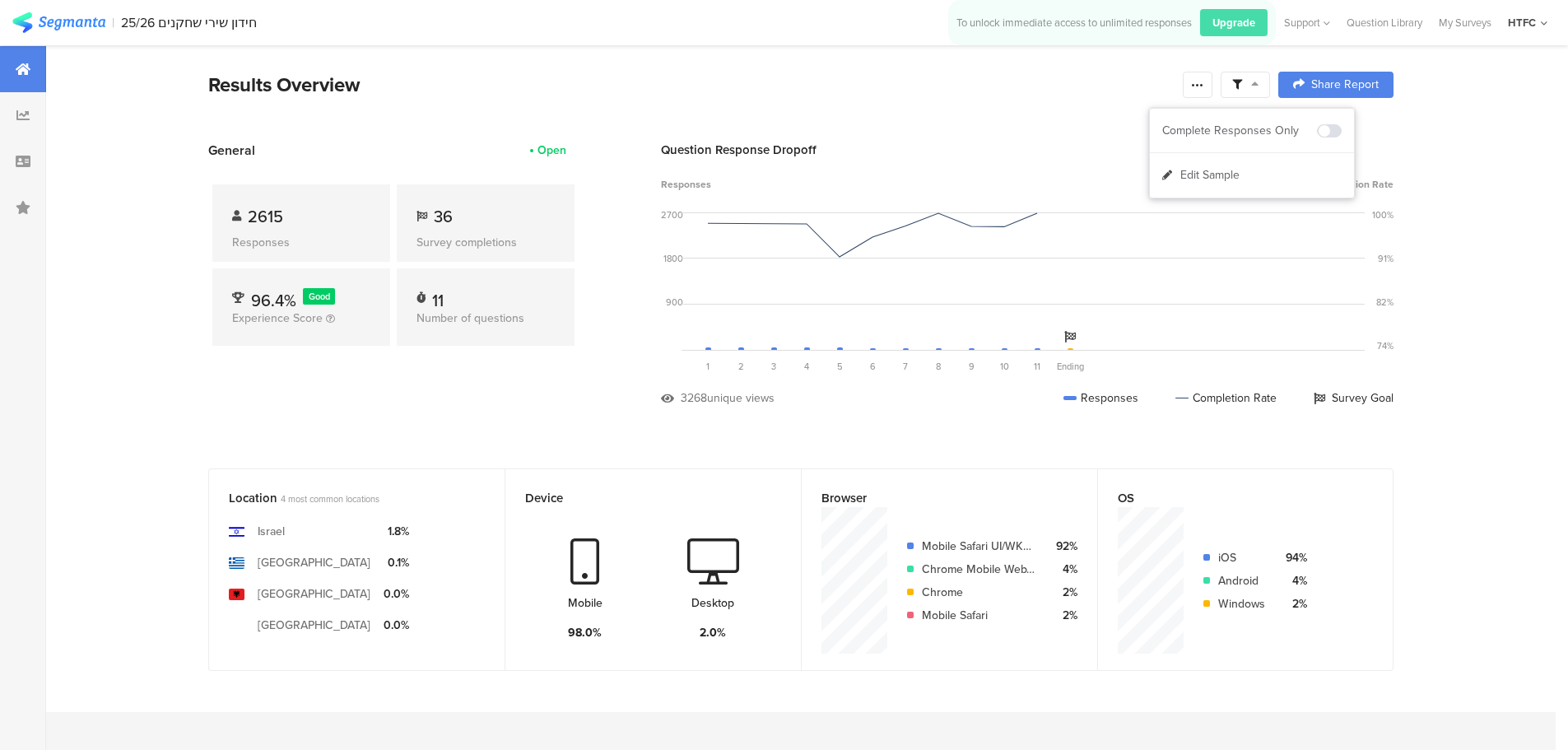
click at [1259, 85] on icon at bounding box center [1255, 84] width 7 height 11
click at [1215, 83] on div "Results Overview Confidence Level 95 % Preview survey Edit survey Export Result…" at bounding box center [801, 85] width 1186 height 30
click at [1204, 86] on icon at bounding box center [1198, 85] width 13 height 13
click at [1177, 131] on icon at bounding box center [1180, 136] width 10 height 10
click at [1119, 134] on icon at bounding box center [1116, 136] width 10 height 10
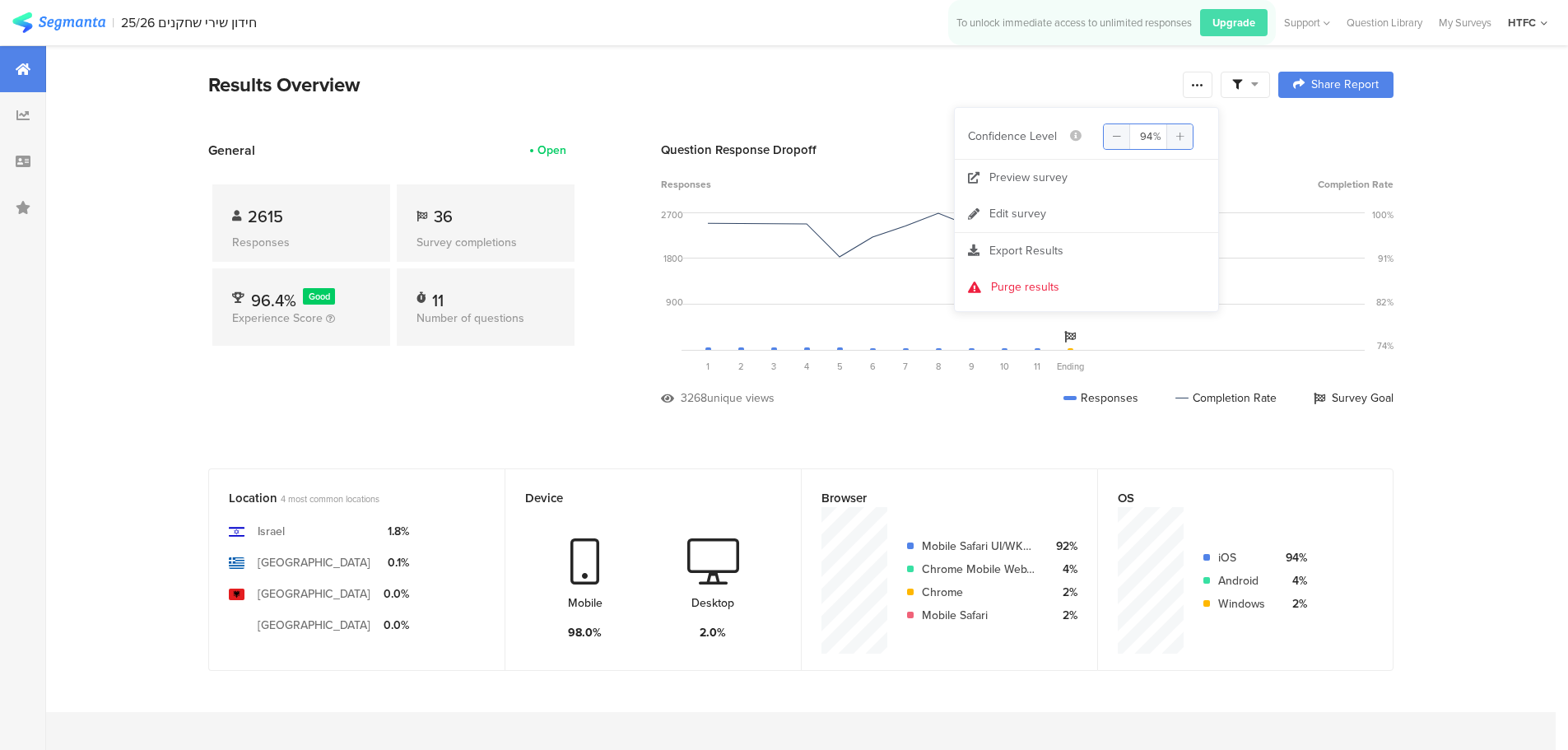
click at [1178, 135] on icon at bounding box center [1180, 136] width 10 height 10
type input "95"
click at [1242, 181] on div "Responses Completion Rate" at bounding box center [1027, 184] width 732 height 15
drag, startPoint x: 423, startPoint y: 515, endPoint x: 281, endPoint y: 619, distance: 176.0
click at [293, 623] on section "Israel Greece Albania United States of America 1.8% 0.1% 0.0% 0.0%" at bounding box center [357, 573] width 256 height 134
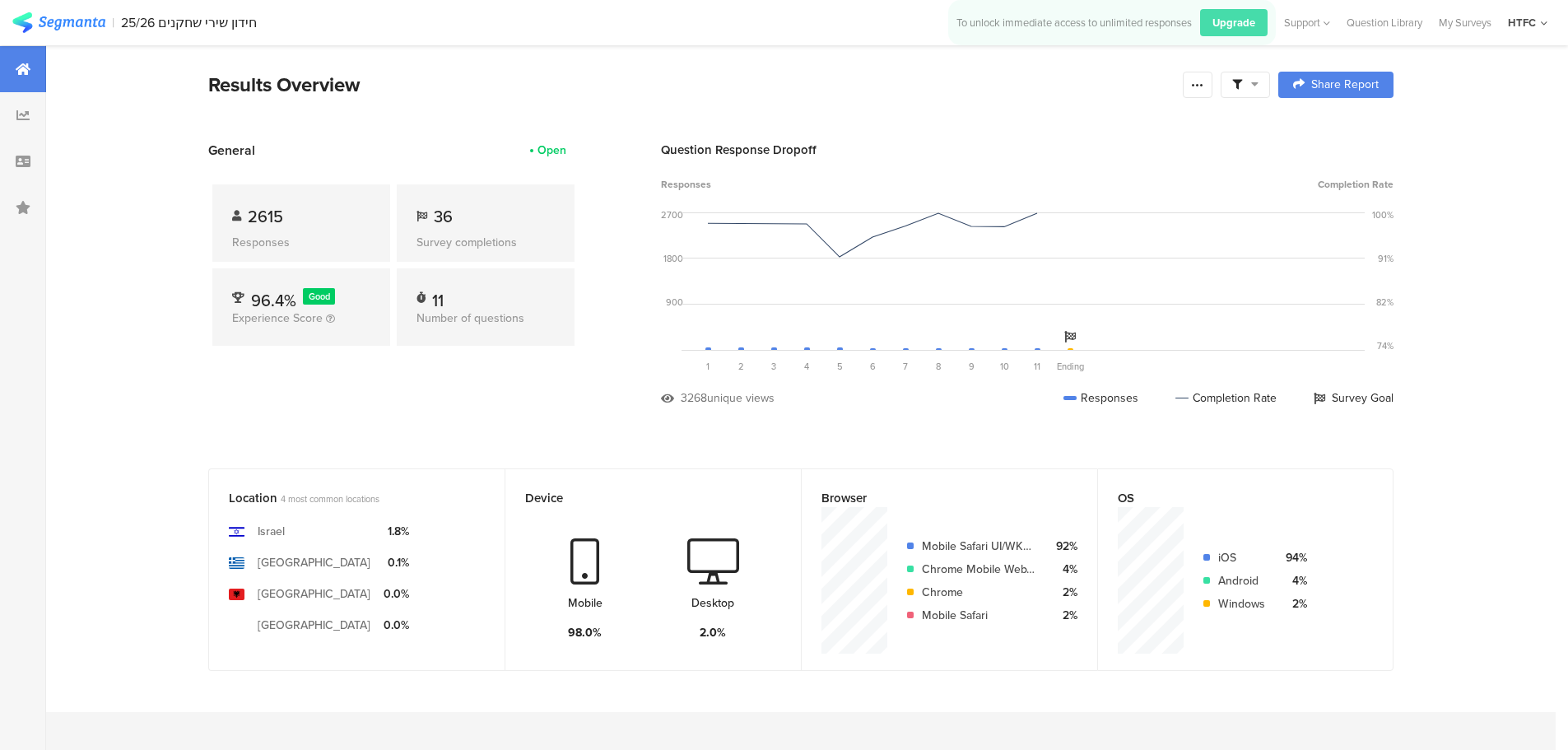
drag, startPoint x: 272, startPoint y: 595, endPoint x: 271, endPoint y: 582, distance: 13.0
click at [272, 595] on div "Albania" at bounding box center [314, 594] width 113 height 17
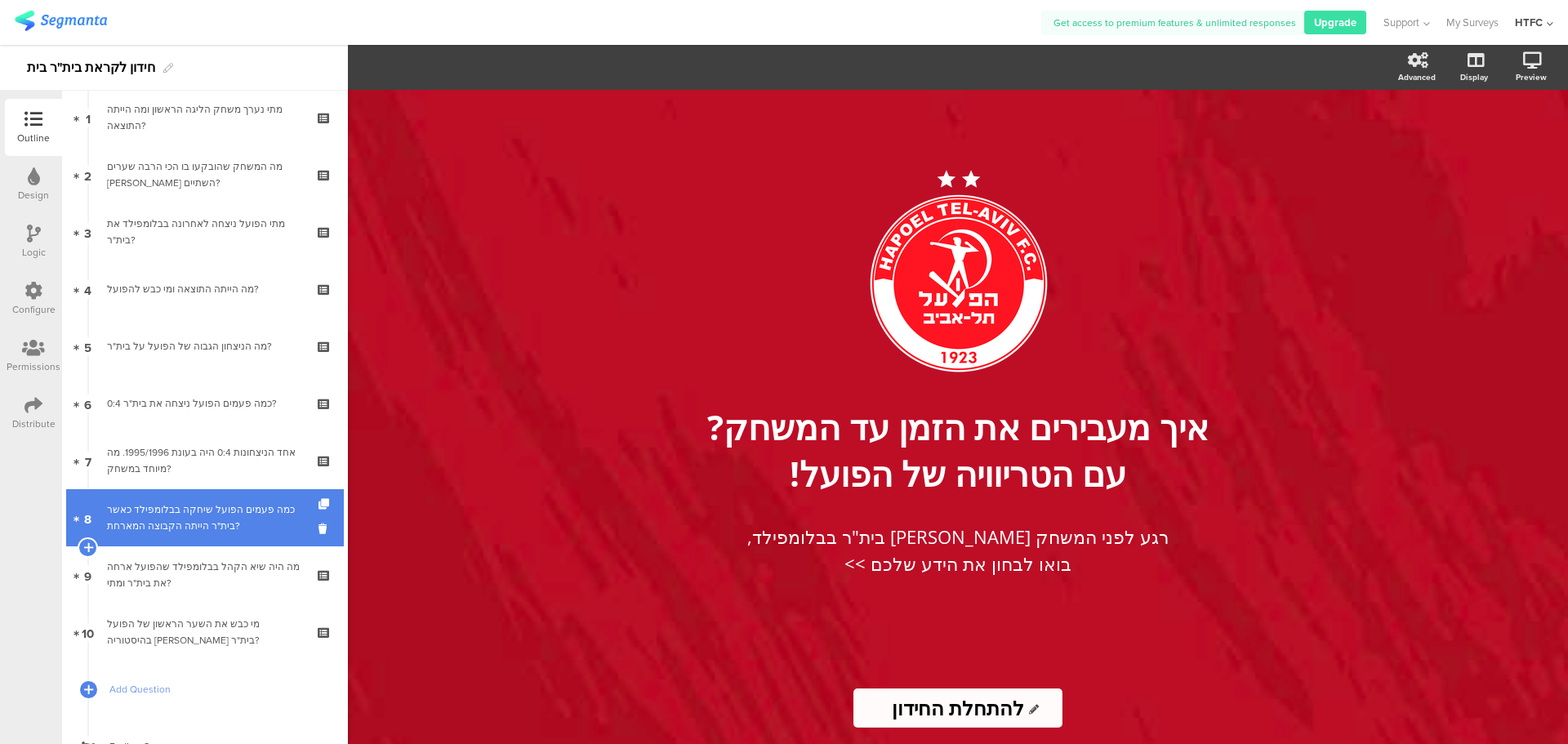
scroll to position [135, 0]
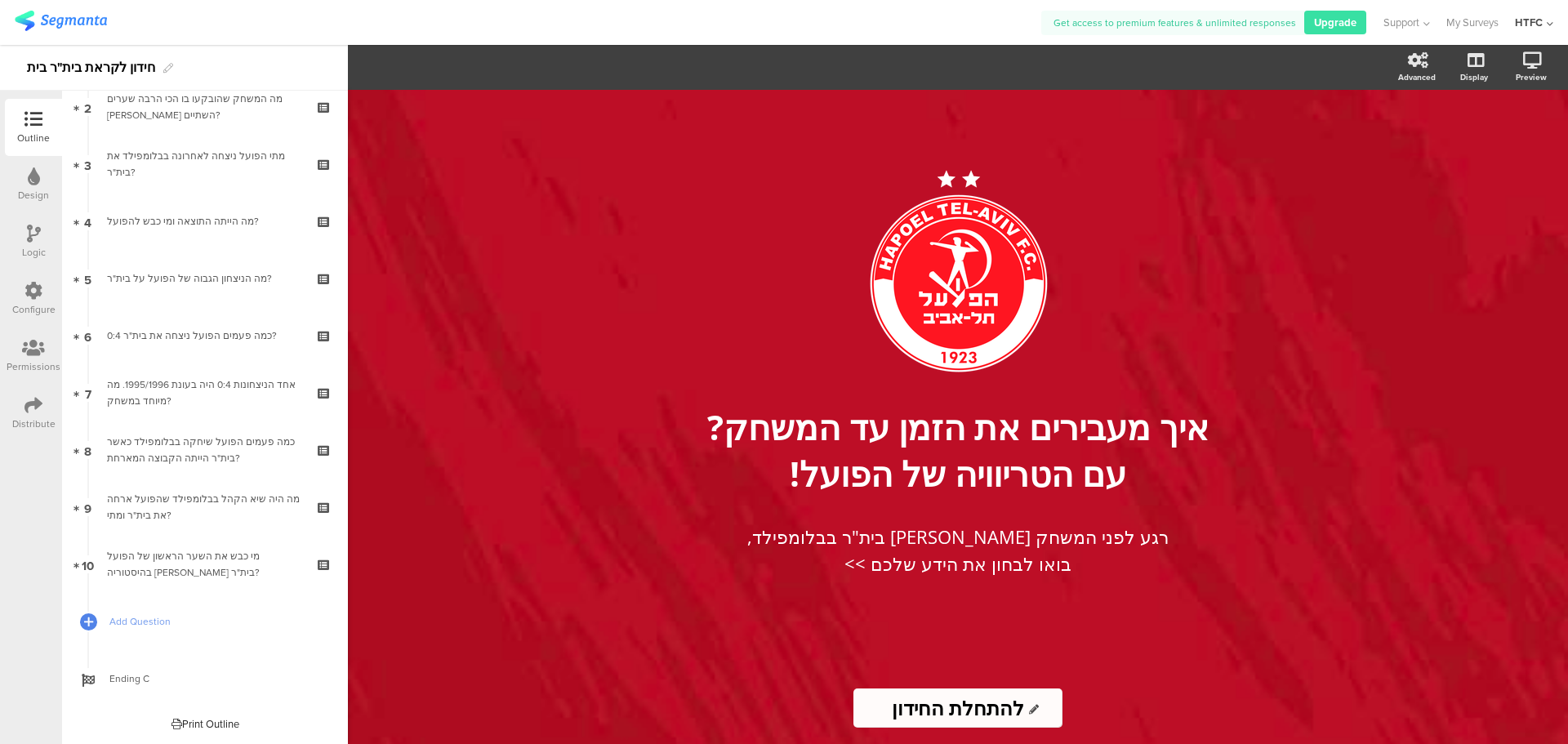
click at [46, 424] on div "Distribute" at bounding box center [33, 424] width 44 height 15
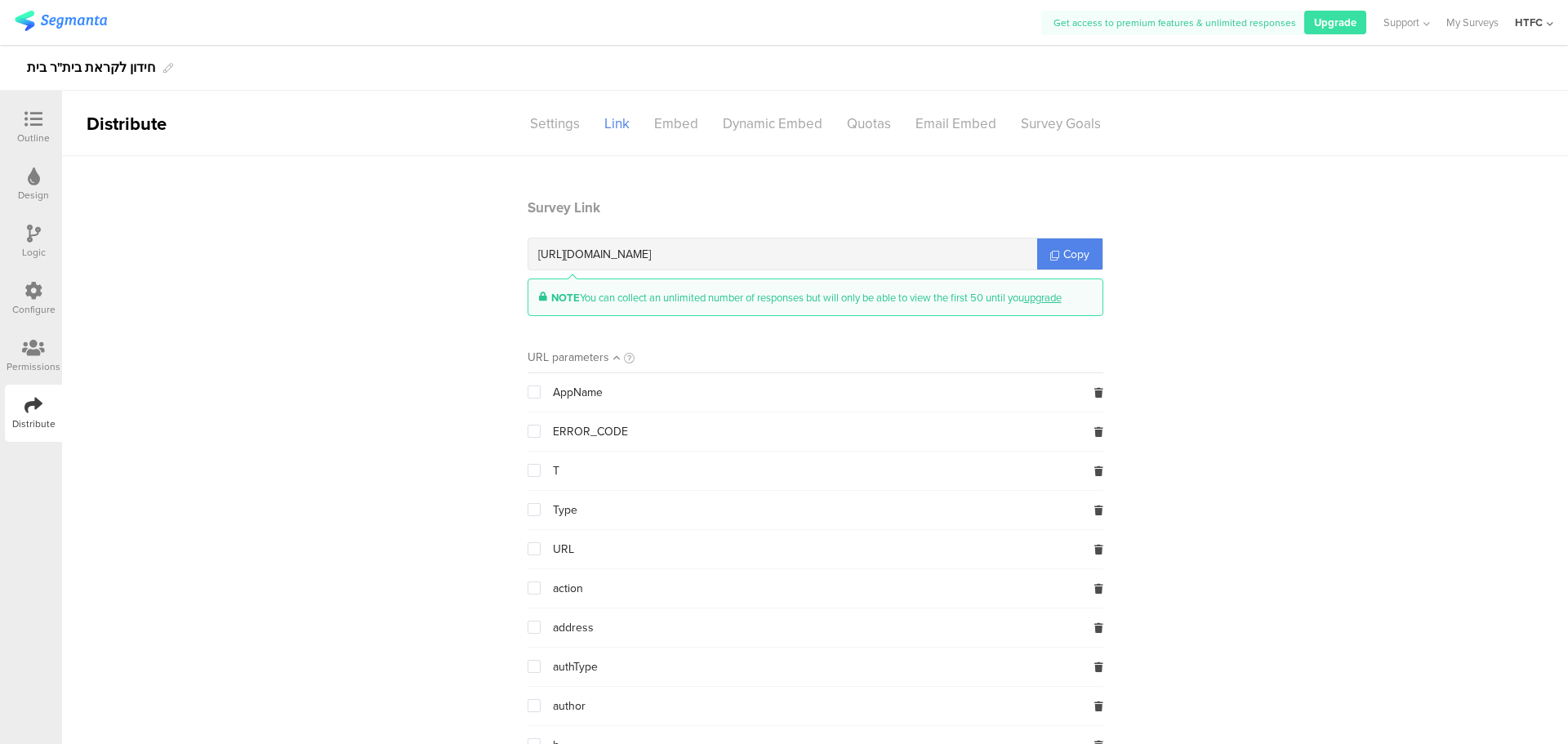
click at [752, 250] on div "https://surveys.segmanta.com/02s107" at bounding box center [783, 253] width 508 height 31
click at [1050, 252] on icon at bounding box center [1055, 255] width 9 height 9
copy div "https://surveys.segmanta.com/02s107"
